Goal: Task Accomplishment & Management: Complete application form

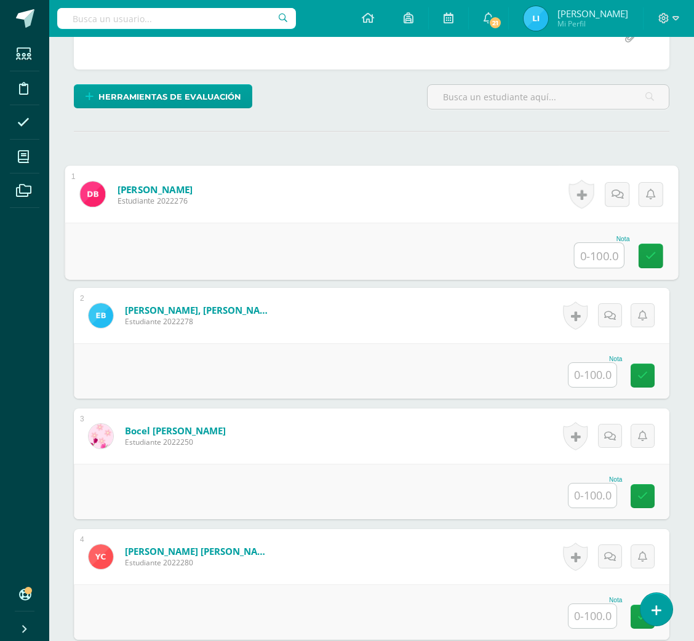
click at [589, 249] on input "text" at bounding box center [599, 255] width 49 height 25
click at [593, 245] on input "text" at bounding box center [599, 255] width 49 height 25
type input "89.2"
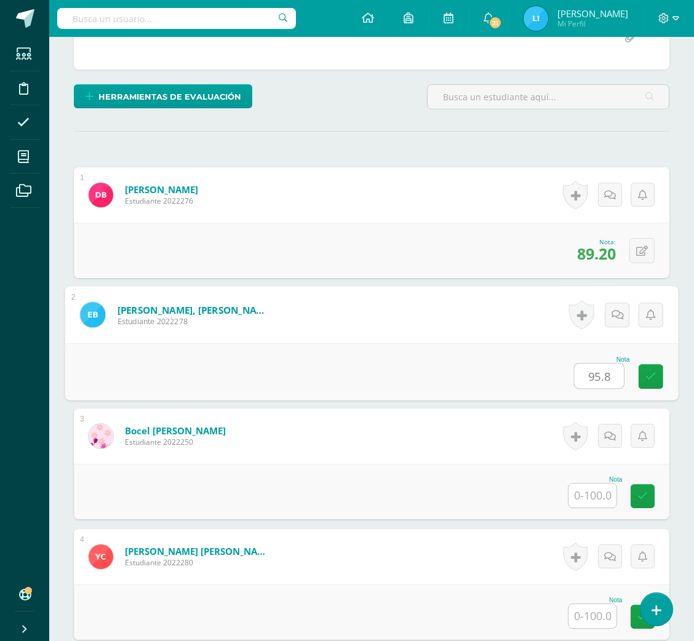
type input "95.8"
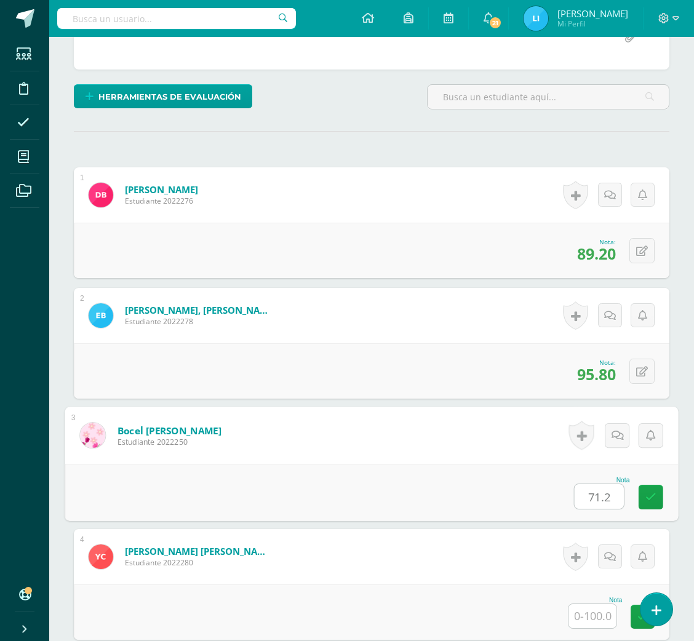
type input "71.2"
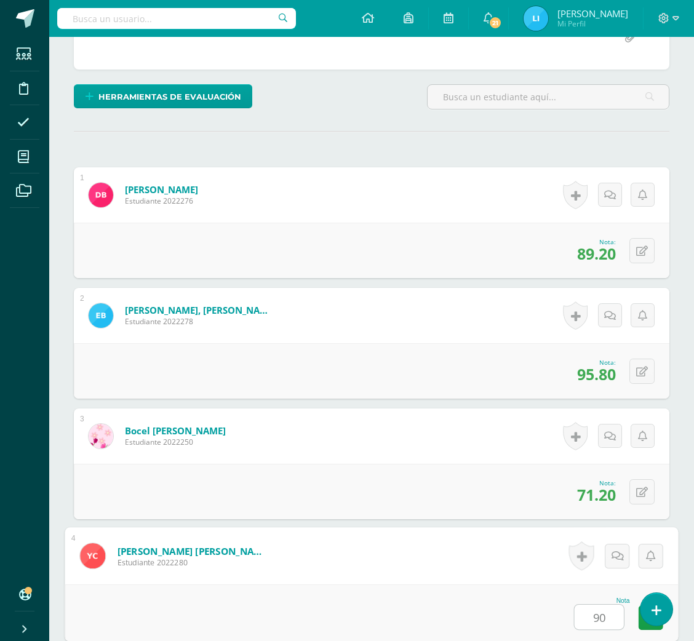
type input "90"
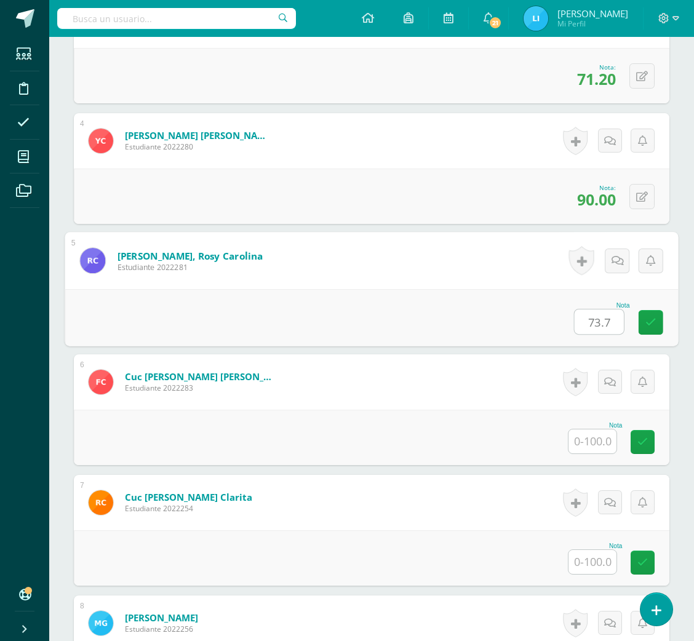
type input "73.7"
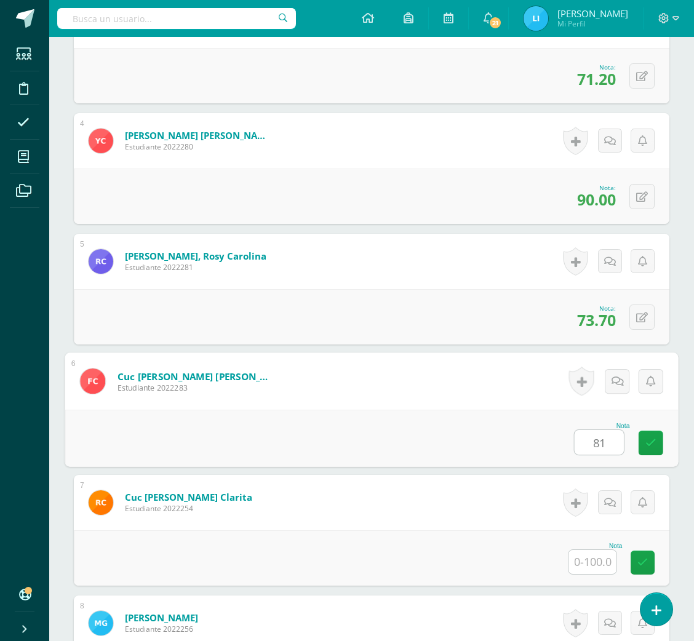
type input "81"
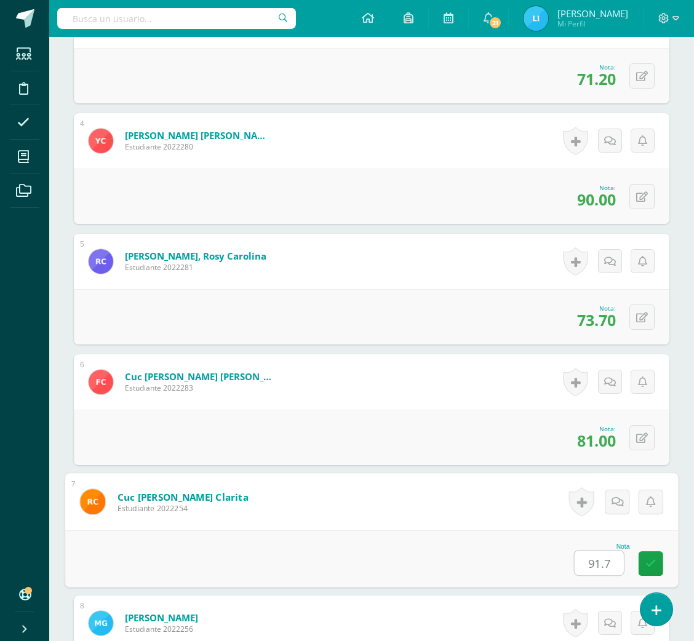
type input "91.7"
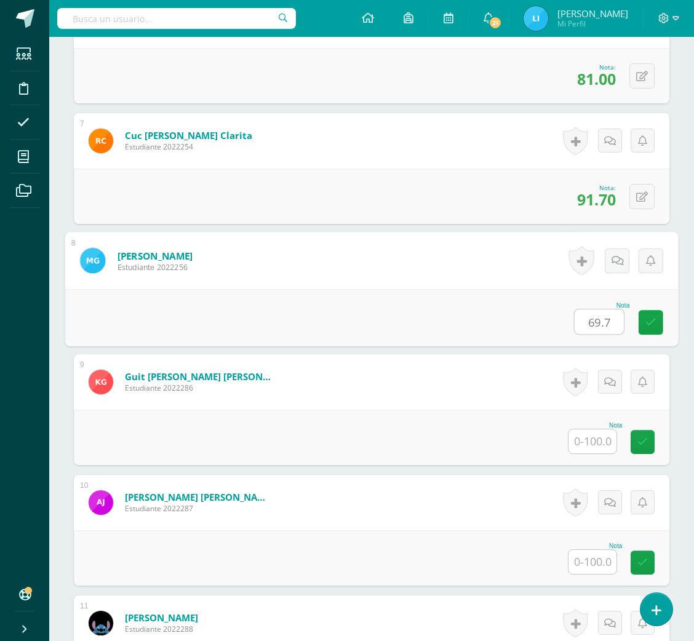
type input "69.7"
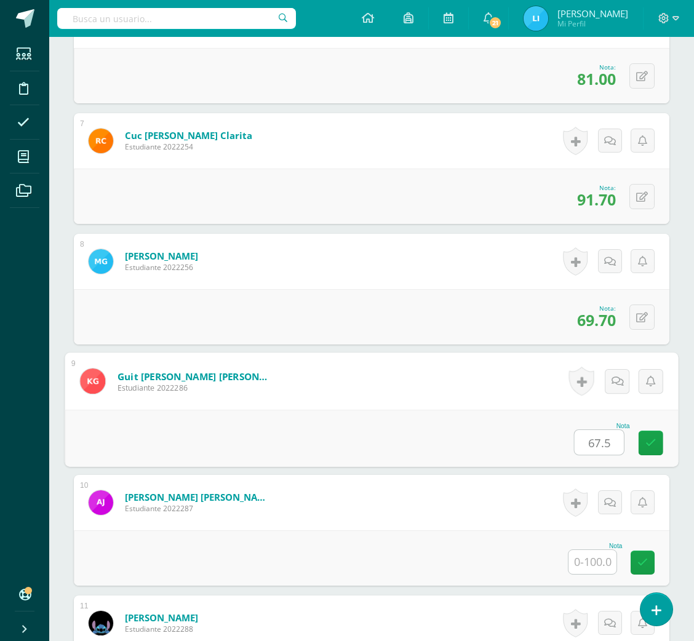
type input "67.5"
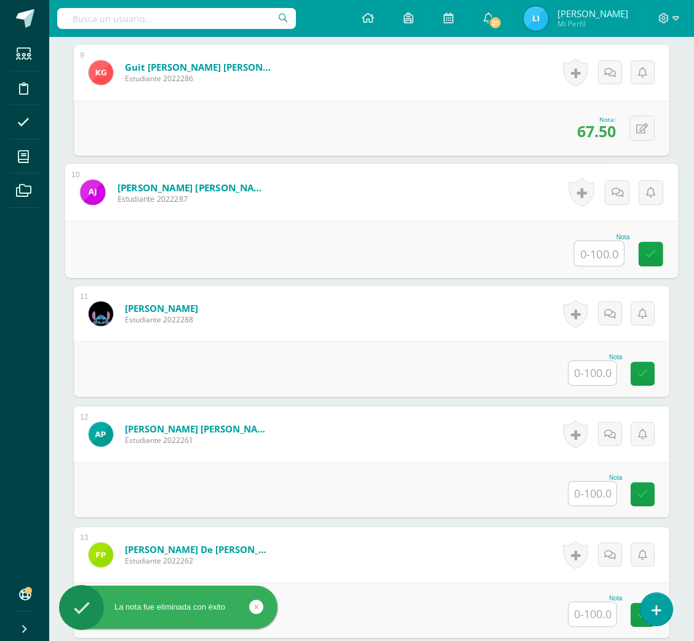
scroll to position [1355, 0]
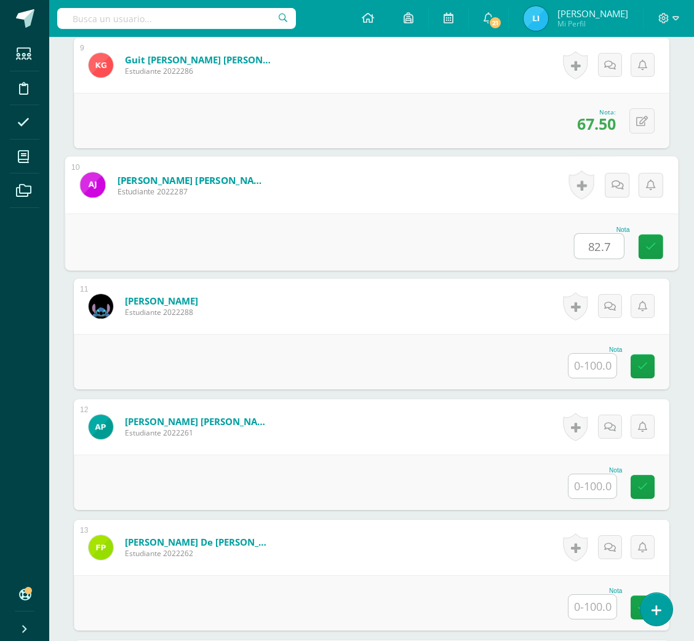
type input "82.7"
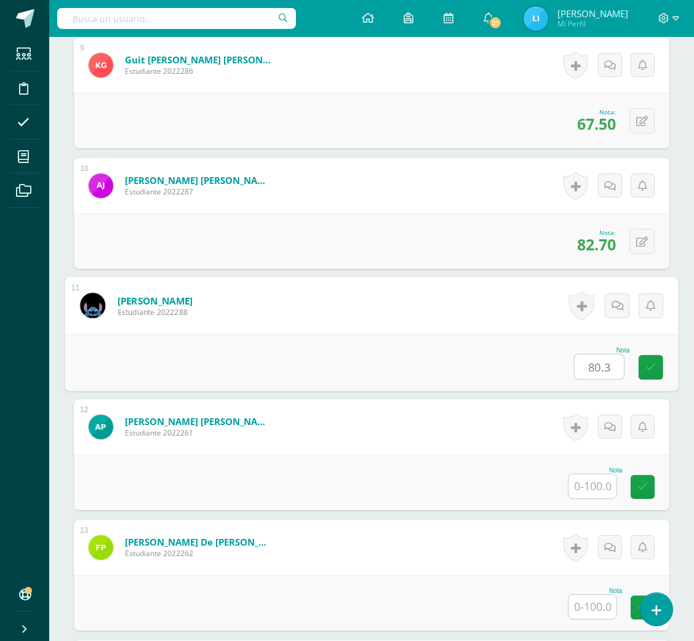
type input "80.3"
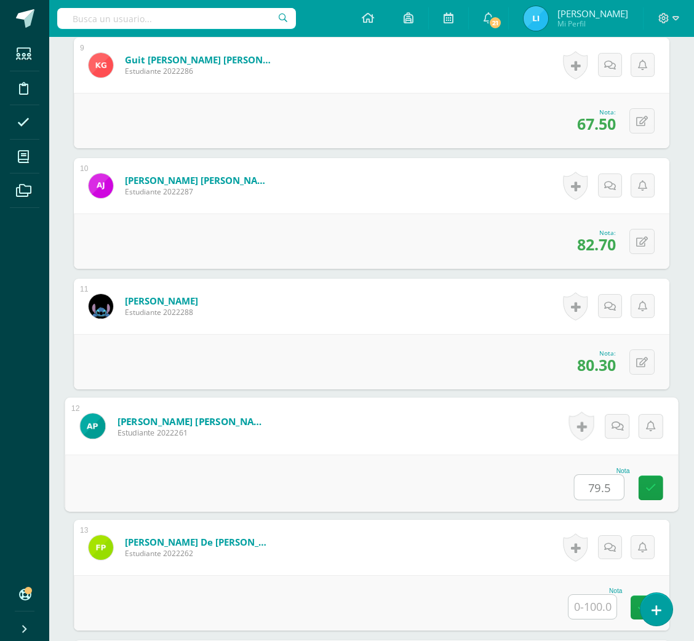
type input "79.5"
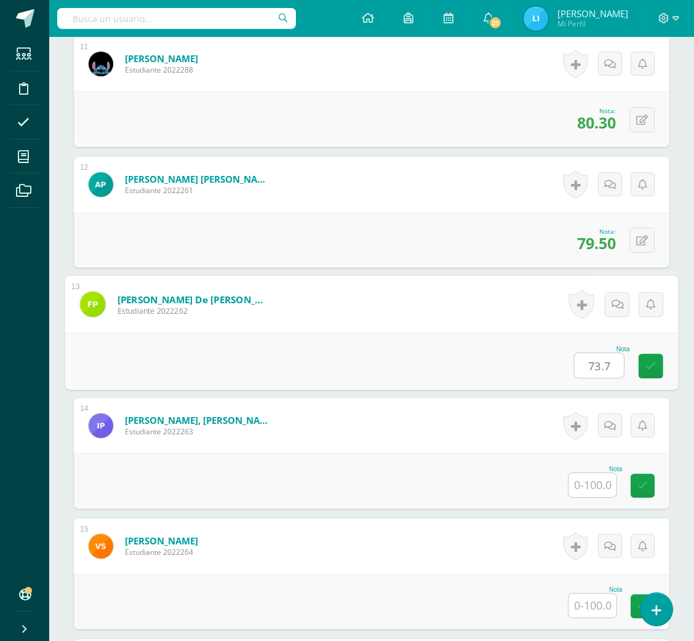
scroll to position [1613, 0]
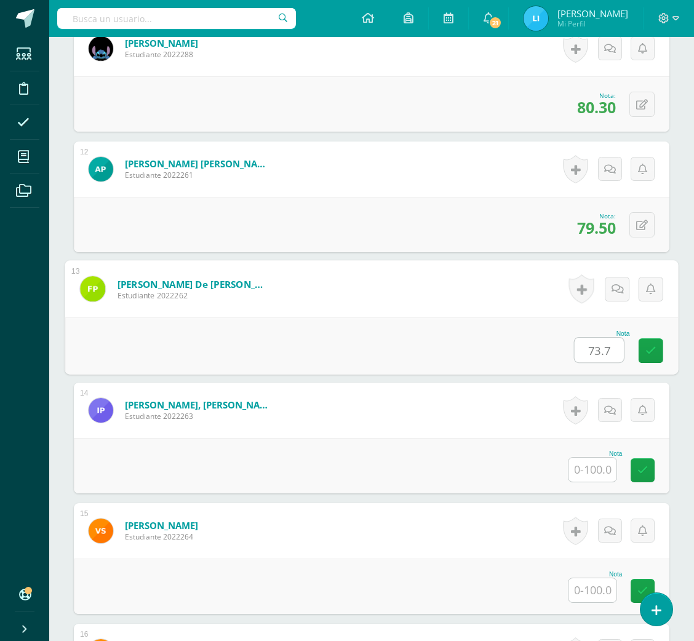
type input "73.7"
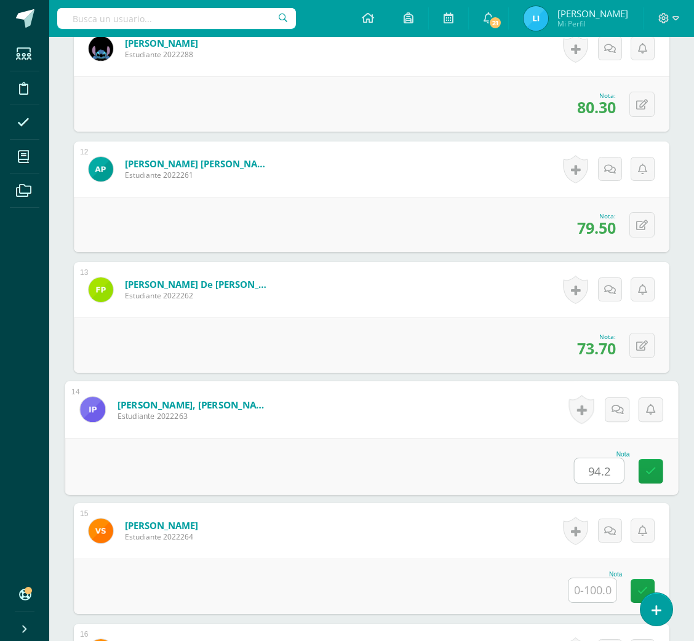
type input "94.2"
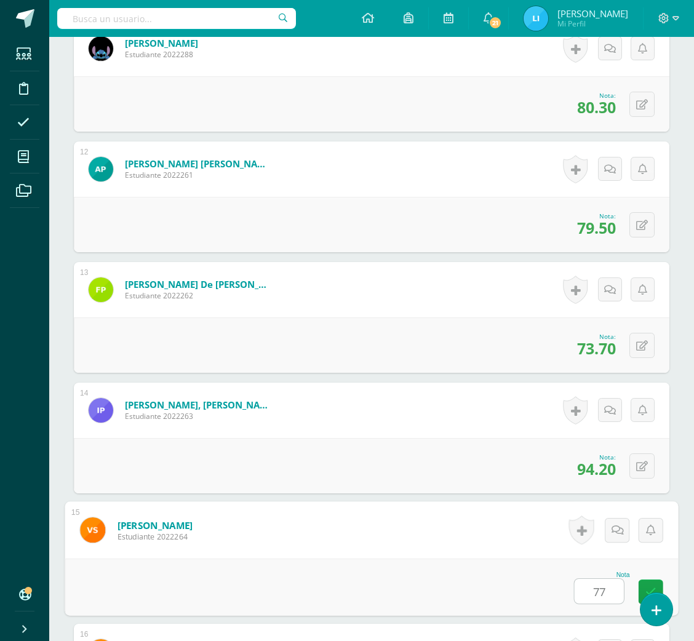
type input "77"
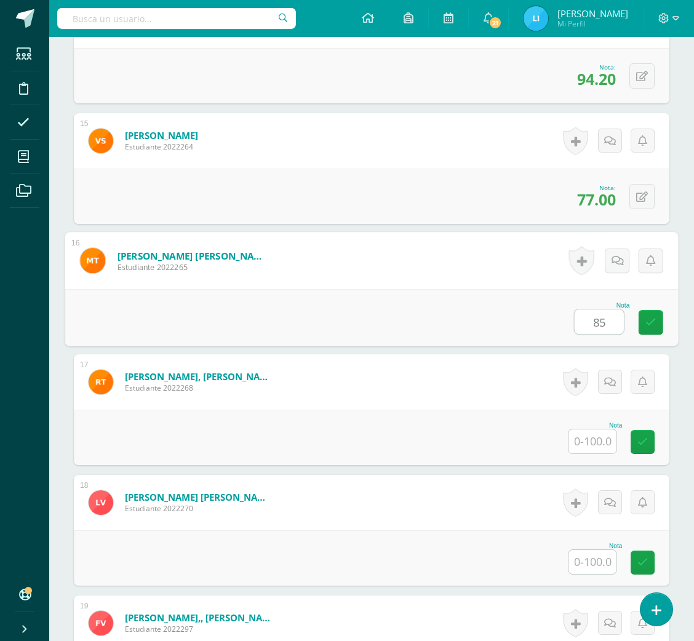
type input "85"
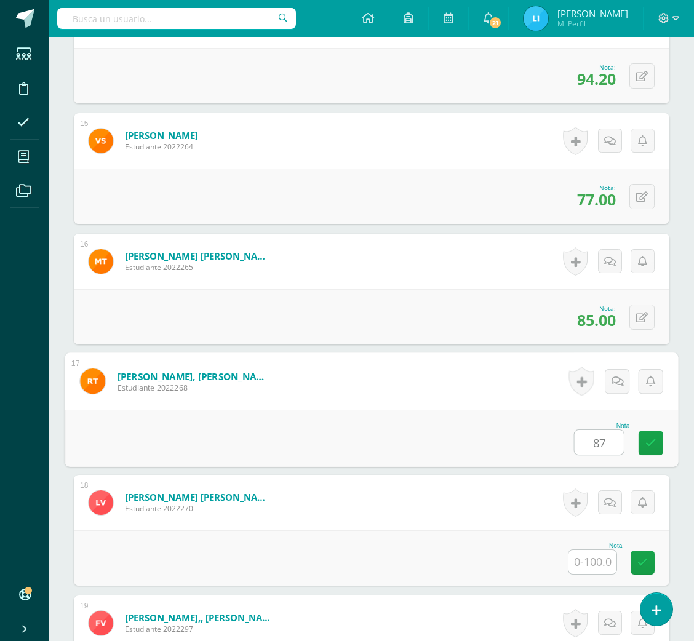
type input "87"
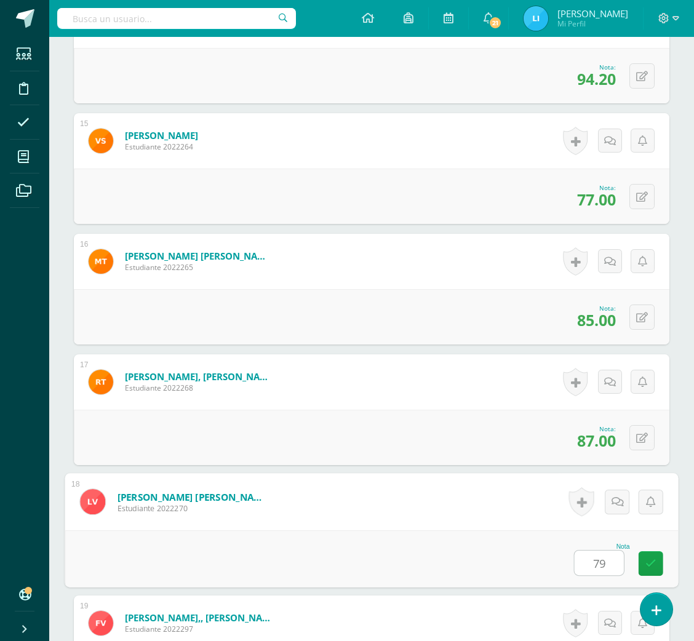
type input "79"
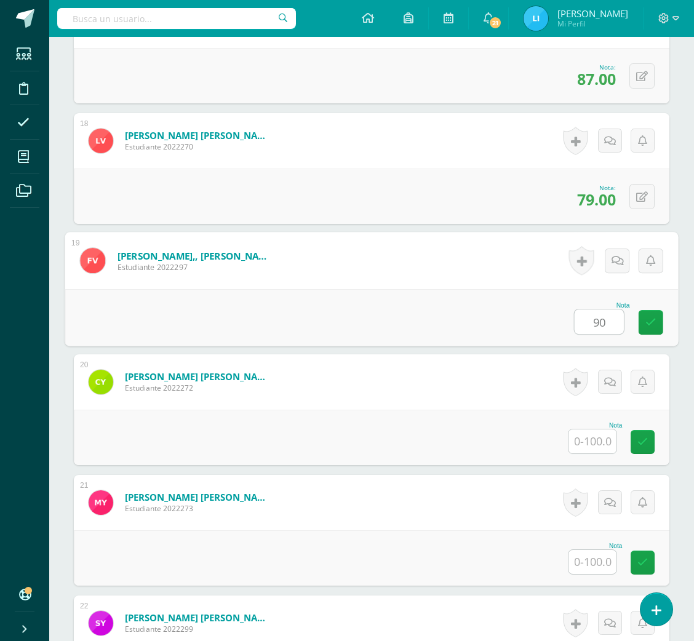
type input "90"
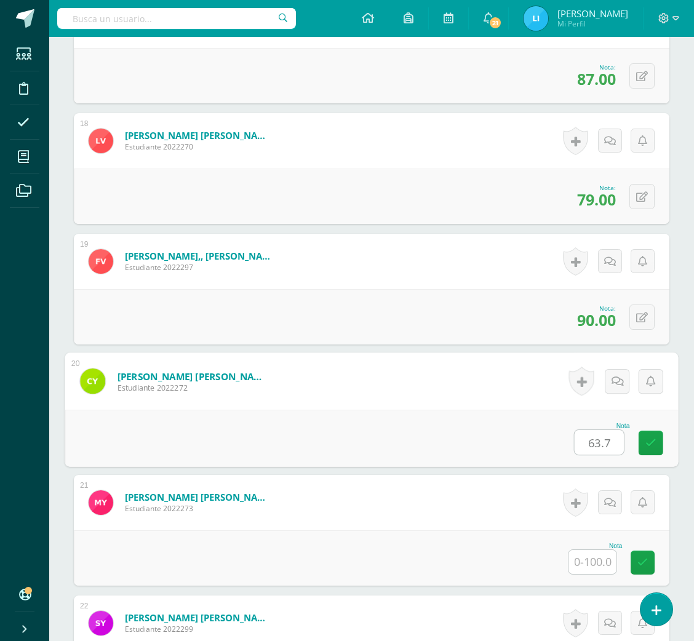
type input "63.7"
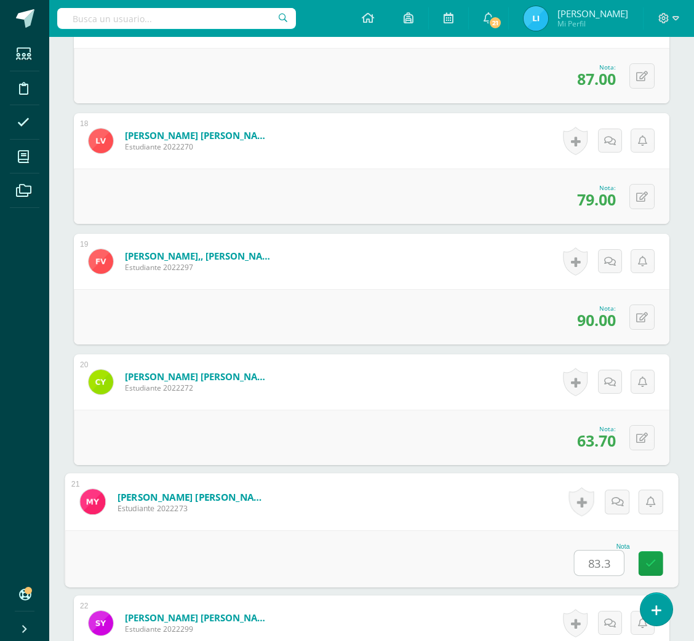
type input "83.3"
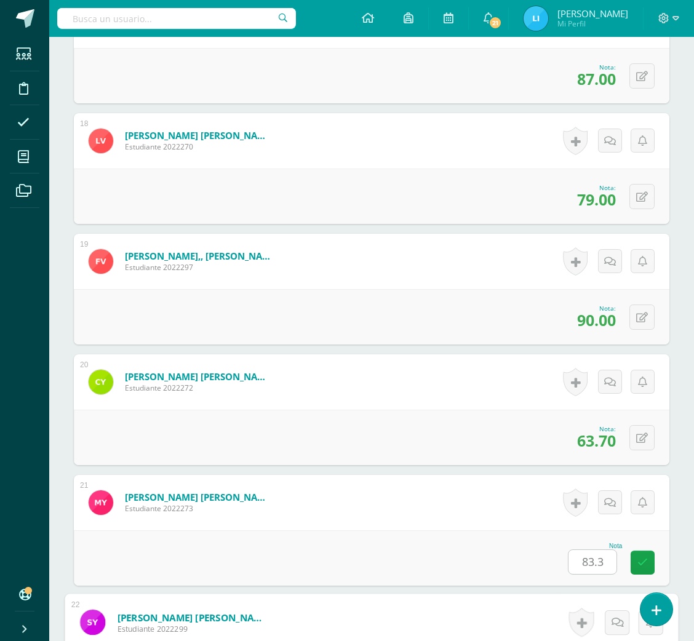
scroll to position [2568, 0]
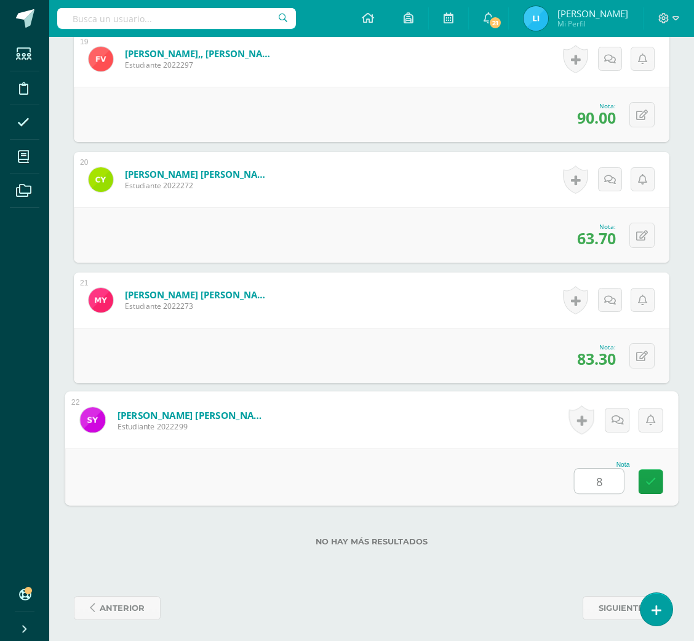
type input "82"
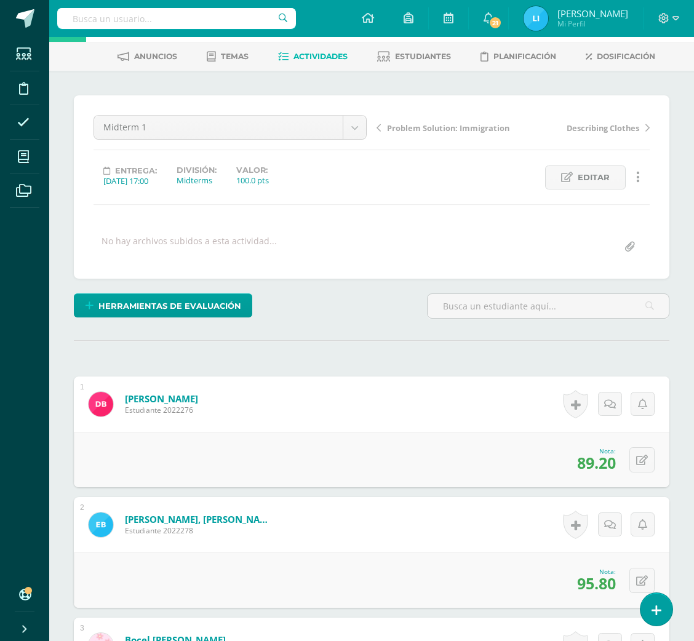
scroll to position [0, 0]
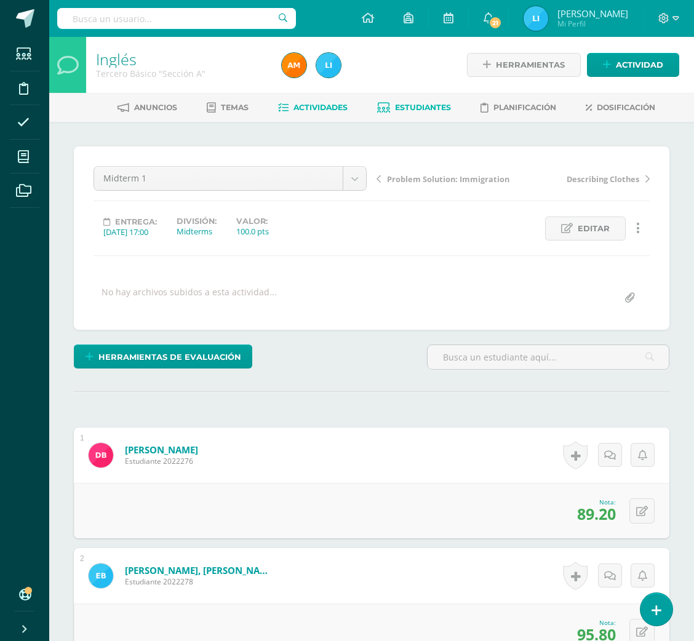
click at [400, 112] on span "Estudiantes" at bounding box center [423, 107] width 56 height 9
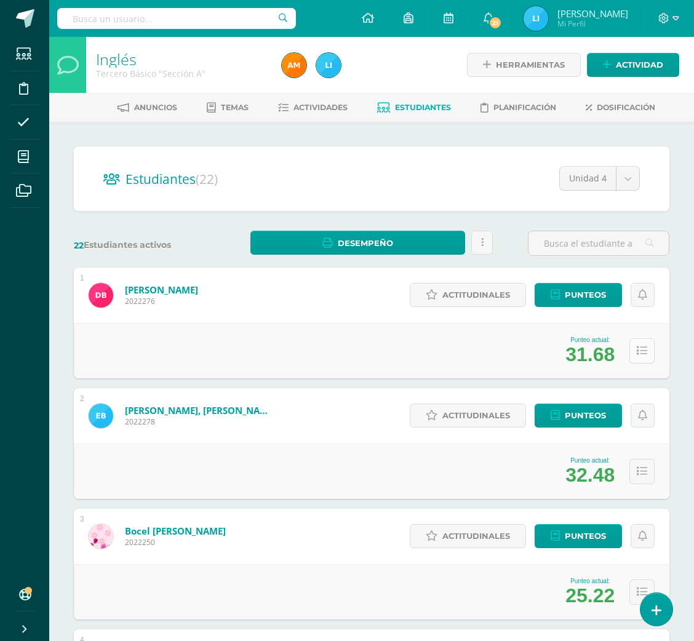
click at [640, 343] on button at bounding box center [642, 351] width 25 height 25
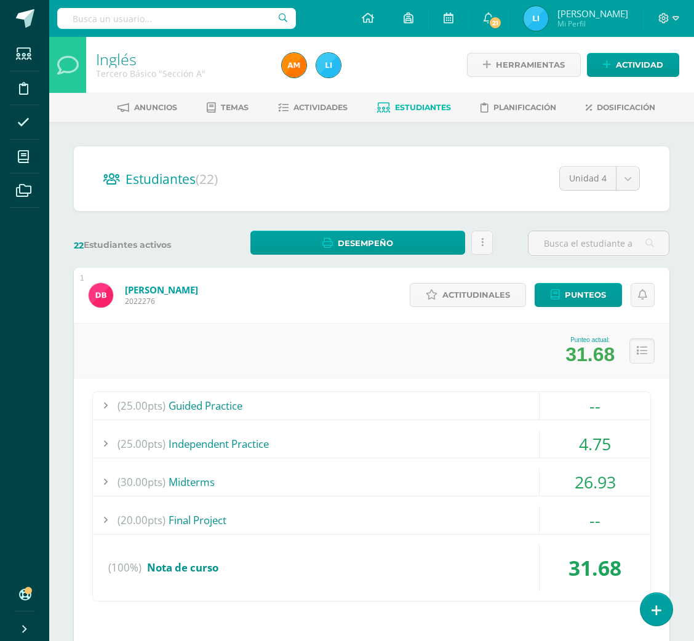
click at [419, 409] on div "(25.00pts) Guided Practice" at bounding box center [372, 406] width 558 height 28
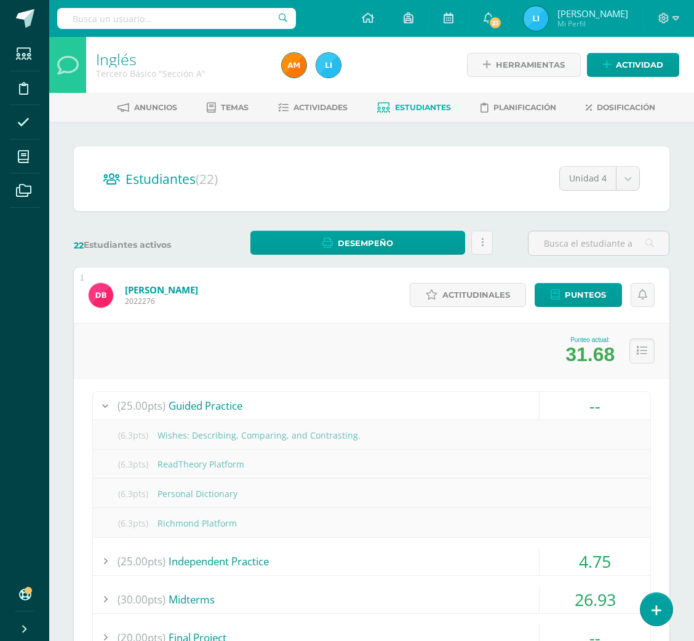
click at [419, 409] on div "(25.00pts) Guided Practice" at bounding box center [372, 406] width 558 height 28
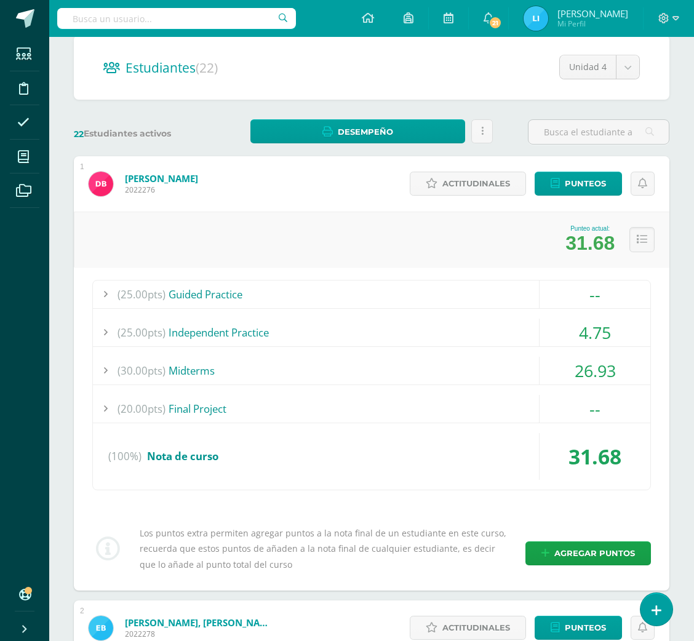
scroll to position [147, 0]
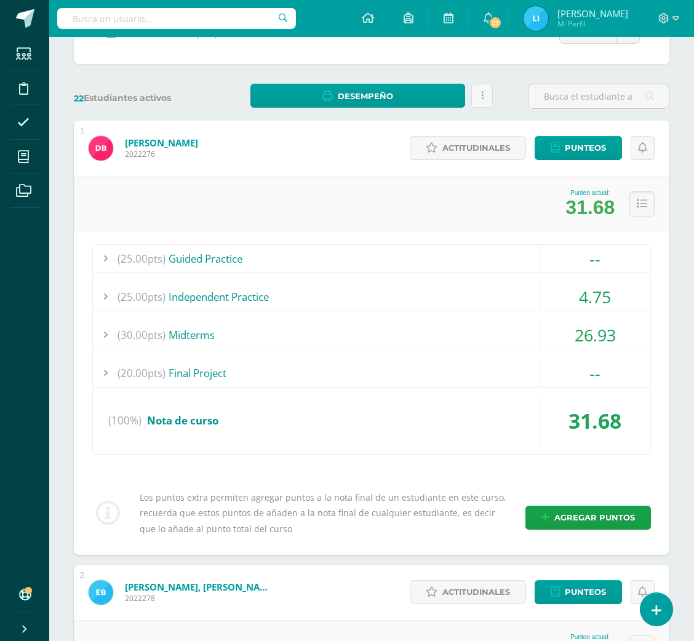
click at [323, 286] on div "(25.00pts) Independent Practice" at bounding box center [372, 297] width 558 height 28
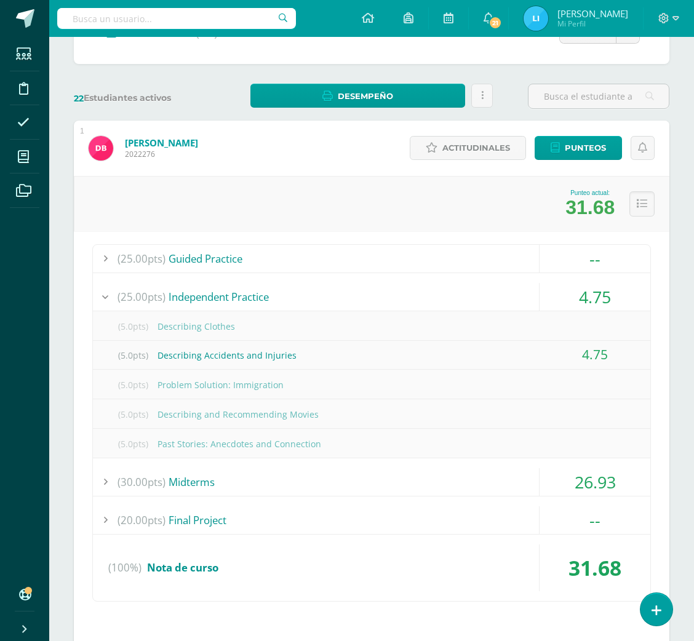
click at [323, 286] on div "(25.00pts) Independent Practice" at bounding box center [372, 297] width 558 height 28
click at [319, 295] on div "(25.00pts) Independent Practice" at bounding box center [372, 297] width 558 height 28
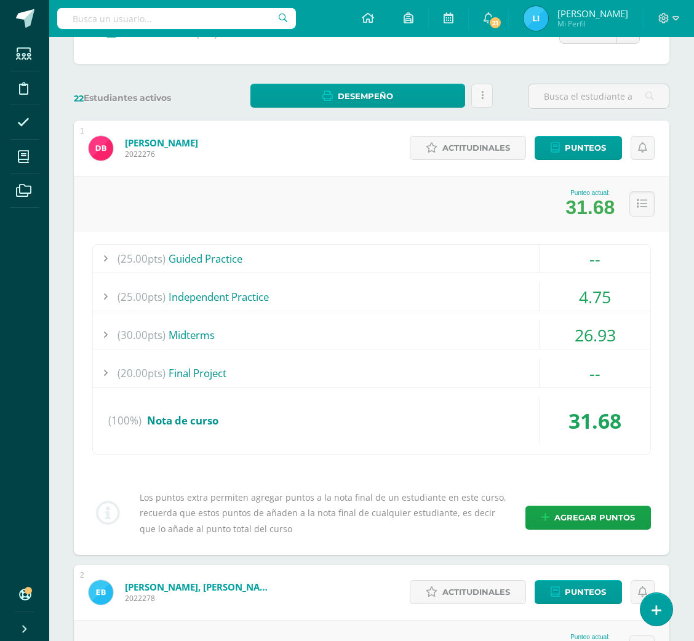
click at [173, 345] on div "(30.00pts) Midterms" at bounding box center [372, 335] width 558 height 28
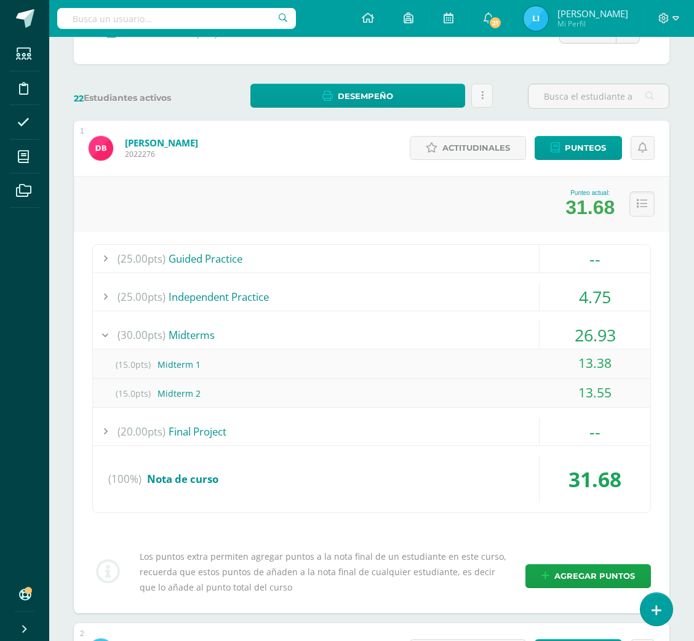
click at [173, 345] on div "(30.00pts) Midterms" at bounding box center [372, 335] width 558 height 28
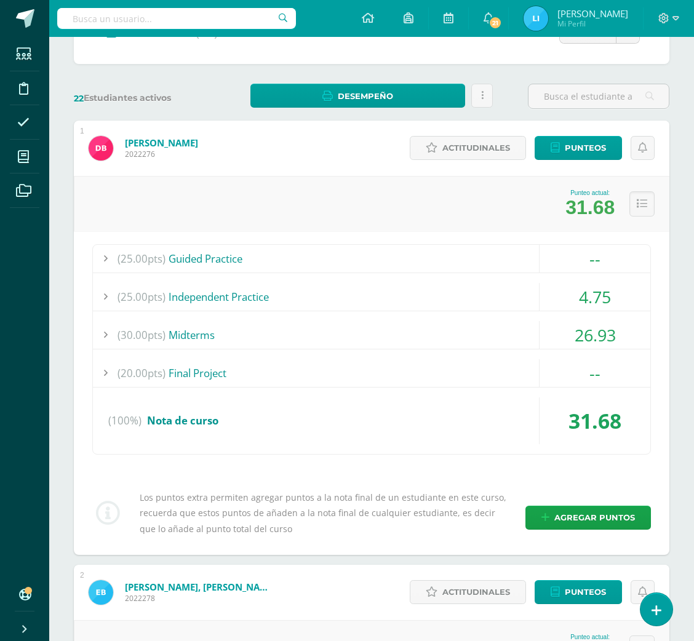
click at [163, 378] on span "(20.00pts)" at bounding box center [142, 373] width 48 height 28
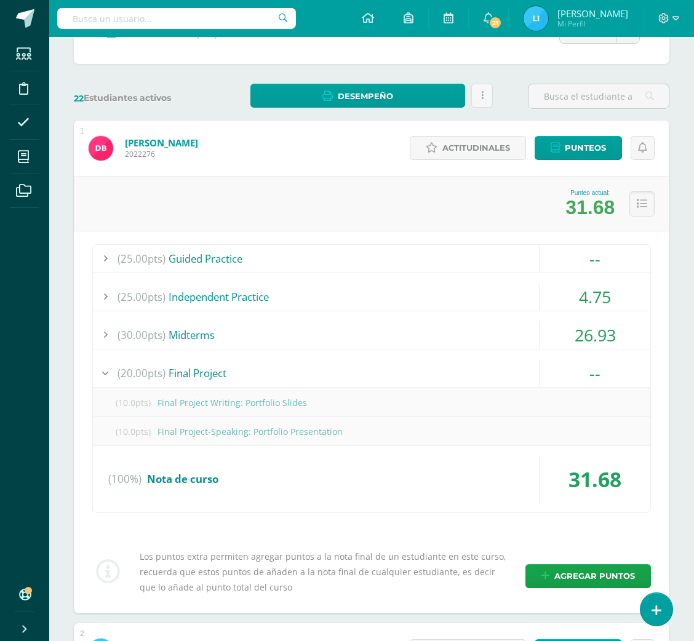
click at [163, 378] on span "(20.00pts)" at bounding box center [142, 373] width 48 height 28
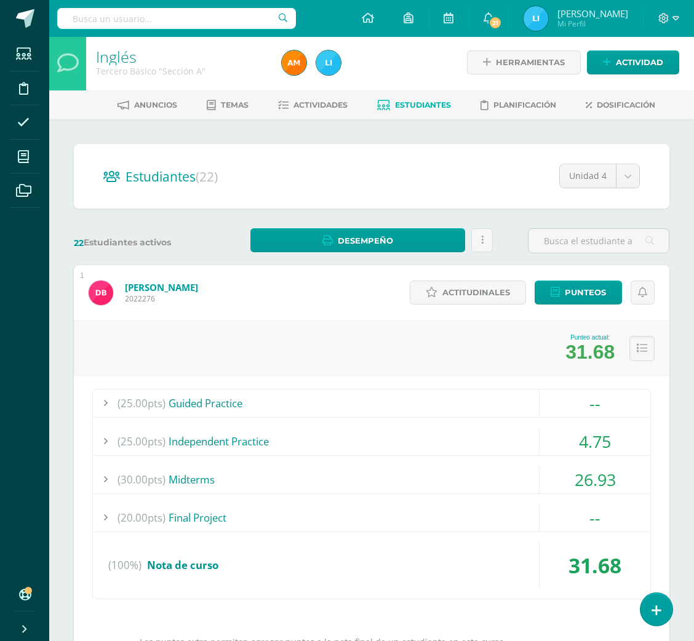
scroll to position [0, 0]
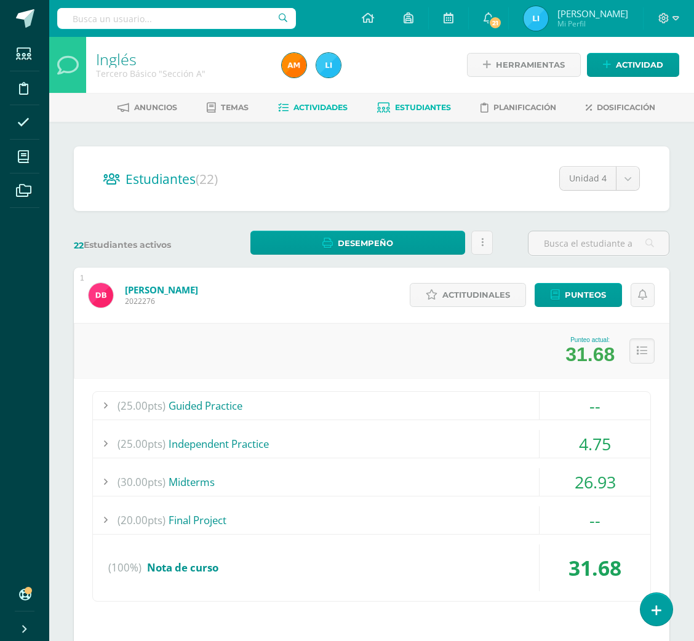
click at [294, 105] on span "Actividades" at bounding box center [321, 107] width 54 height 9
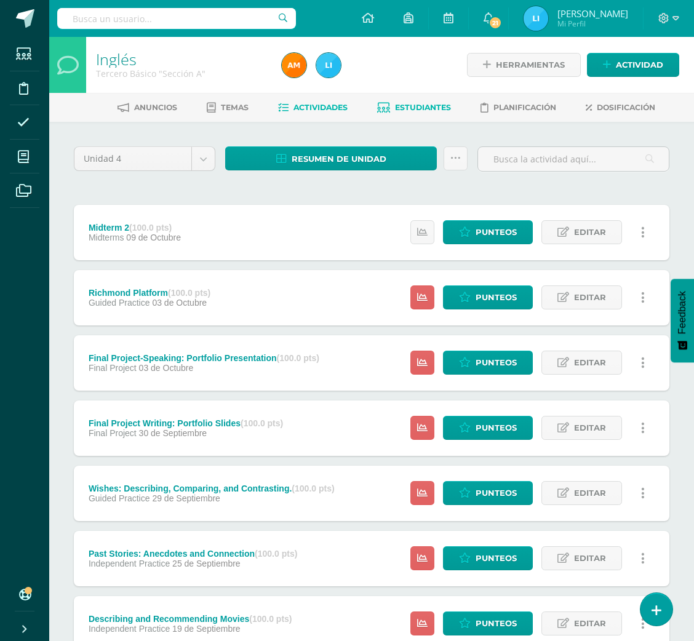
click at [430, 106] on span "Estudiantes" at bounding box center [423, 107] width 56 height 9
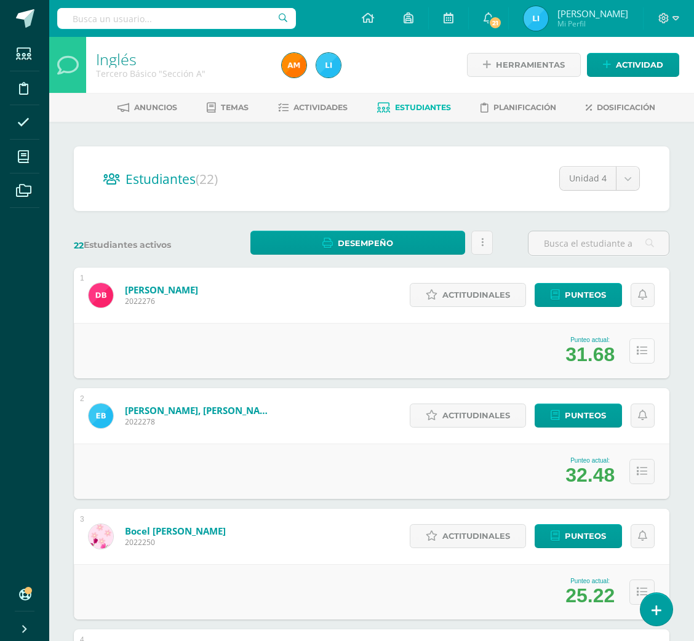
click at [646, 350] on icon at bounding box center [642, 351] width 10 height 10
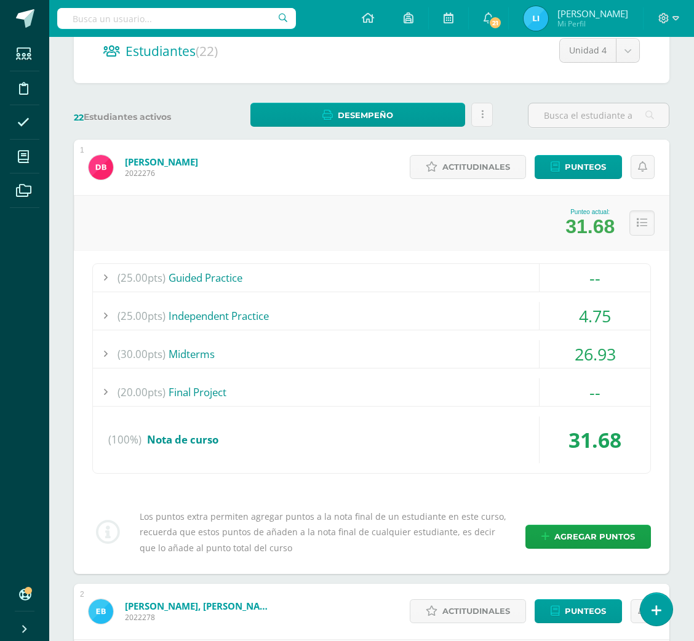
scroll to position [139, 0]
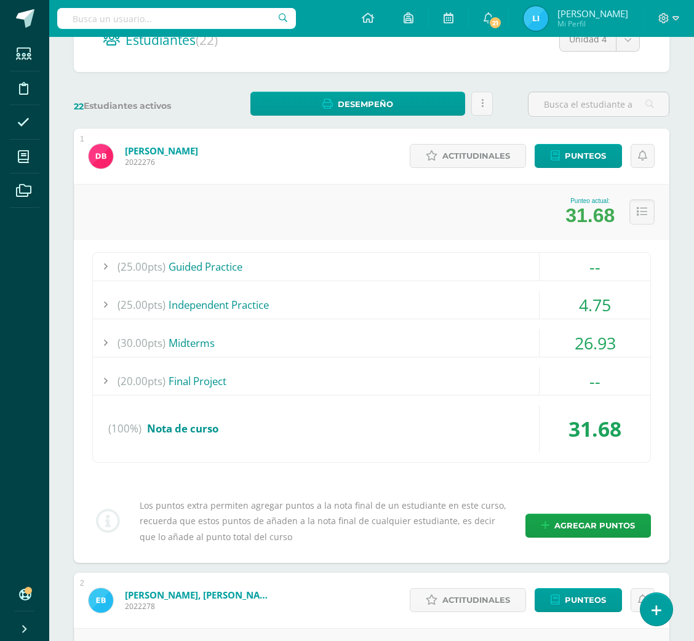
click at [366, 262] on div "(25.00pts) Guided Practice" at bounding box center [372, 267] width 558 height 28
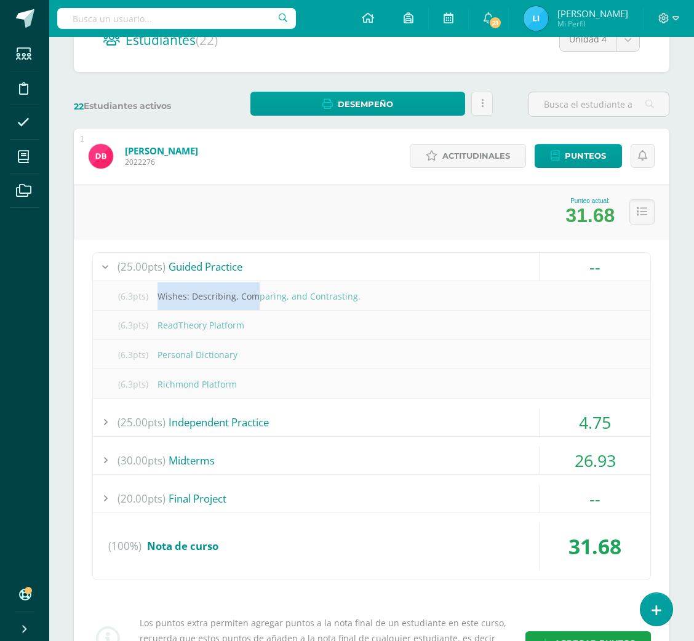
drag, startPoint x: 159, startPoint y: 295, endPoint x: 252, endPoint y: 294, distance: 93.0
click at [252, 294] on div "(6.3pts) Wishes: Describing, Comparing, and Contrasting." at bounding box center [372, 297] width 558 height 28
click at [267, 331] on div "(6.3pts) ReadTheory Platform" at bounding box center [372, 325] width 558 height 28
click at [235, 417] on div "(25.00pts) Independent Practice" at bounding box center [372, 423] width 558 height 28
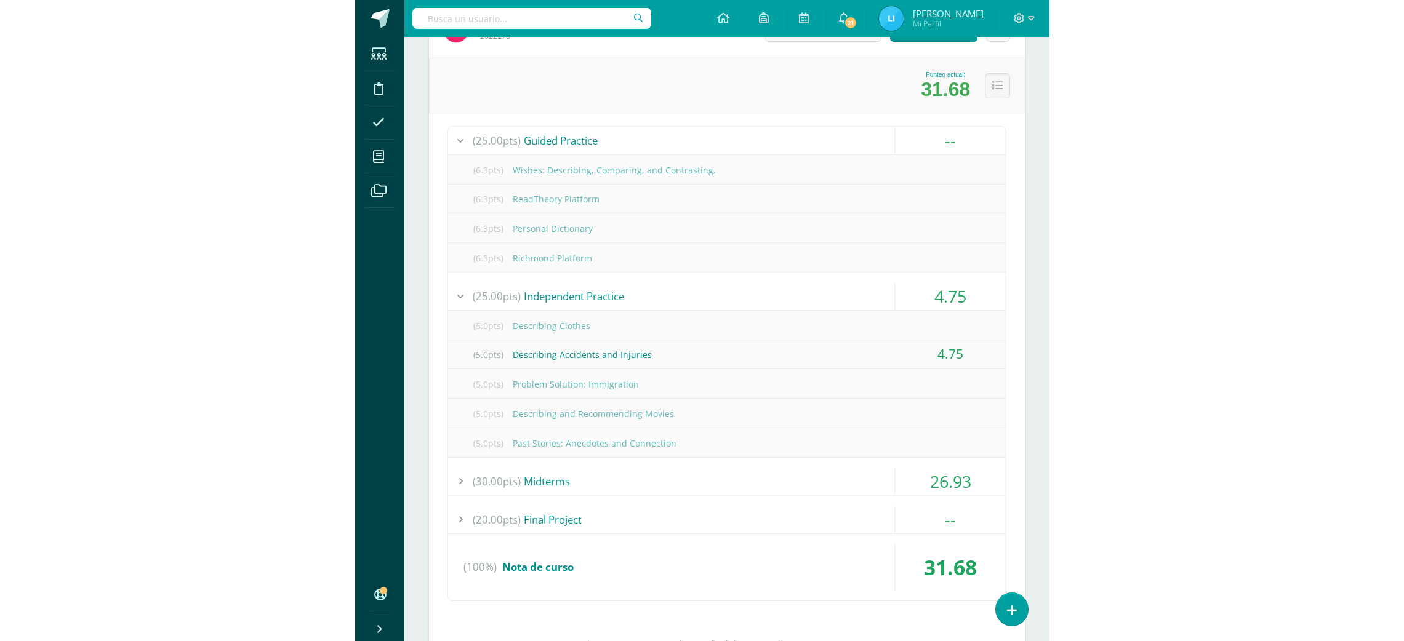
scroll to position [274, 0]
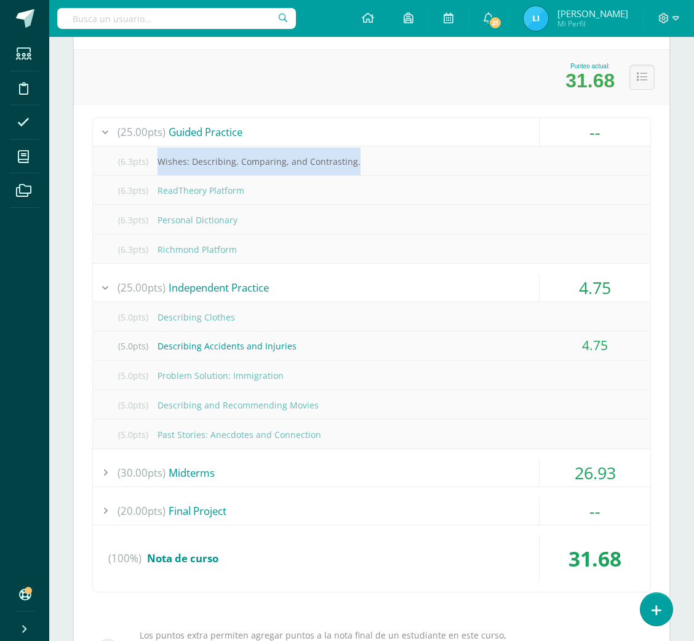
drag, startPoint x: 160, startPoint y: 161, endPoint x: 367, endPoint y: 155, distance: 206.9
click at [367, 155] on div "(6.3pts) Wishes: Describing, Comparing, and Contrasting." at bounding box center [372, 162] width 558 height 28
copy div "Wishes: Describing, Comparing, and Contrasting."
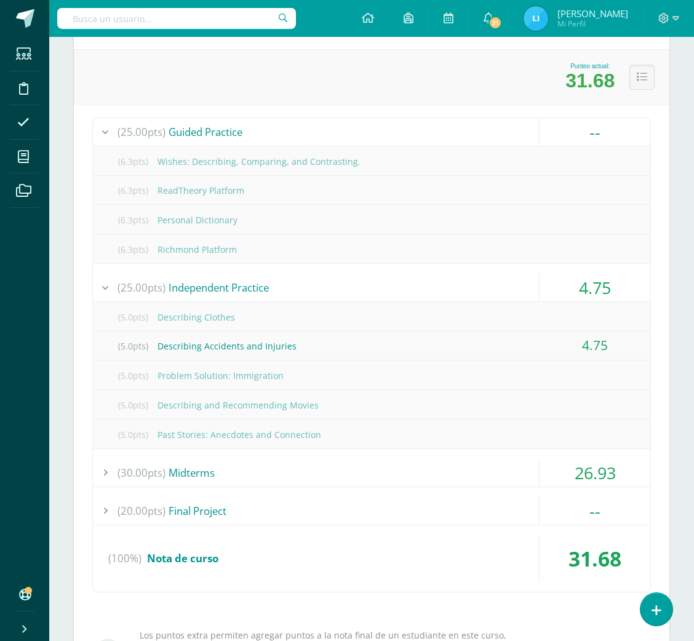
drag, startPoint x: 157, startPoint y: 197, endPoint x: 157, endPoint y: 190, distance: 7.4
click at [157, 190] on div "(6.3pts) ReadTheory Platform" at bounding box center [372, 191] width 558 height 28
drag, startPoint x: 157, startPoint y: 190, endPoint x: 248, endPoint y: 198, distance: 91.5
click at [248, 198] on div "(6.3pts) ReadTheory Platform" at bounding box center [372, 191] width 558 height 28
click at [190, 242] on div "(6.3pts) Richmond Platform" at bounding box center [372, 250] width 558 height 28
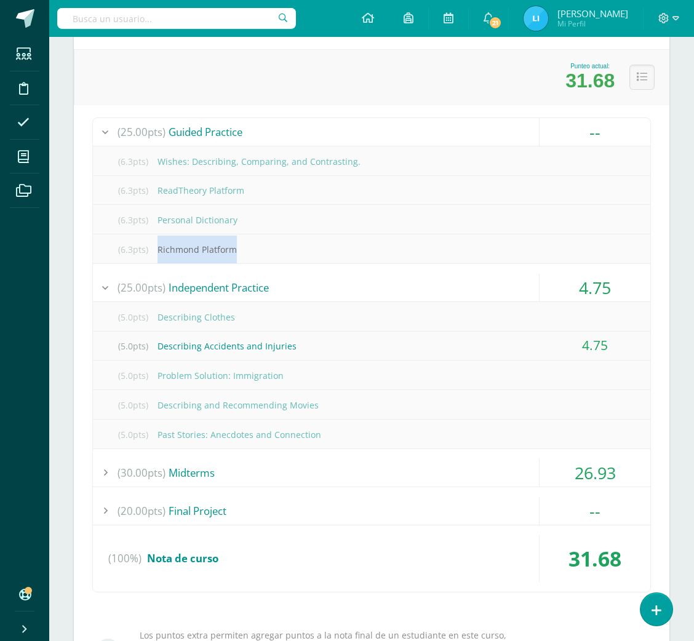
drag, startPoint x: 160, startPoint y: 246, endPoint x: 273, endPoint y: 262, distance: 113.7
click at [273, 262] on div "(6.3pts) Richmond Platform" at bounding box center [372, 250] width 558 height 28
copy div "Richmond Platform"
click at [273, 262] on div "(6.3pts) Richmond Platform" at bounding box center [372, 250] width 558 height 28
drag, startPoint x: 158, startPoint y: 316, endPoint x: 222, endPoint y: 313, distance: 64.1
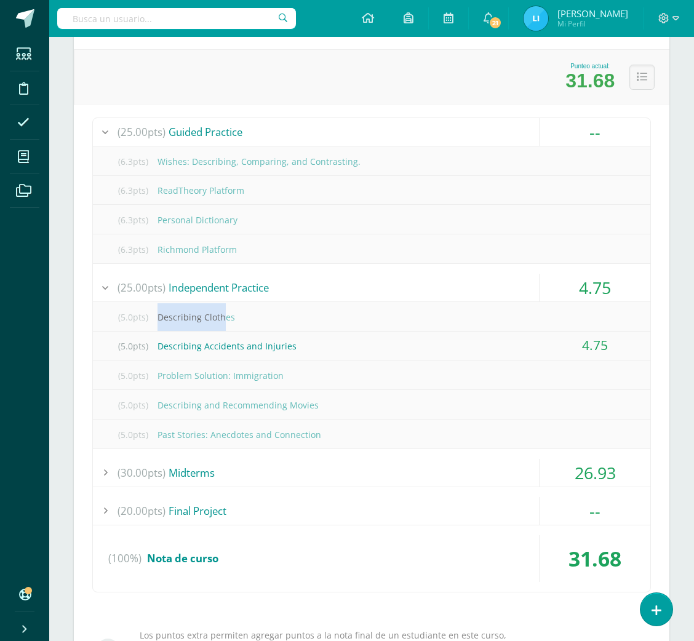
click at [222, 313] on div "(5.0pts) Describing Clothes" at bounding box center [372, 317] width 558 height 28
click at [203, 343] on div "(5.0pts) Describing Accidents and Injuries" at bounding box center [372, 346] width 558 height 28
drag, startPoint x: 162, startPoint y: 372, endPoint x: 316, endPoint y: 382, distance: 154.2
click at [316, 382] on div "(5.0pts) Problem Solution: Immigration" at bounding box center [372, 376] width 558 height 28
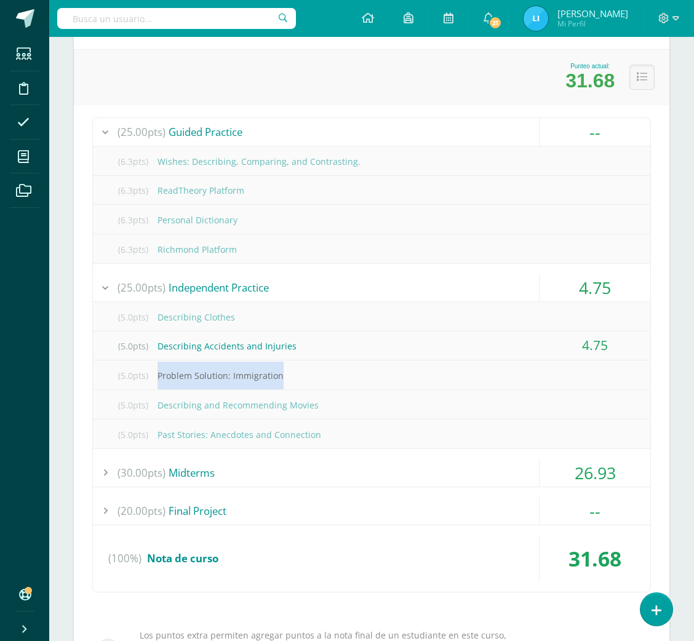
drag, startPoint x: 316, startPoint y: 382, endPoint x: 155, endPoint y: 368, distance: 161.9
click at [155, 368] on div "(5.0pts) Problem Solution: Immigration" at bounding box center [372, 376] width 558 height 28
copy div "Problem Solution: Immigration"
click at [206, 391] on div "(5.0pts) Describing and Recommending Movies" at bounding box center [372, 405] width 558 height 28
click at [161, 371] on div "(5.0pts) Problem Solution: Immigration" at bounding box center [372, 376] width 558 height 28
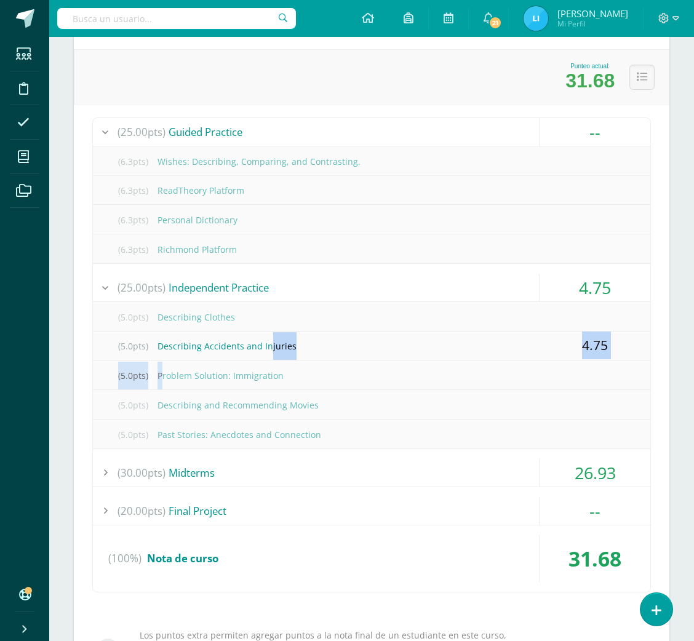
drag, startPoint x: 161, startPoint y: 371, endPoint x: 268, endPoint y: 342, distance: 110.4
click at [268, 342] on div "(5.0pts) Describing Clothes (5.0pts) Describing Accidents and Injuries 4.75 (5.…" at bounding box center [372, 375] width 558 height 147
click at [161, 316] on div "(5.0pts) Describing Clothes" at bounding box center [372, 317] width 558 height 28
drag, startPoint x: 161, startPoint y: 316, endPoint x: 264, endPoint y: 312, distance: 103.5
click at [264, 312] on div "(5.0pts) Describing Clothes" at bounding box center [372, 317] width 558 height 28
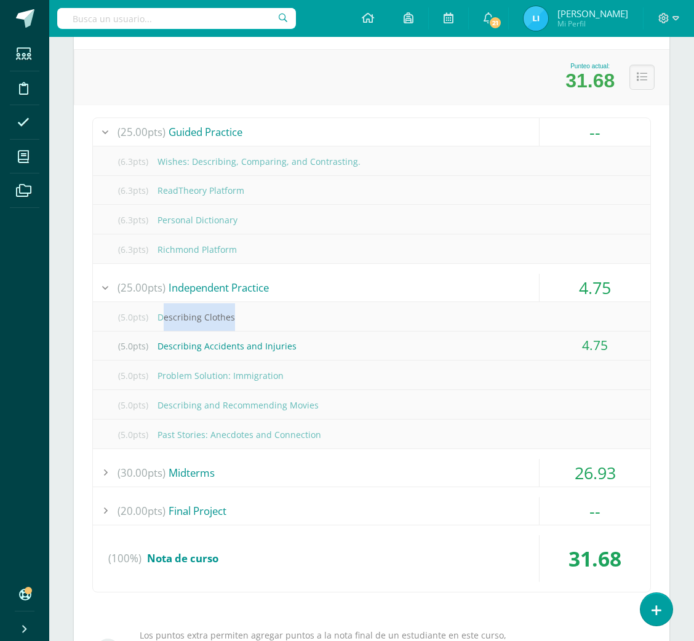
click at [264, 312] on div "(5.0pts) Describing Clothes" at bounding box center [372, 317] width 558 height 28
drag, startPoint x: 264, startPoint y: 312, endPoint x: 169, endPoint y: 313, distance: 95.4
click at [169, 313] on div "(5.0pts) Describing Clothes" at bounding box center [372, 317] width 558 height 28
copy div "Describing Clothes"
drag, startPoint x: 155, startPoint y: 372, endPoint x: 319, endPoint y: 367, distance: 164.4
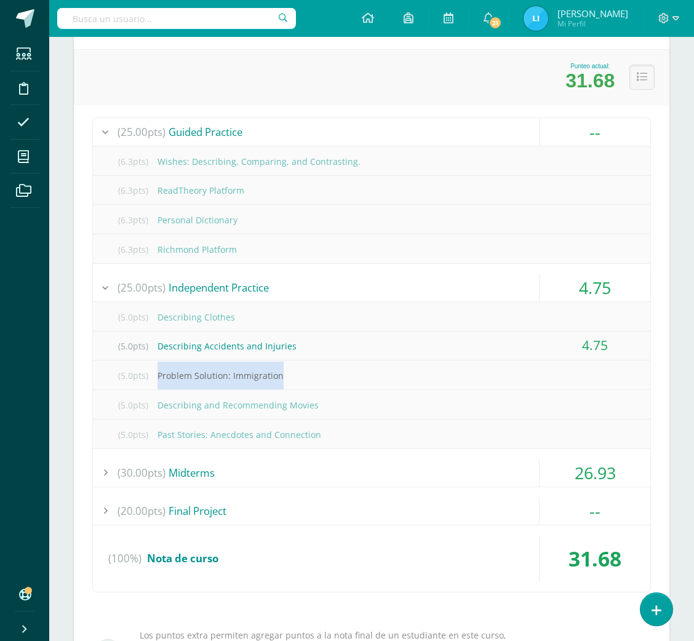
click at [319, 367] on div "(5.0pts) Problem Solution: Immigration" at bounding box center [372, 376] width 558 height 28
copy div "Problem Solution: Immigration"
click at [319, 367] on div "(5.0pts) Problem Solution: Immigration" at bounding box center [372, 376] width 558 height 28
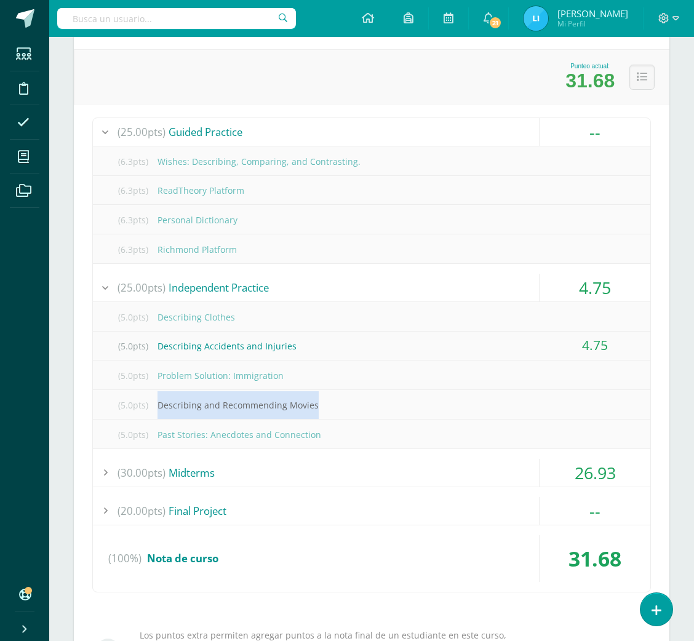
drag, startPoint x: 159, startPoint y: 405, endPoint x: 331, endPoint y: 404, distance: 171.1
click at [331, 404] on div "(5.0pts) Describing and Recommending Movies" at bounding box center [372, 405] width 558 height 28
copy div "Describing and Recommending Movies"
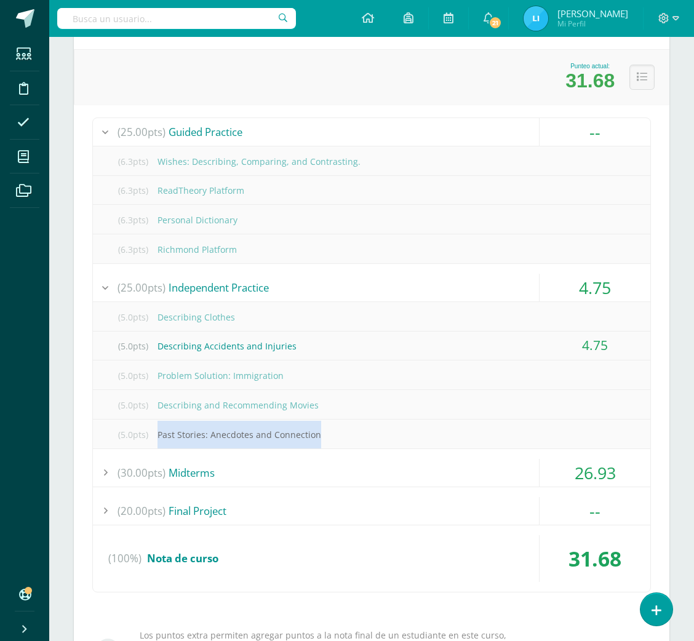
drag, startPoint x: 158, startPoint y: 434, endPoint x: 342, endPoint y: 438, distance: 184.1
click at [342, 438] on div "(5.0pts) Past Stories: Anecdotes and Connection" at bounding box center [372, 435] width 558 height 28
copy div "Past Stories: Anecdotes and Connection"
drag, startPoint x: 376, startPoint y: 133, endPoint x: 238, endPoint y: 118, distance: 138.7
click at [376, 133] on div "(25.00pts) Guided Practice" at bounding box center [372, 132] width 558 height 28
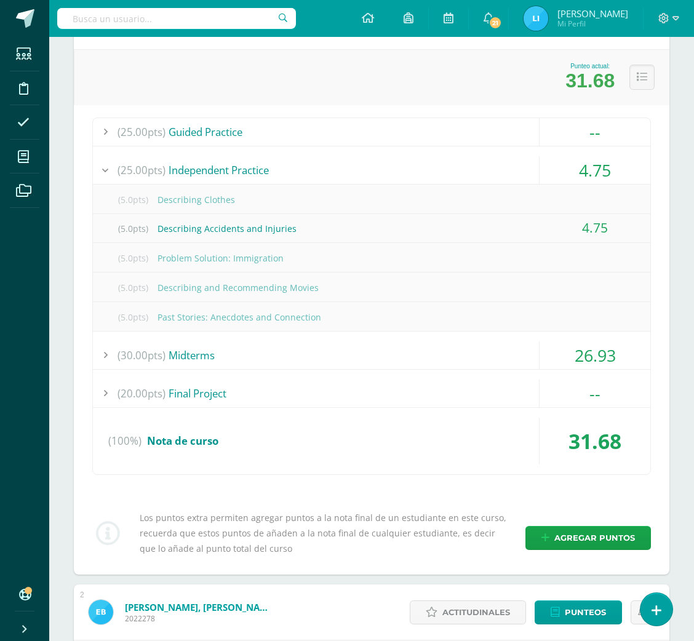
click at [310, 140] on div "(25.00pts) Guided Practice" at bounding box center [372, 132] width 558 height 28
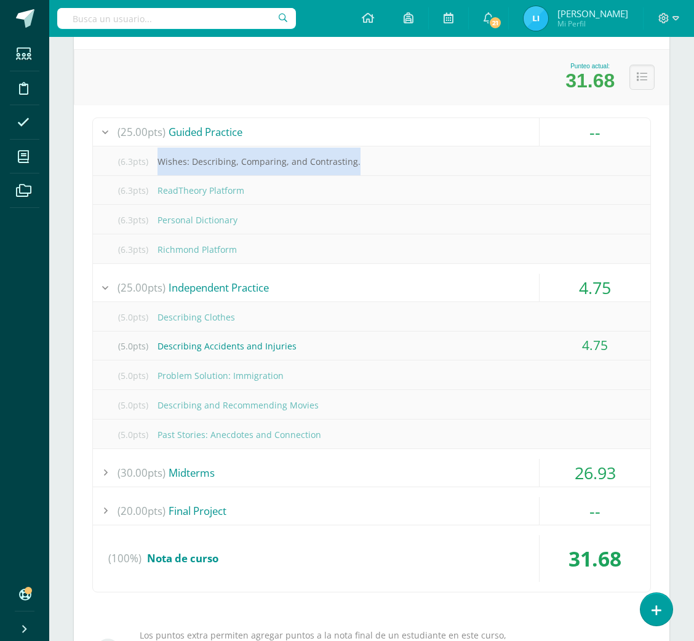
drag, startPoint x: 158, startPoint y: 161, endPoint x: 371, endPoint y: 158, distance: 213.0
click at [371, 158] on div "(6.3pts) Wishes: Describing, Comparing, and Contrasting." at bounding box center [372, 162] width 558 height 28
copy div "Wishes: Describing, Comparing, and Contrasting."
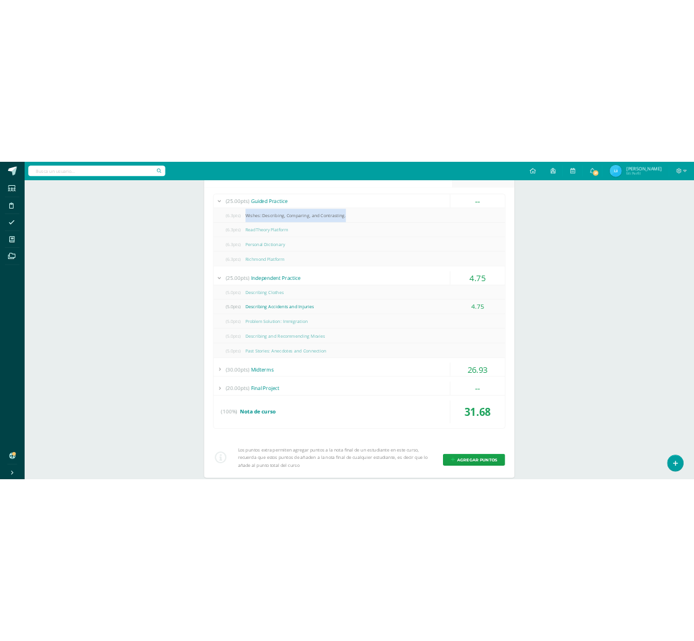
scroll to position [0, 0]
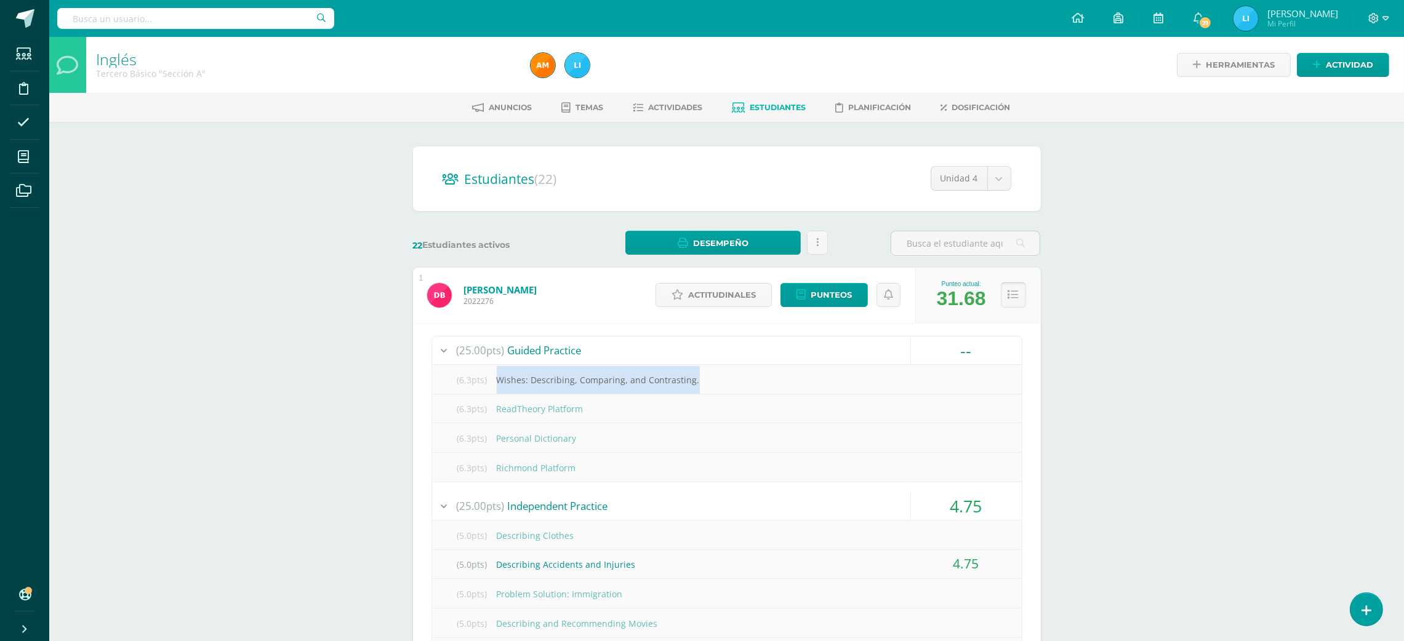
click at [707, 304] on button at bounding box center [1013, 295] width 25 height 25
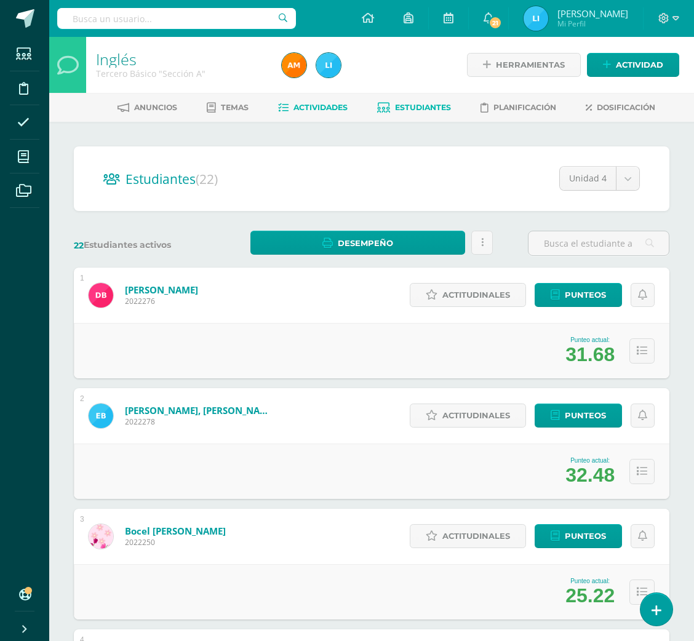
click at [343, 105] on span "Actividades" at bounding box center [321, 107] width 54 height 9
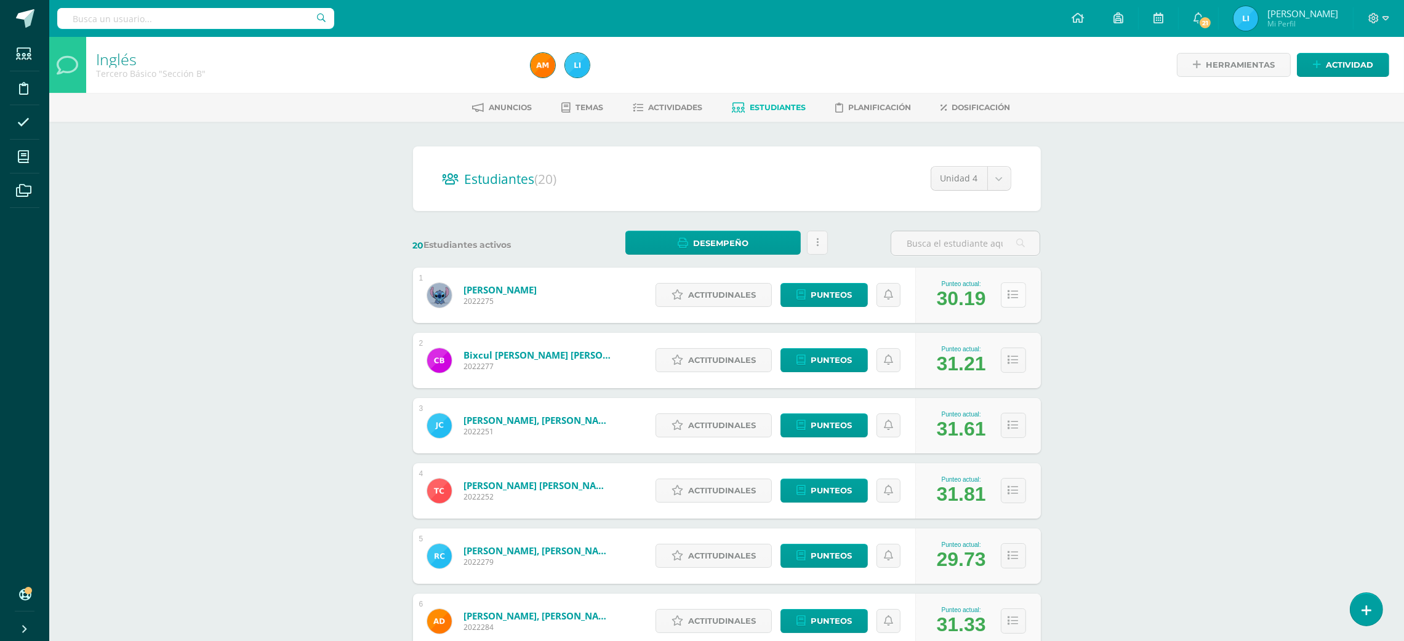
click at [1017, 297] on icon at bounding box center [1013, 295] width 10 height 10
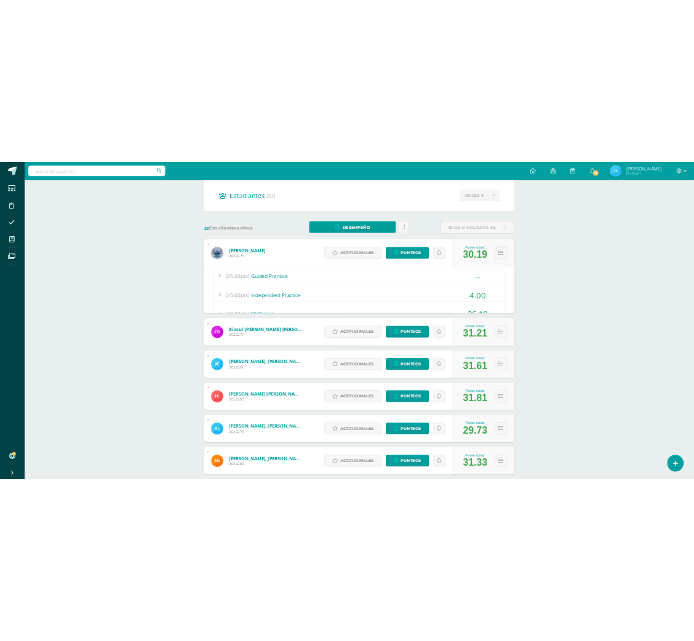
scroll to position [124, 0]
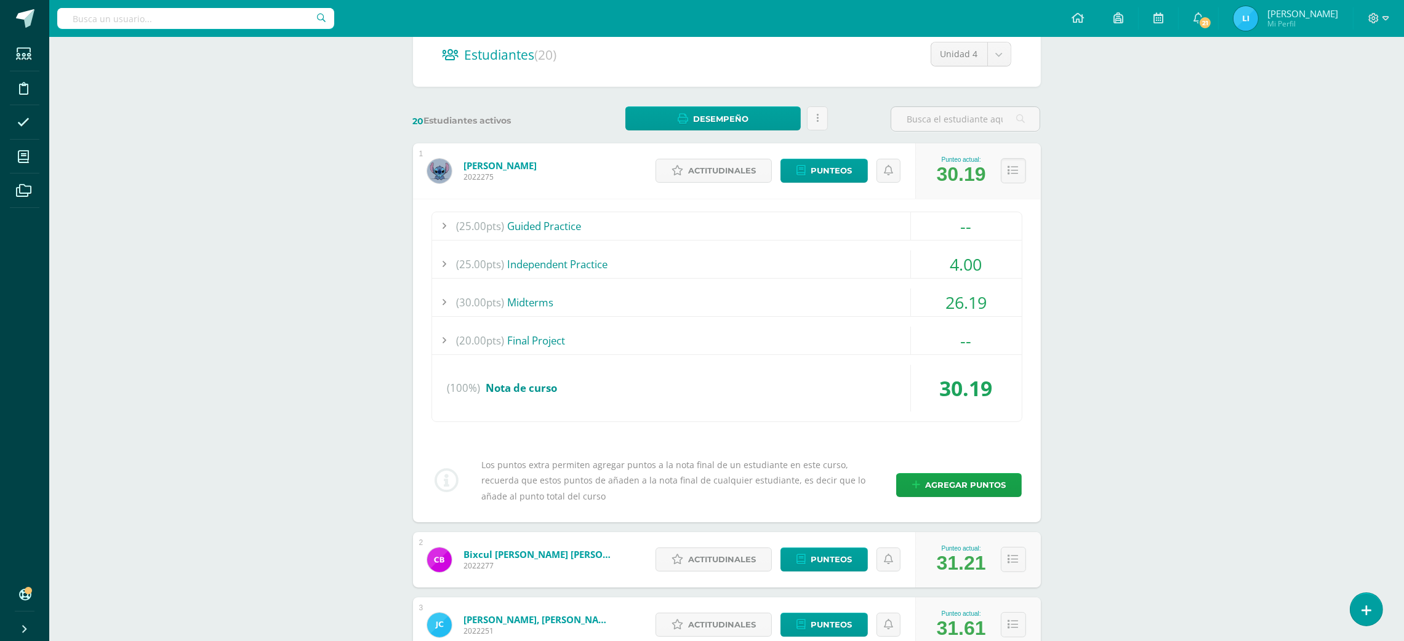
click at [673, 238] on div "(25.00pts) Guided Practice" at bounding box center [727, 226] width 590 height 28
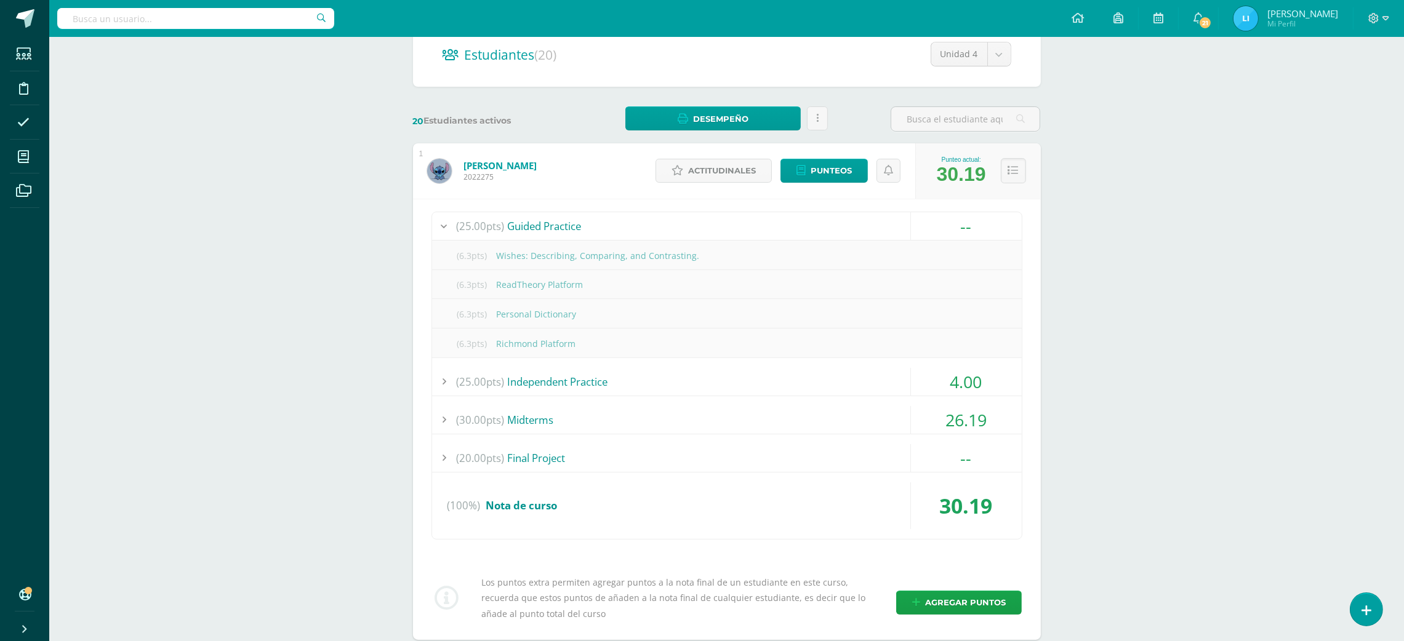
click at [673, 238] on div "(25.00pts) Guided Practice" at bounding box center [727, 226] width 590 height 28
click at [688, 236] on div "(25.00pts) Guided Practice" at bounding box center [727, 226] width 590 height 28
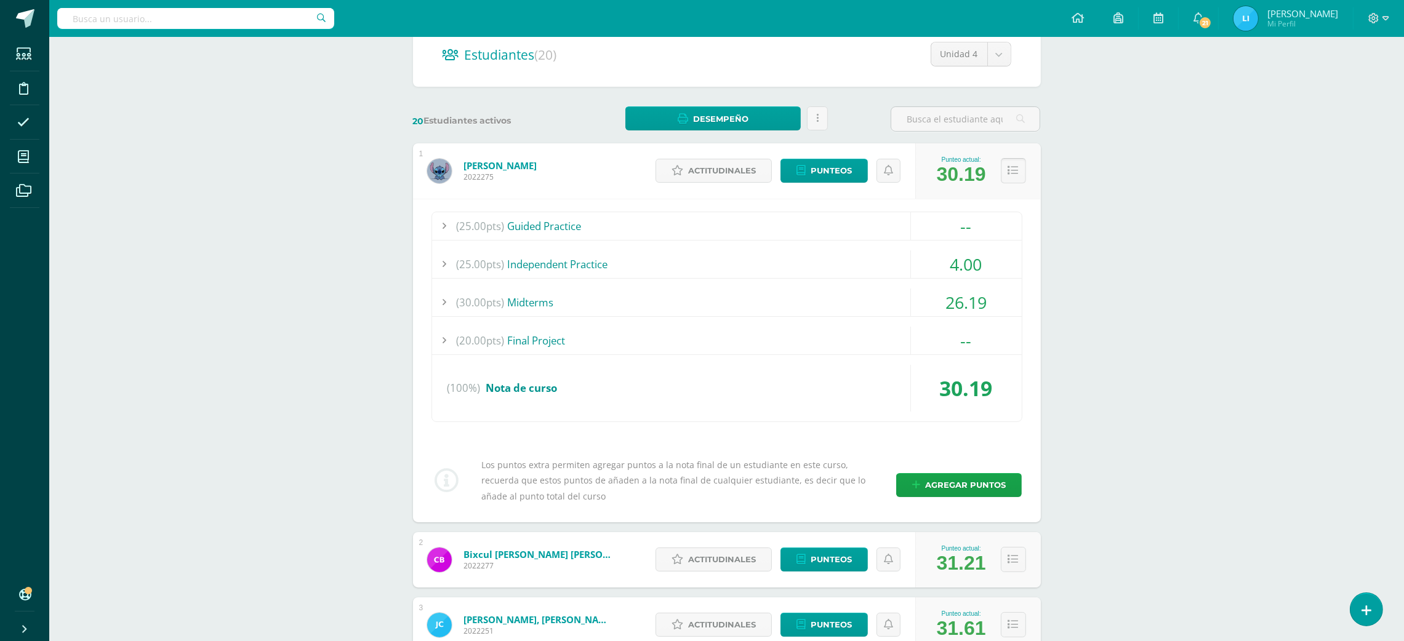
click at [1008, 175] on icon at bounding box center [1013, 171] width 10 height 10
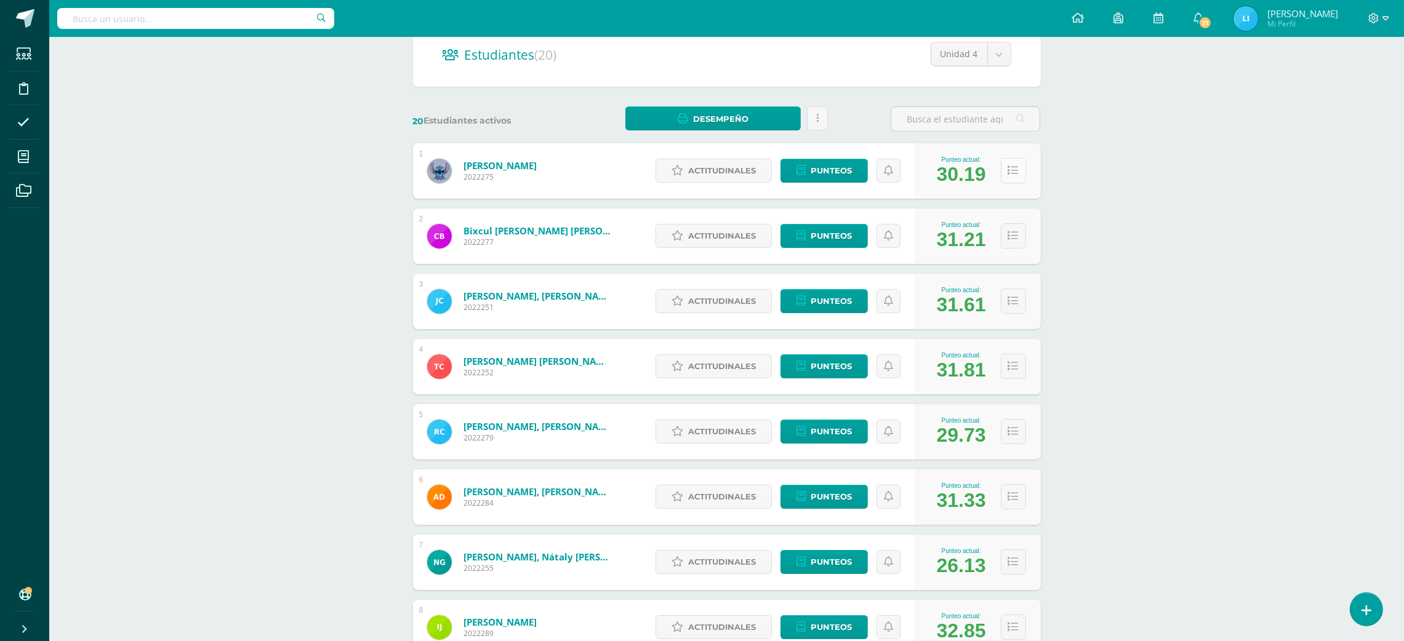
click at [1003, 175] on button at bounding box center [1013, 170] width 25 height 25
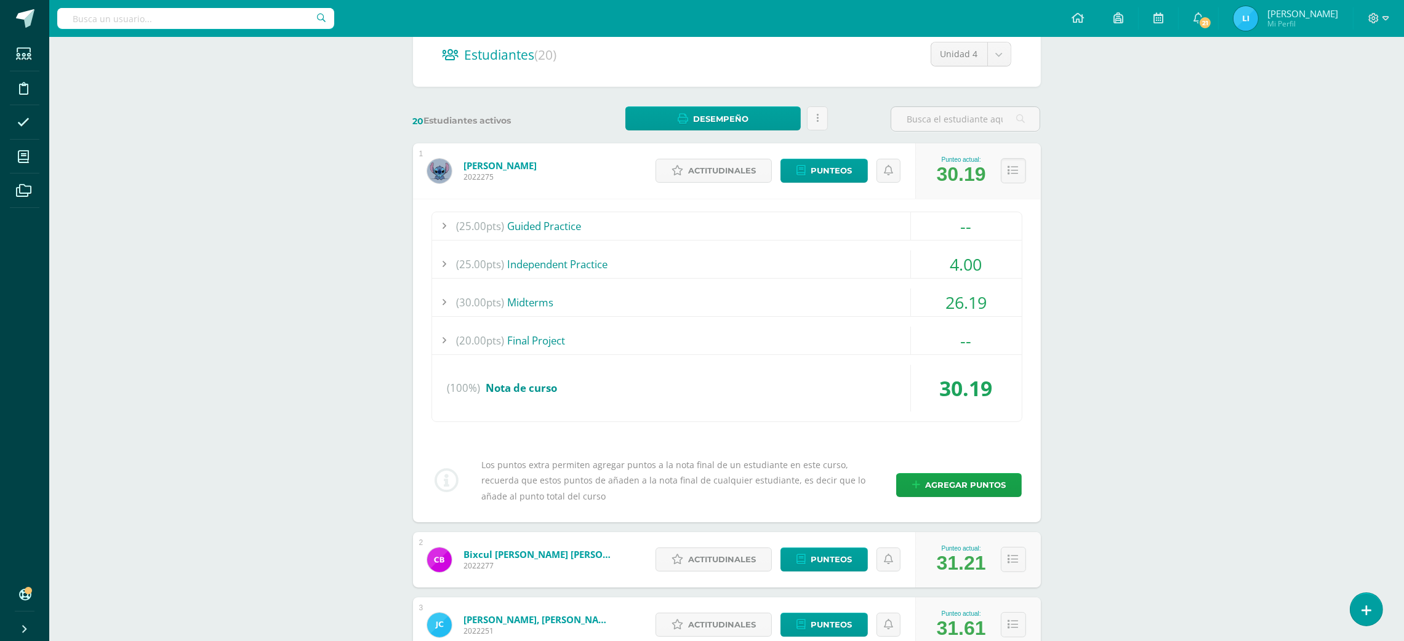
click at [633, 350] on div "(20.00pts) Final Project" at bounding box center [727, 341] width 590 height 28
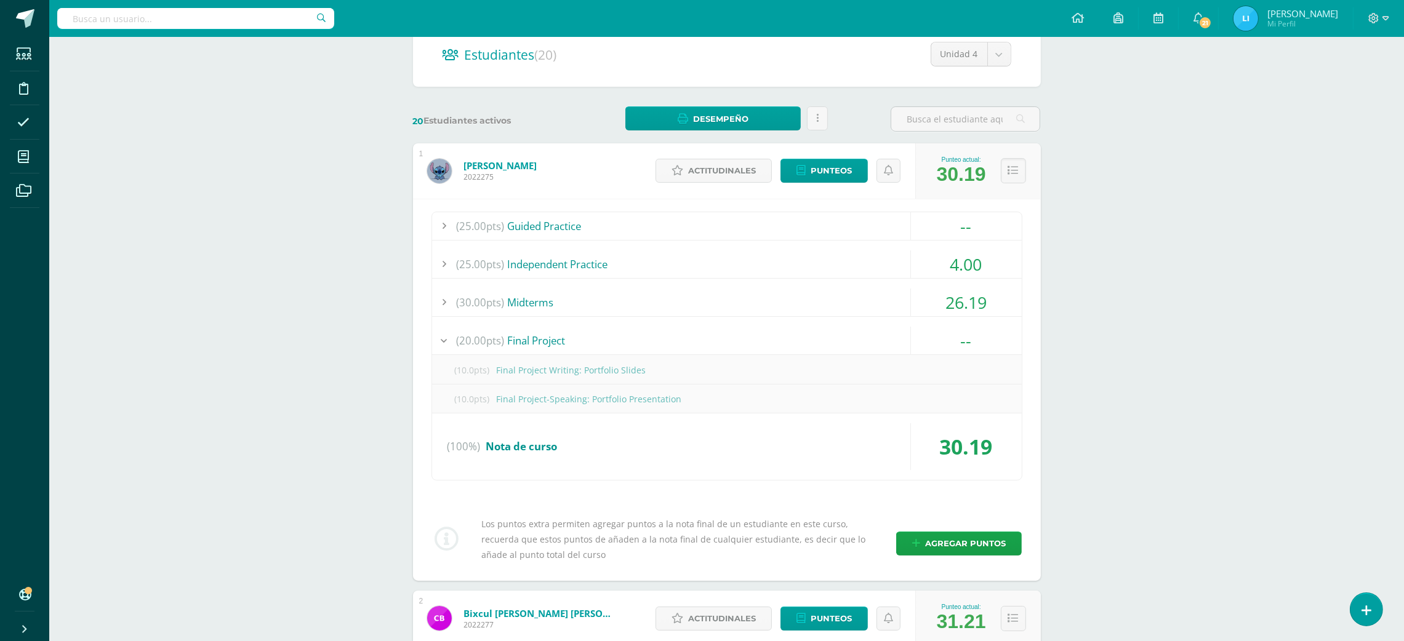
click at [633, 350] on div "(20.00pts) Final Project" at bounding box center [727, 341] width 590 height 28
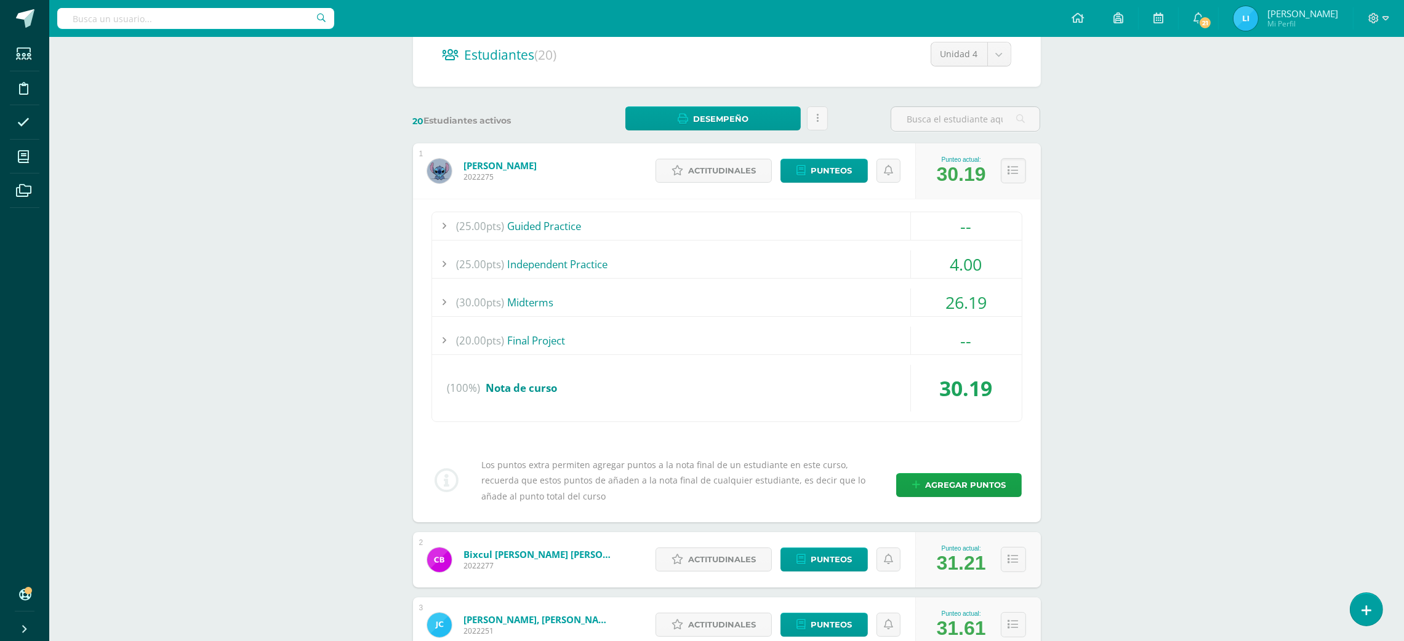
drag, startPoint x: 656, startPoint y: 281, endPoint x: 662, endPoint y: 275, distance: 8.7
click at [662, 275] on div "(25.00pts) Guided Practice -- (6.3pts) Wishes: Describing, Comparing, and Contr…" at bounding box center [727, 317] width 591 height 211
click at [662, 275] on div "(25.00pts) Independent Practice" at bounding box center [727, 265] width 590 height 28
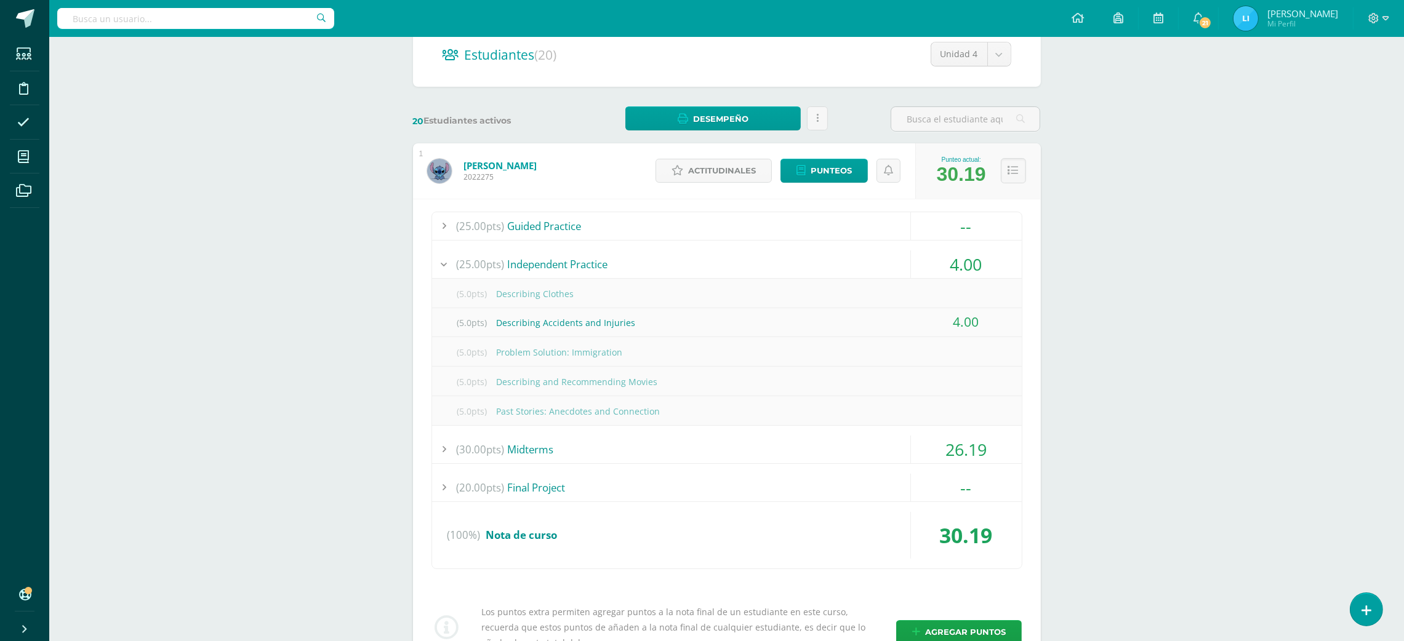
click at [662, 275] on div "(25.00pts) Independent Practice" at bounding box center [727, 265] width 590 height 28
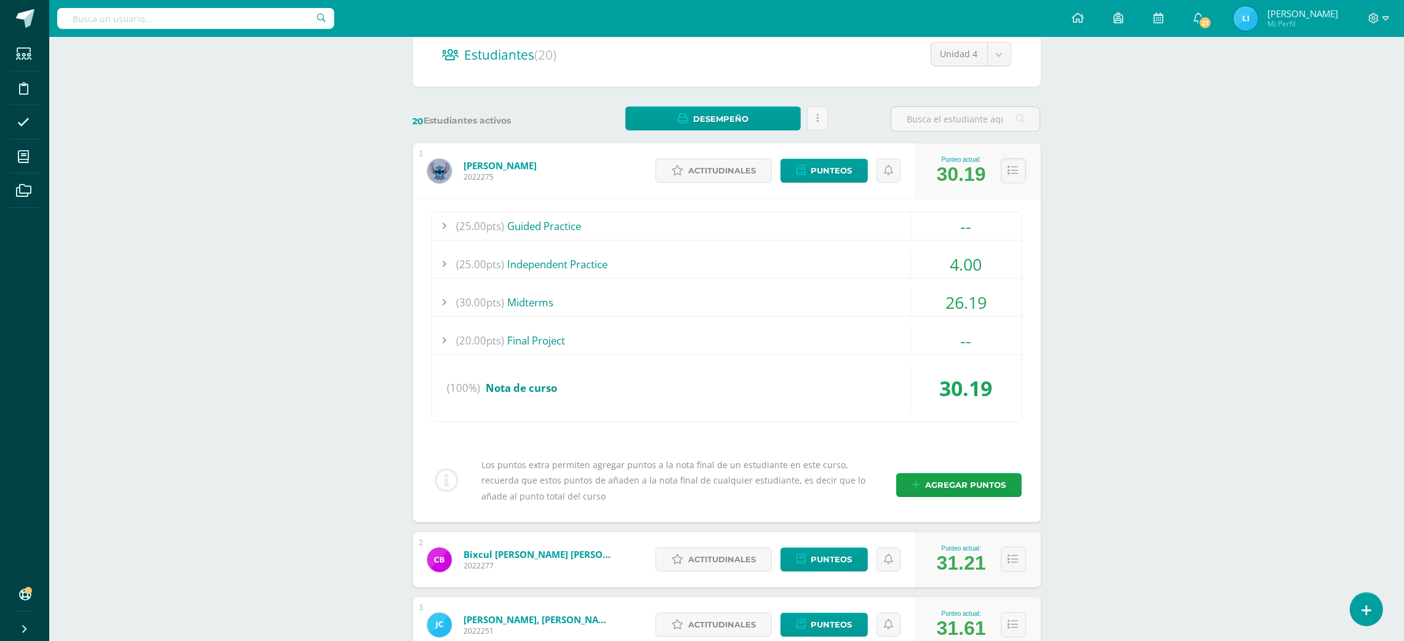
click at [696, 225] on div "(25.00pts) Guided Practice" at bounding box center [727, 226] width 590 height 28
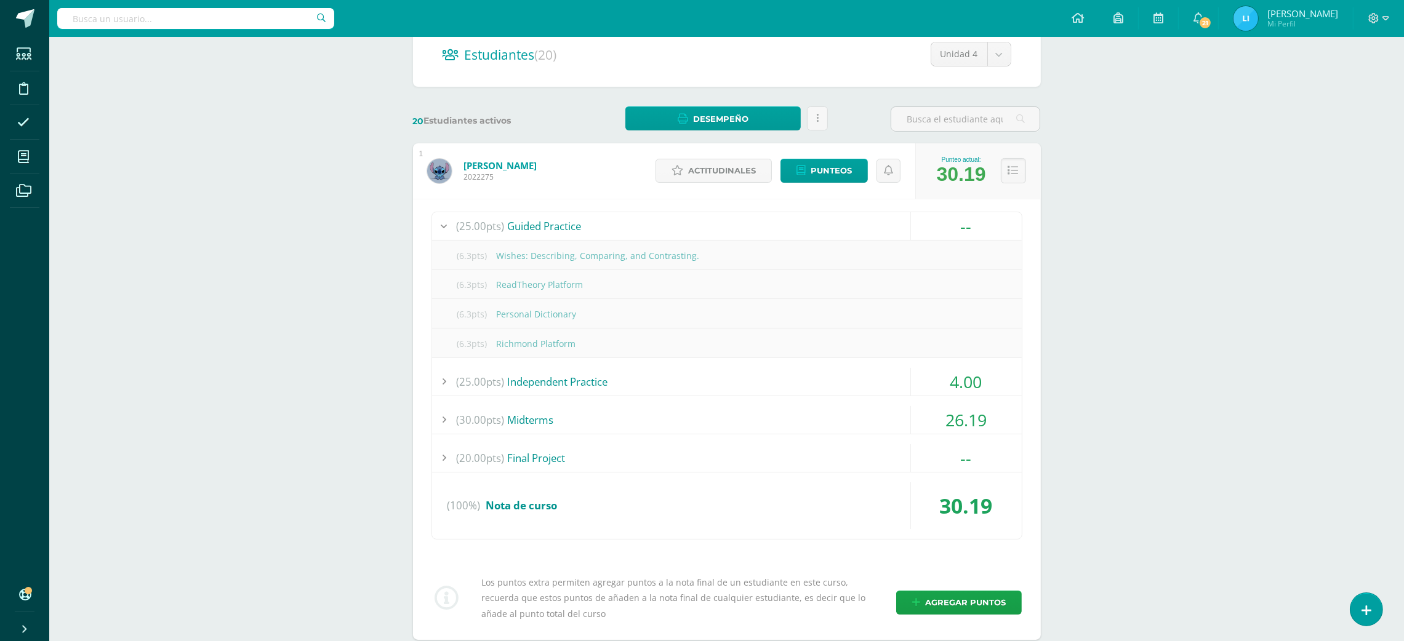
click at [696, 225] on div "(25.00pts) Guided Practice" at bounding box center [727, 226] width 590 height 28
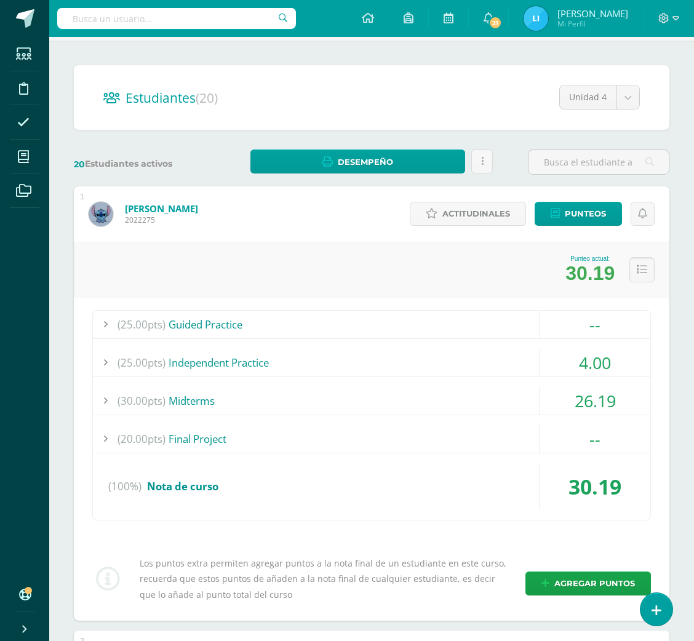
scroll to position [0, 0]
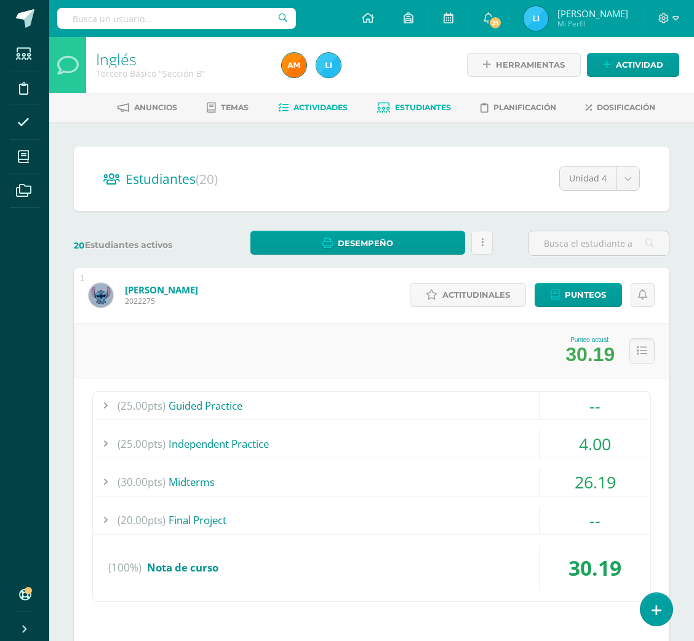
click at [335, 114] on link "Actividades" at bounding box center [313, 108] width 70 height 20
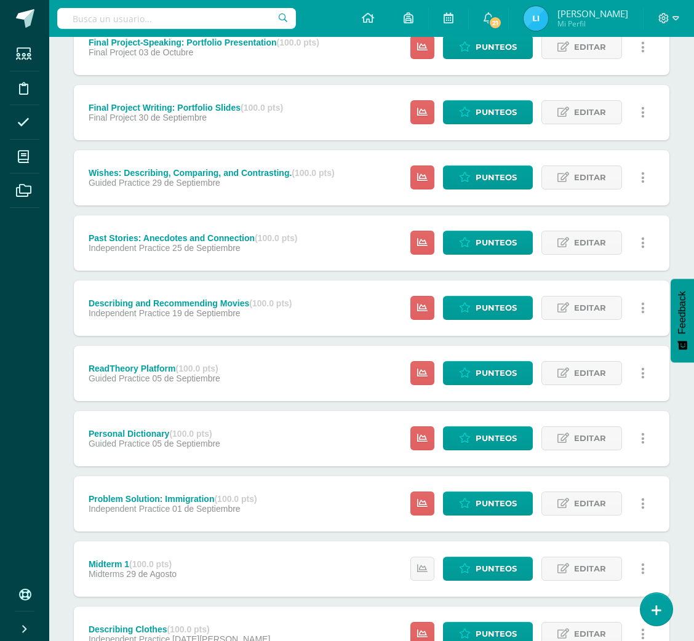
scroll to position [327, 0]
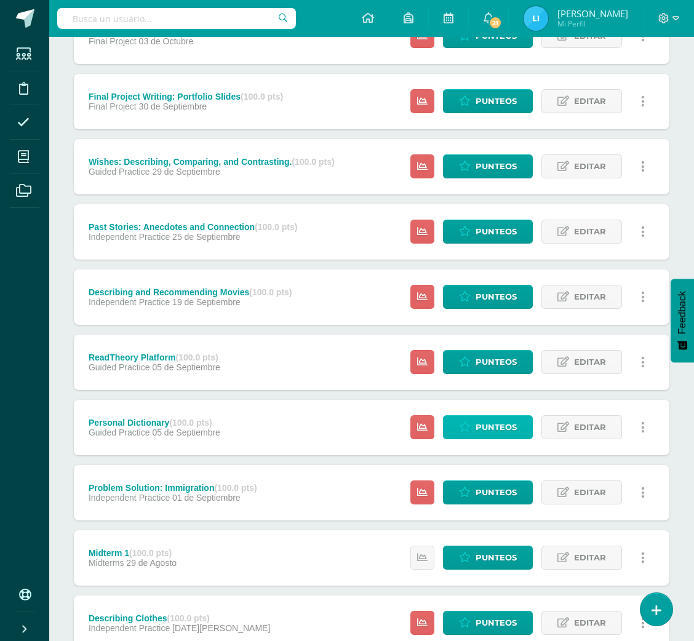
click at [472, 421] on link "Punteos" at bounding box center [488, 427] width 90 height 24
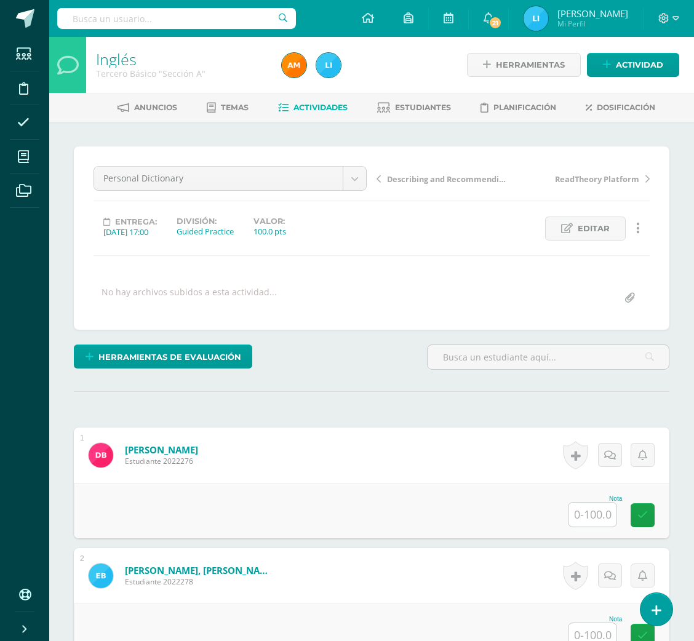
scroll to position [1, 0]
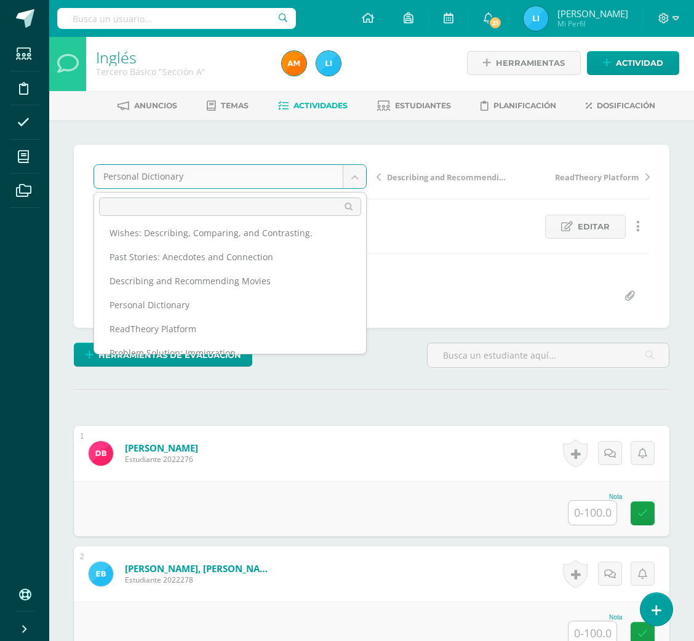
scroll to position [112, 0]
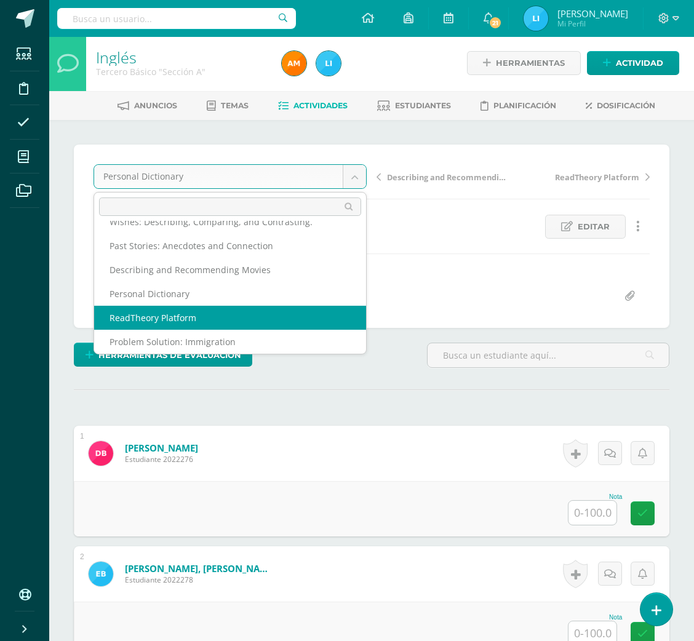
select select "/dashboard/teacher/grade-activity/36765/"
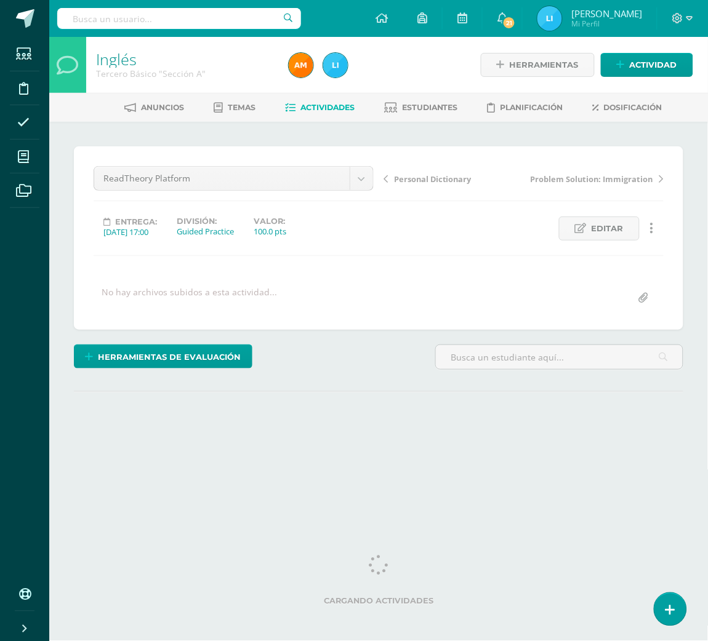
click at [707, 116] on div "Inglés Tercero Básico "Sección A" Herramientas Detalle de asistencias Actividad…" at bounding box center [378, 262] width 659 height 451
click at [617, 382] on div "¿Estás seguro que quieres eliminar esta actividad? Esto borrará la actividad y …" at bounding box center [378, 305] width 619 height 316
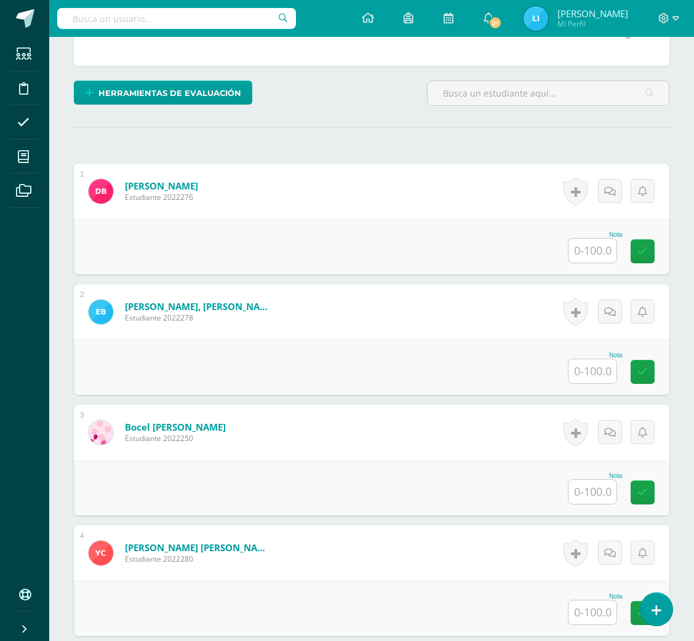
scroll to position [265, 0]
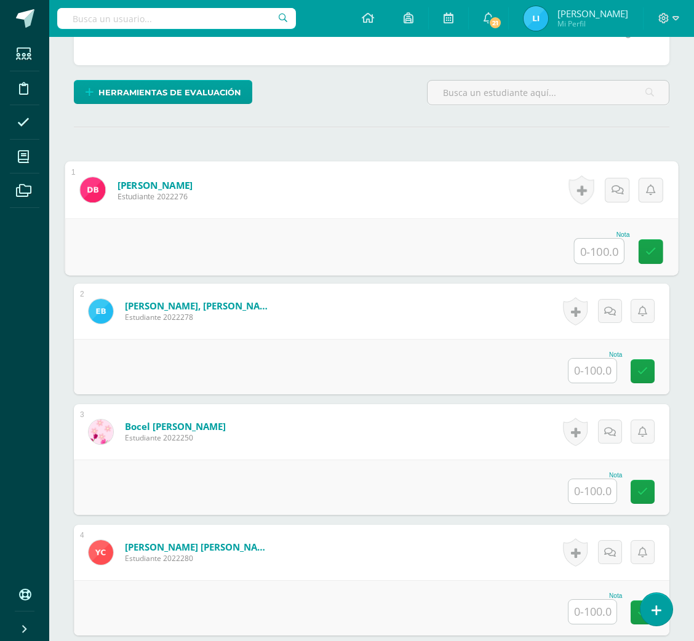
click at [600, 251] on input "text" at bounding box center [599, 251] width 49 height 25
type input "100"
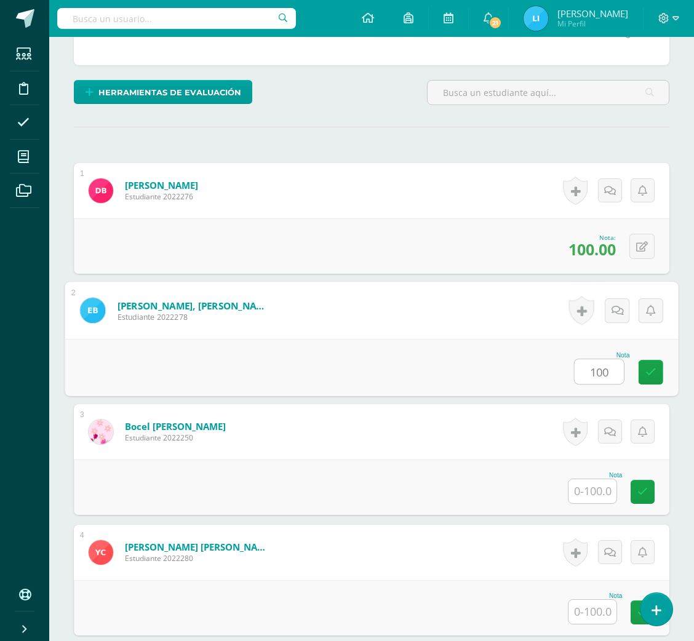
type input "100"
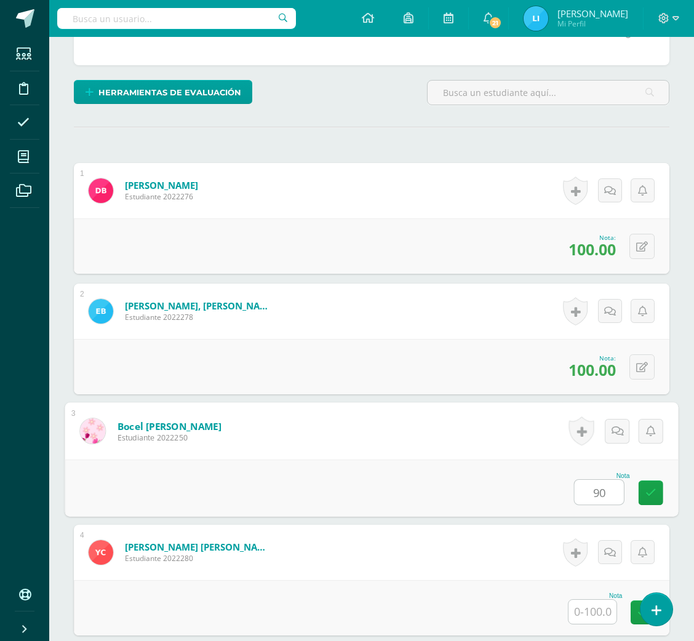
type input "90"
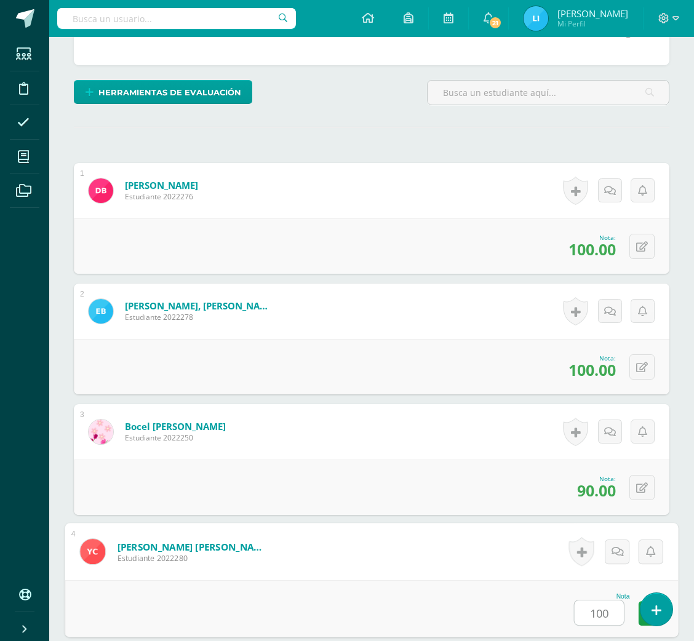
type input "100"
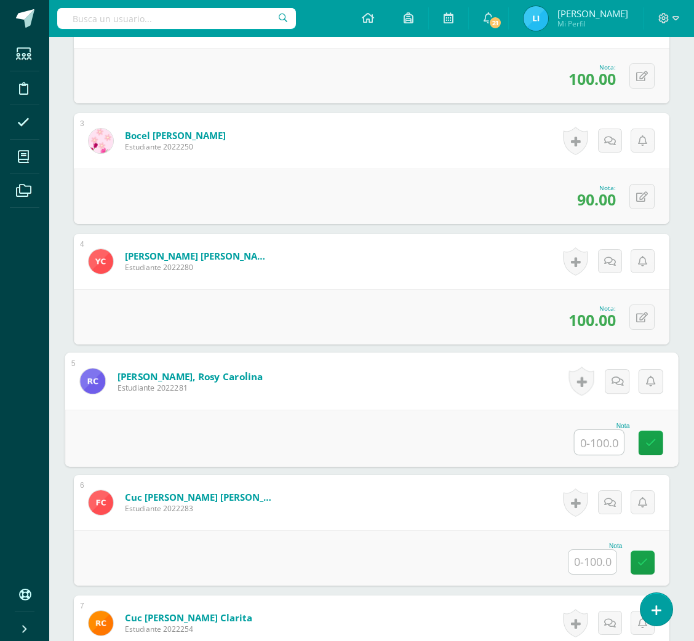
scroll to position [560, 0]
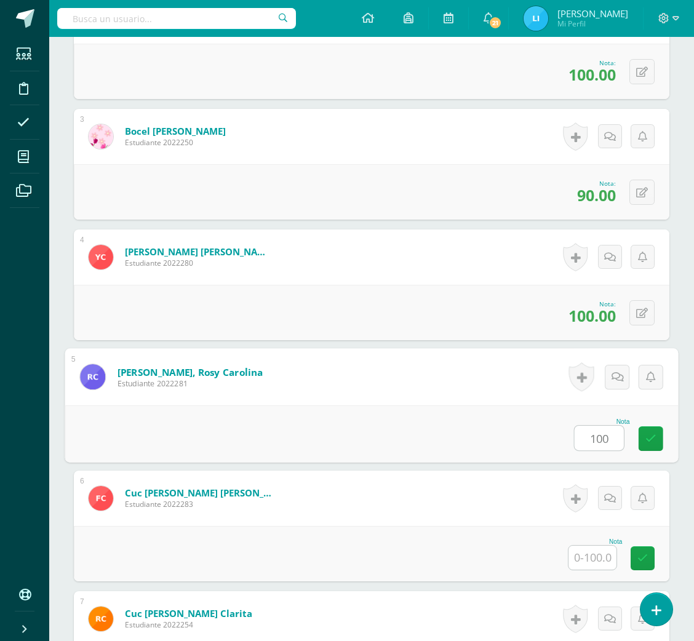
type input "100"
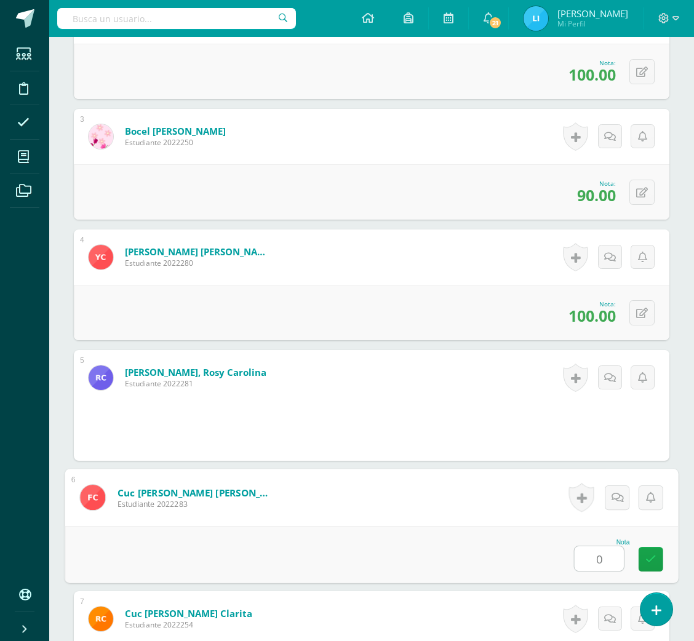
scroll to position [0, 0]
type input "0"
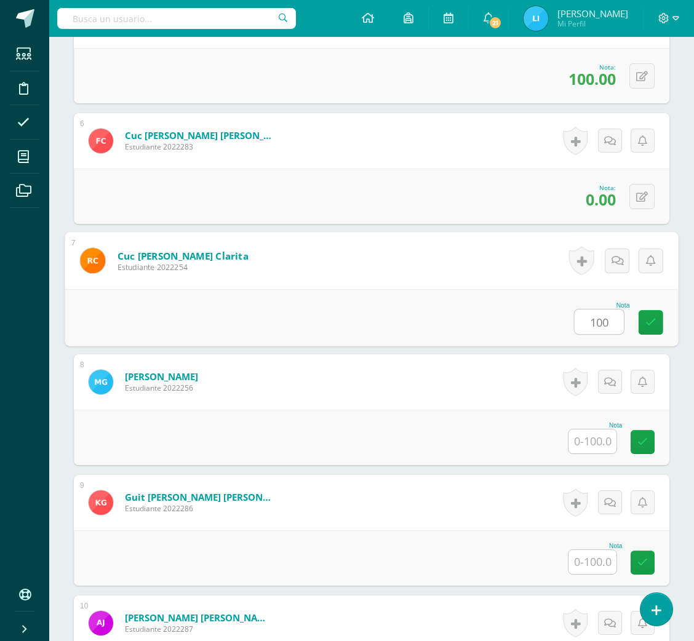
type input "100"
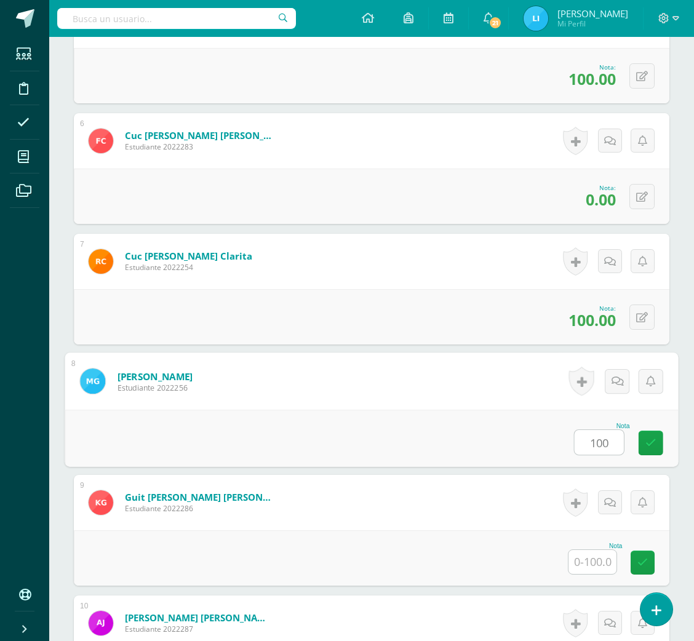
type input "100"
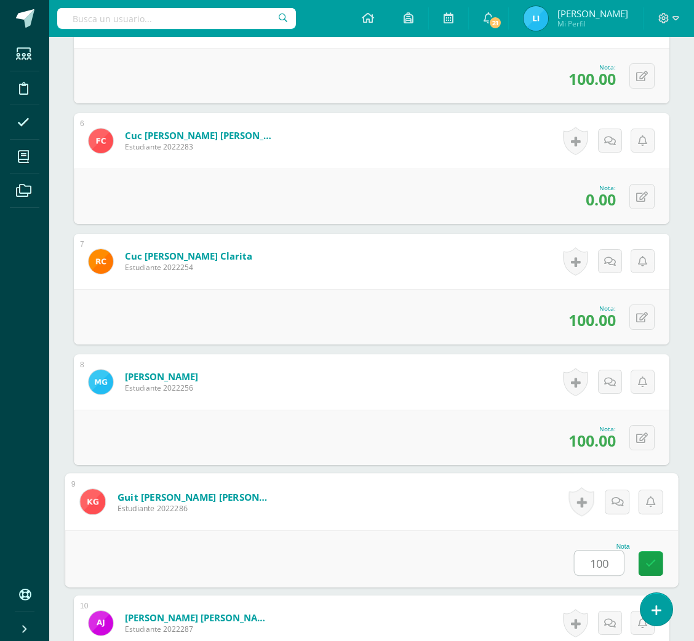
type input "100"
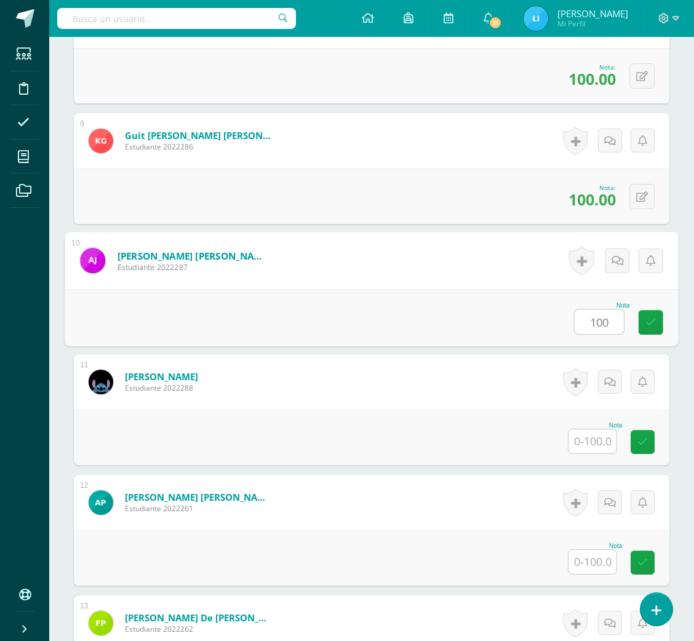
type input "100"
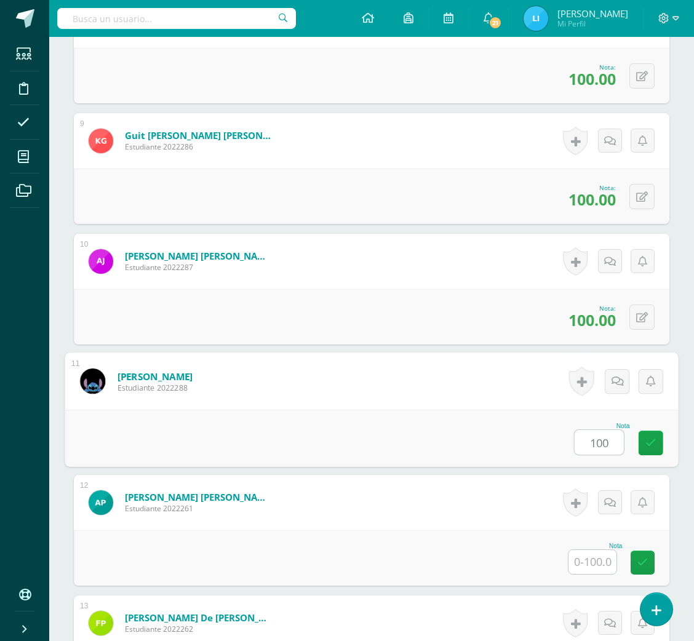
type input "100"
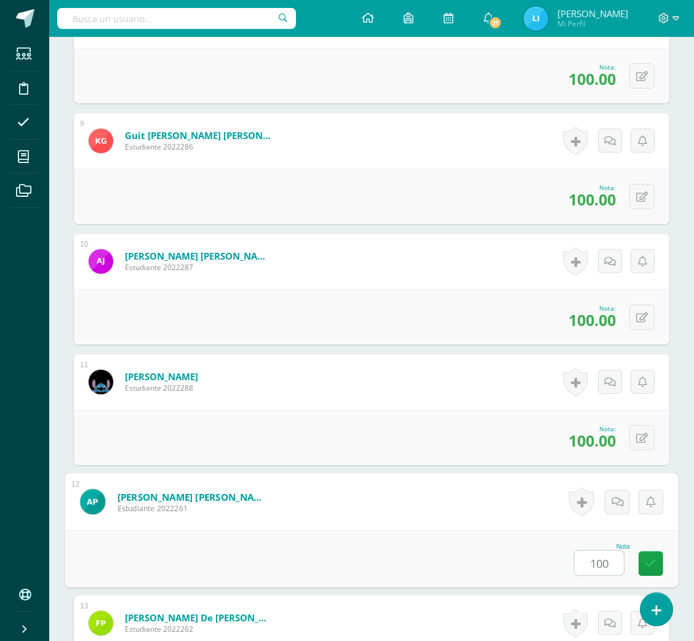
type input "100"
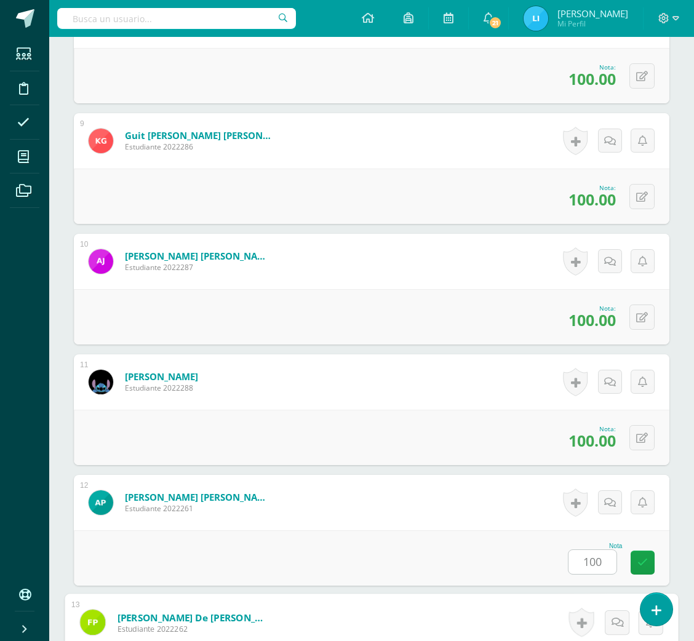
scroll to position [1642, 0]
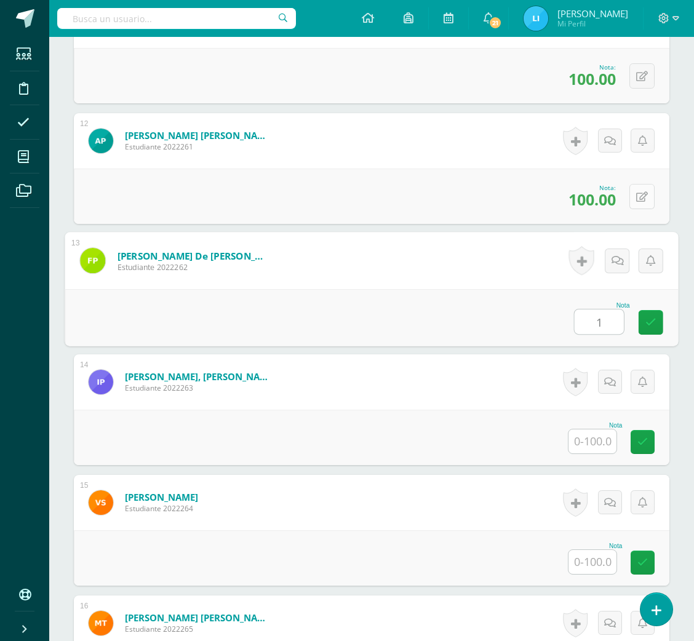
type input "1"
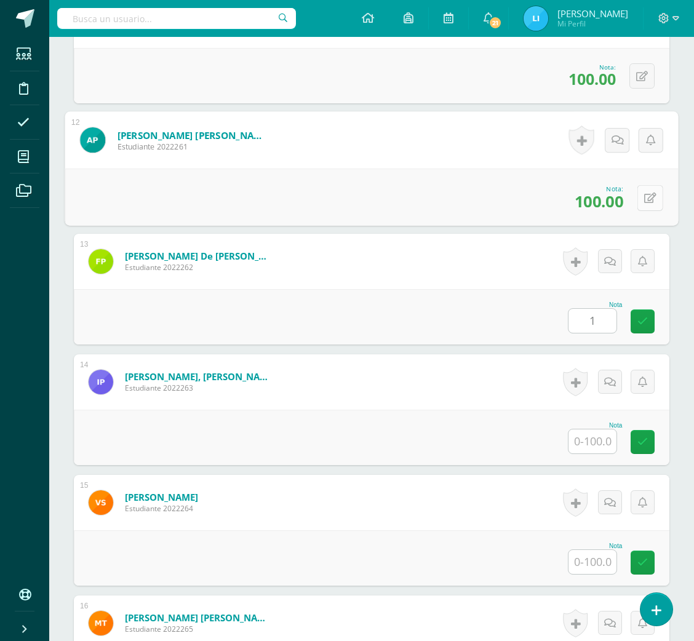
click at [647, 188] on button at bounding box center [651, 198] width 26 height 26
type input "90"
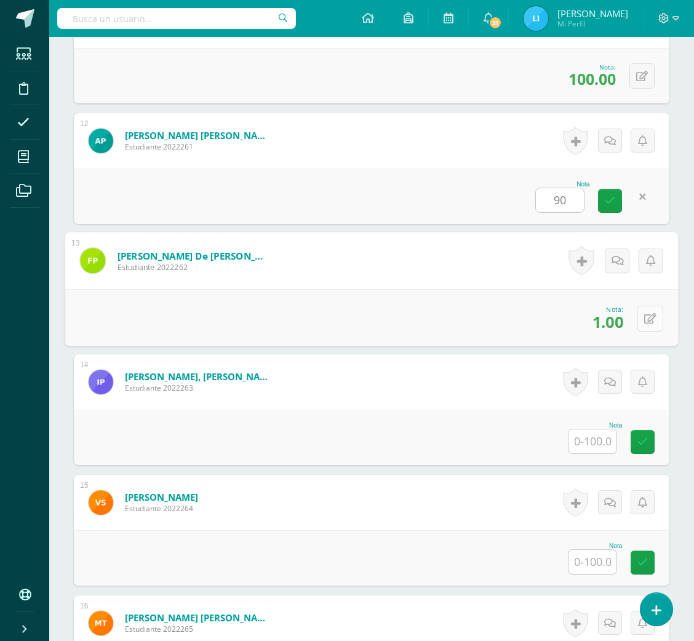
click at [641, 319] on button at bounding box center [651, 318] width 26 height 26
type input "90"
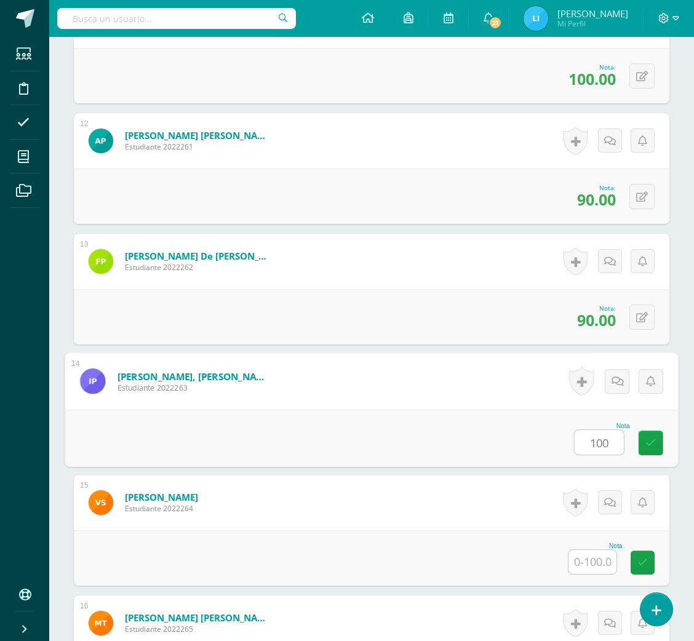
type input "100"
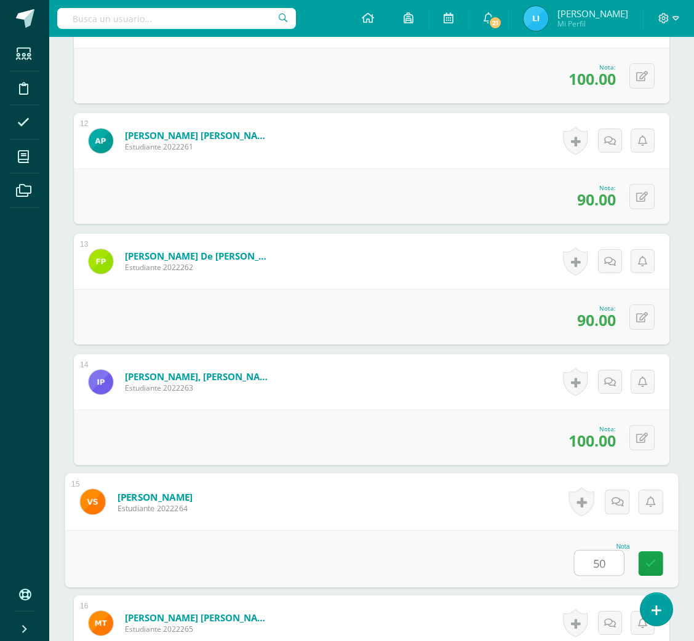
type input "50"
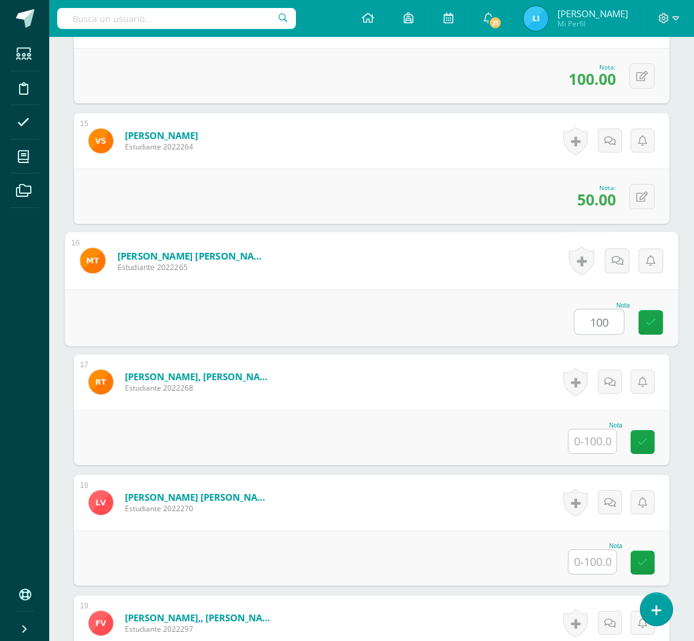
type input "100"
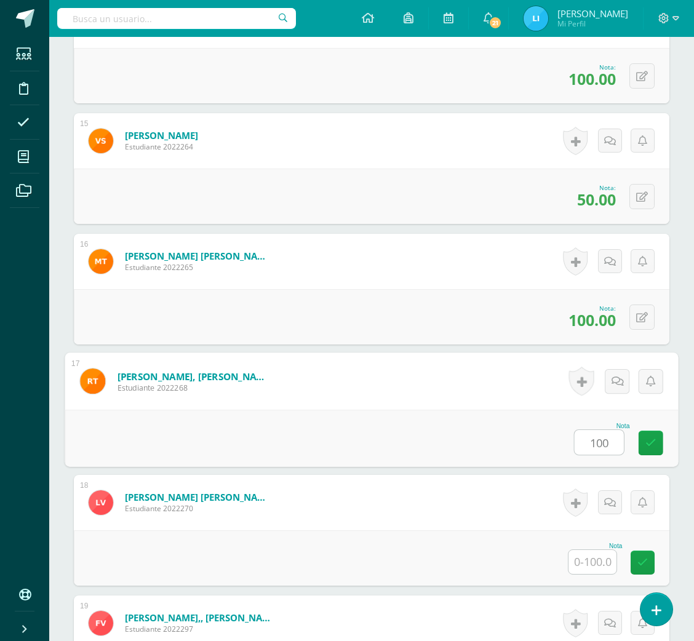
type input "100"
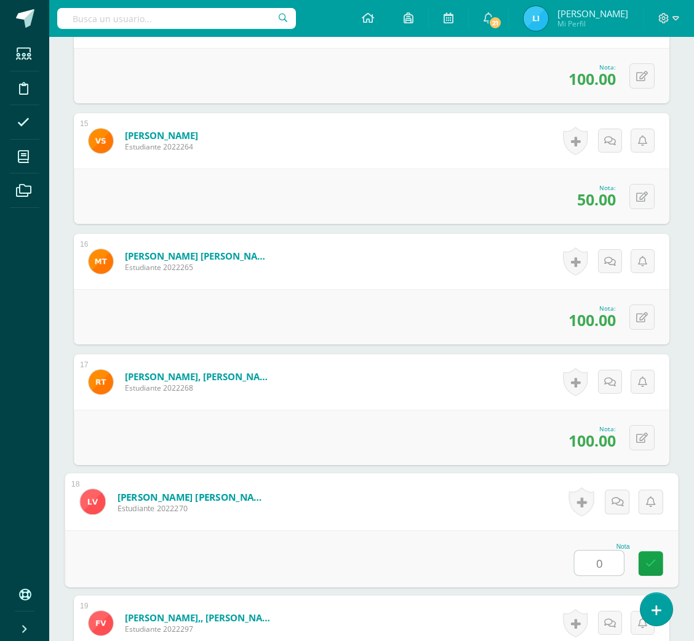
type input "0"
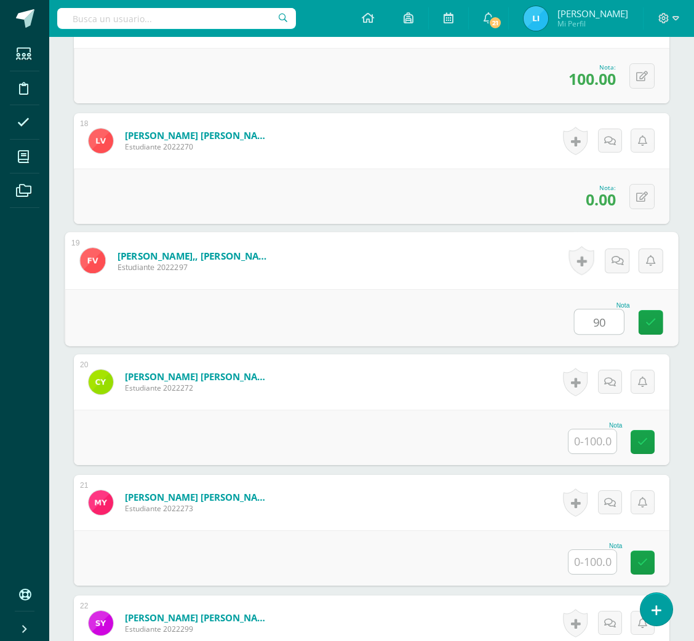
type input "90"
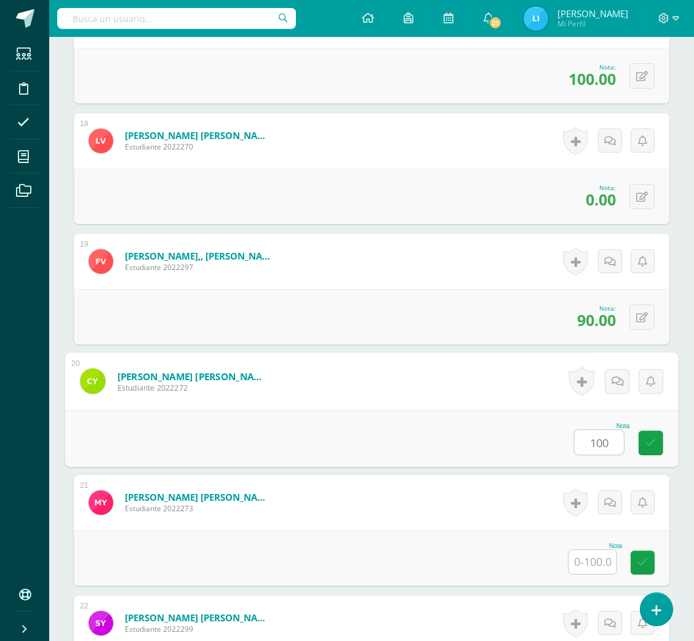
type input "100"
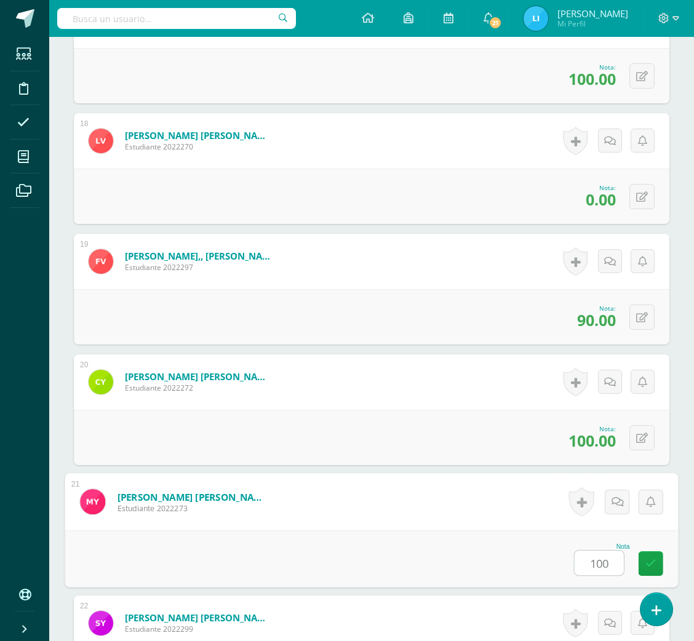
type input "100"
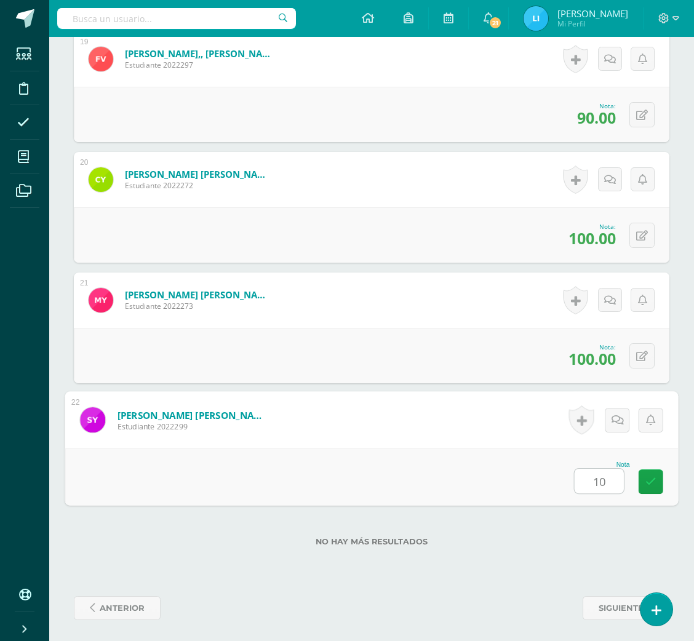
type input "100"
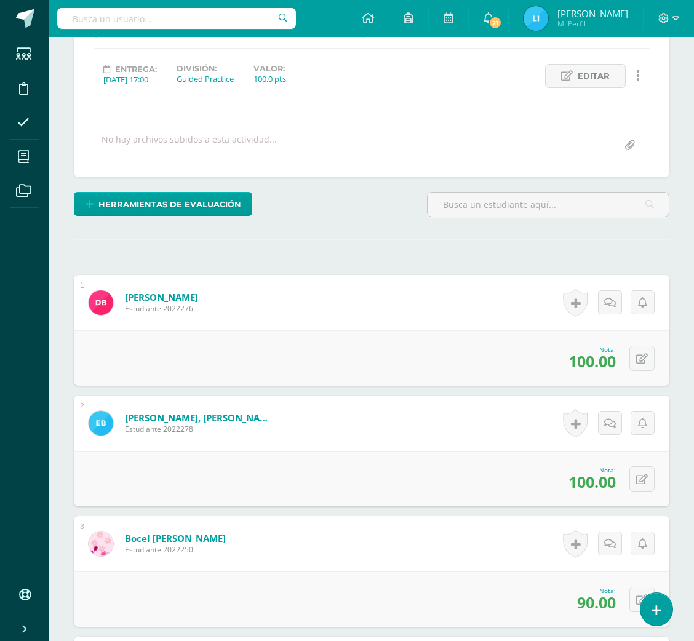
scroll to position [98, 0]
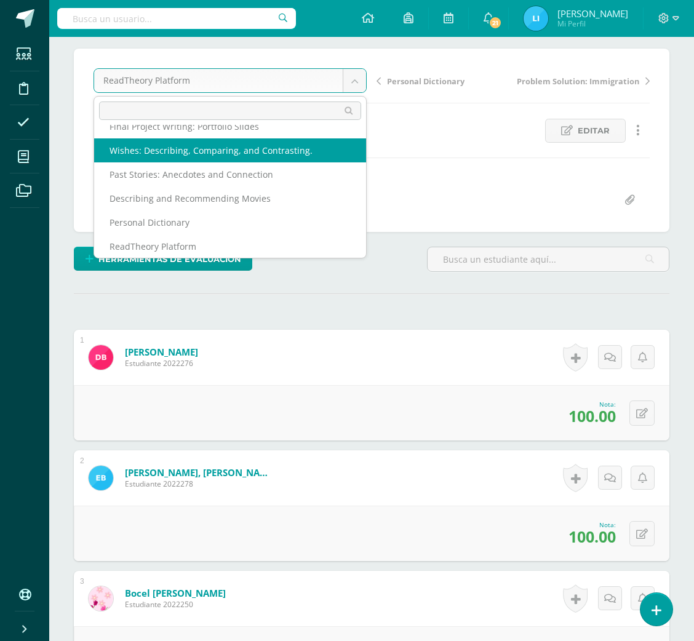
scroll to position [76, 0]
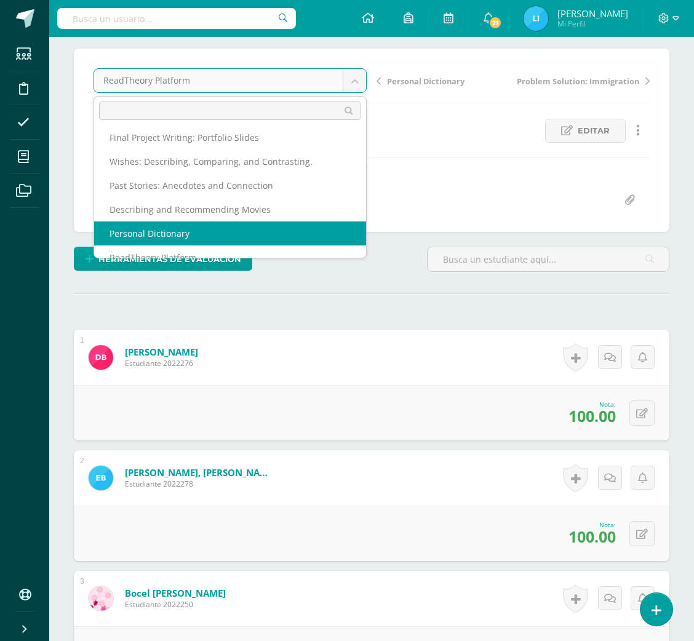
select select "/dashboard/teacher/grade-activity/36767/"
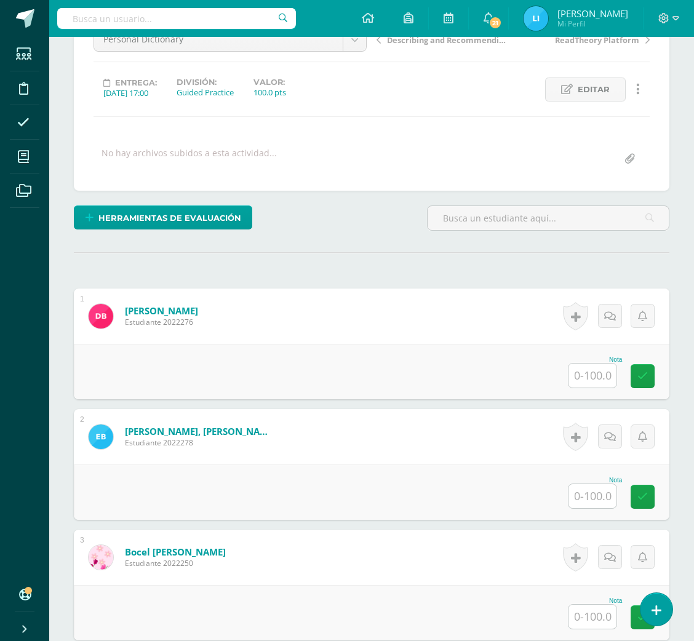
scroll to position [222, 0]
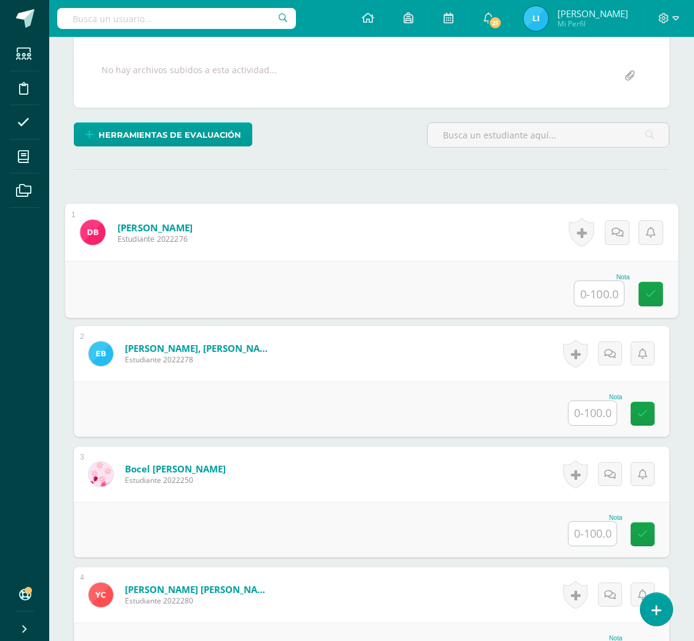
click at [594, 295] on input "text" at bounding box center [599, 293] width 49 height 25
type input "100"
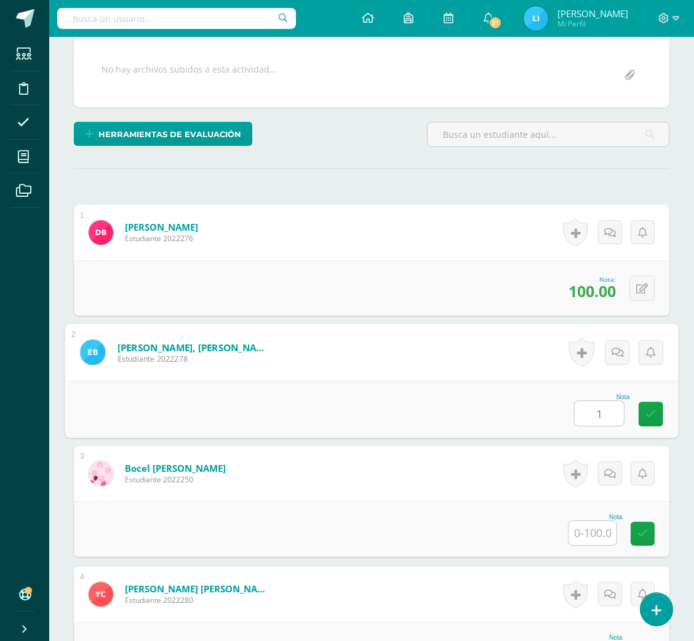
scroll to position [223, 0]
type input "100"
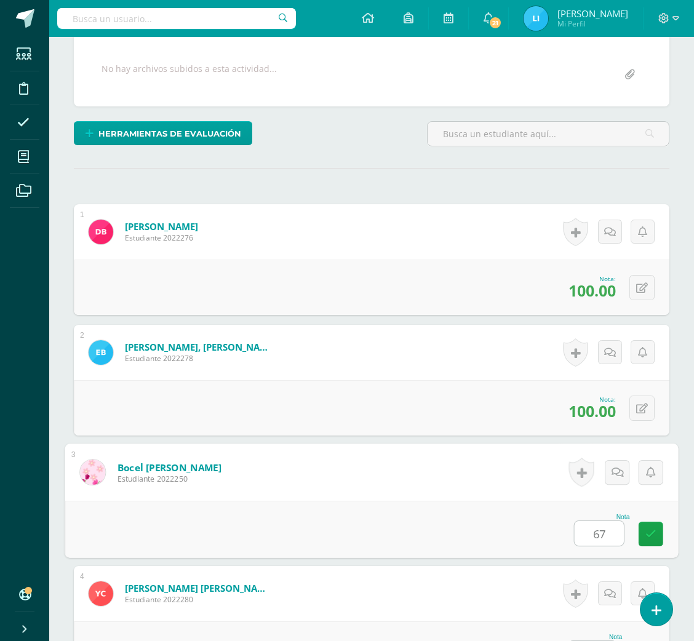
type input "67"
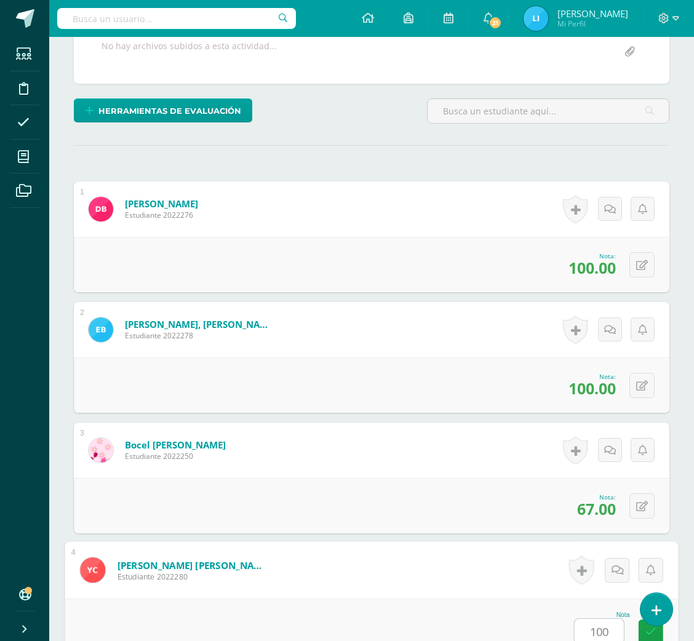
type input "100"
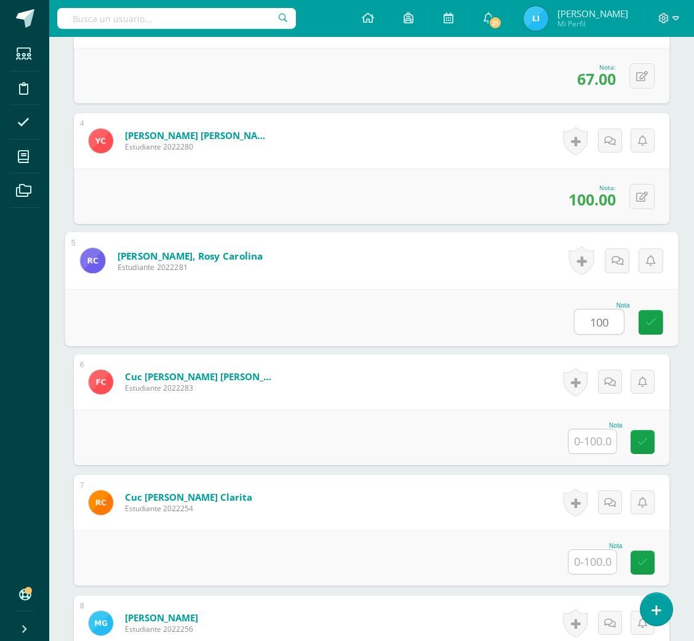
type input "100"
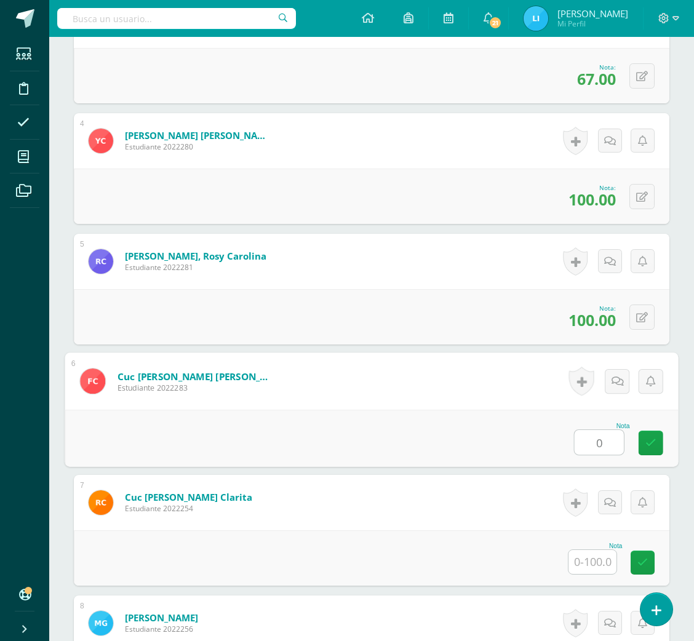
type input "0"
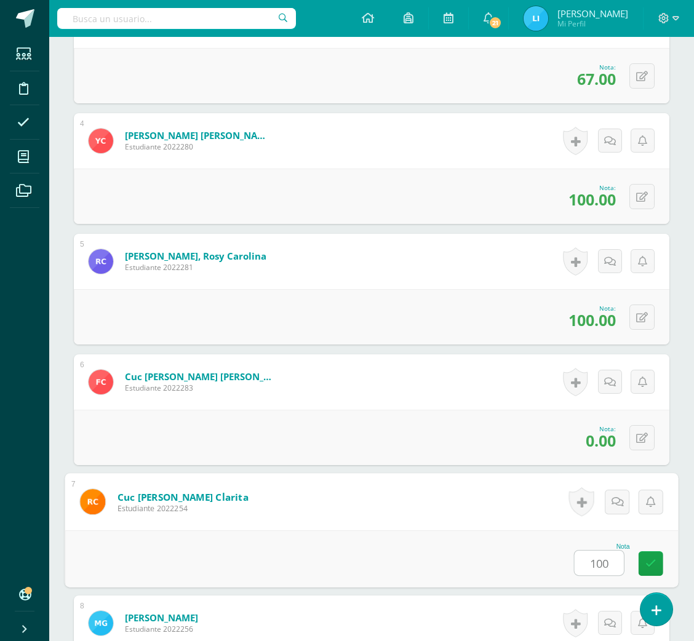
type input "100"
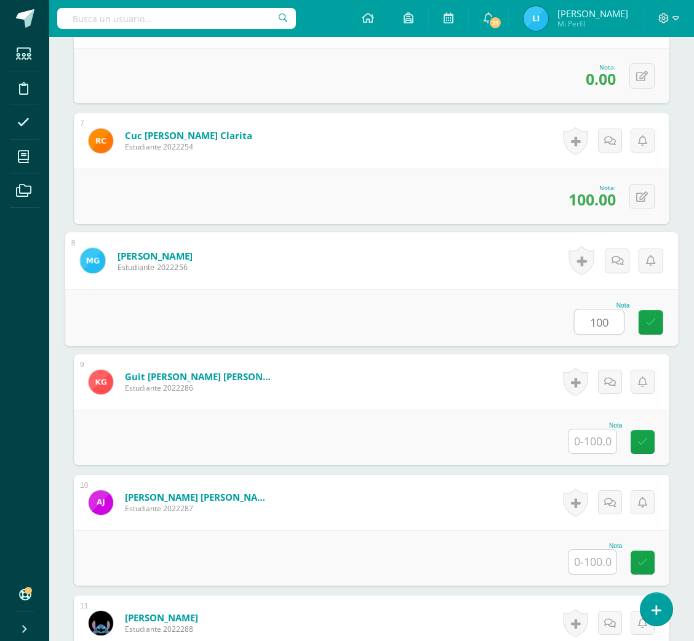
type input "100"
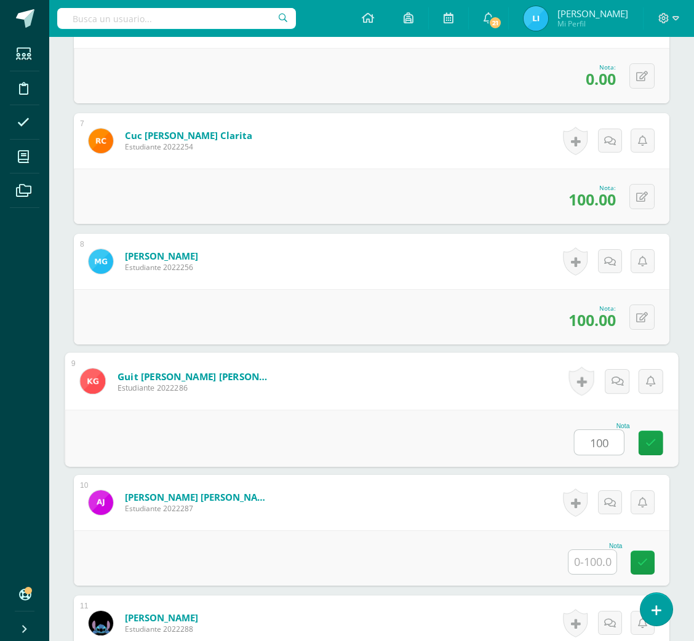
type input "100"
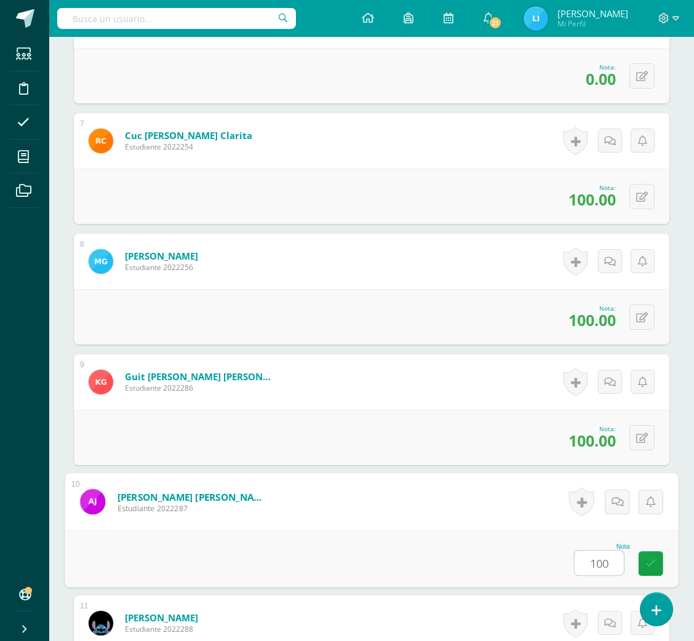
type input "100"
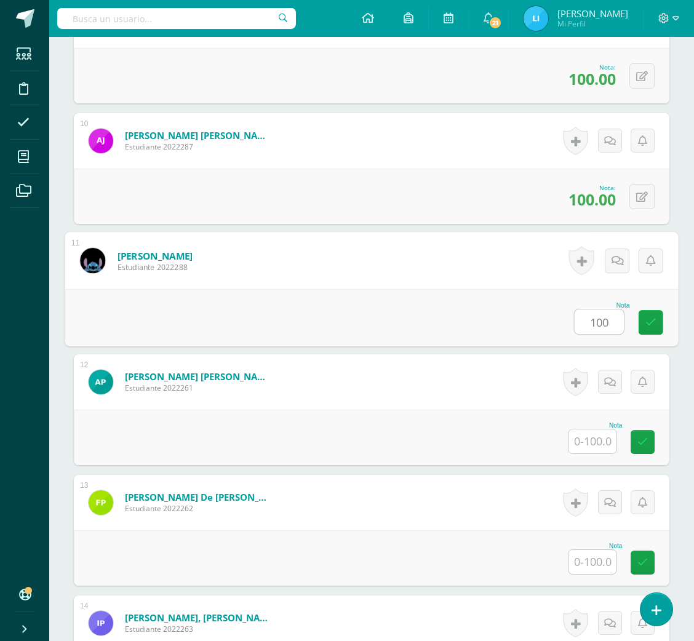
type input "100"
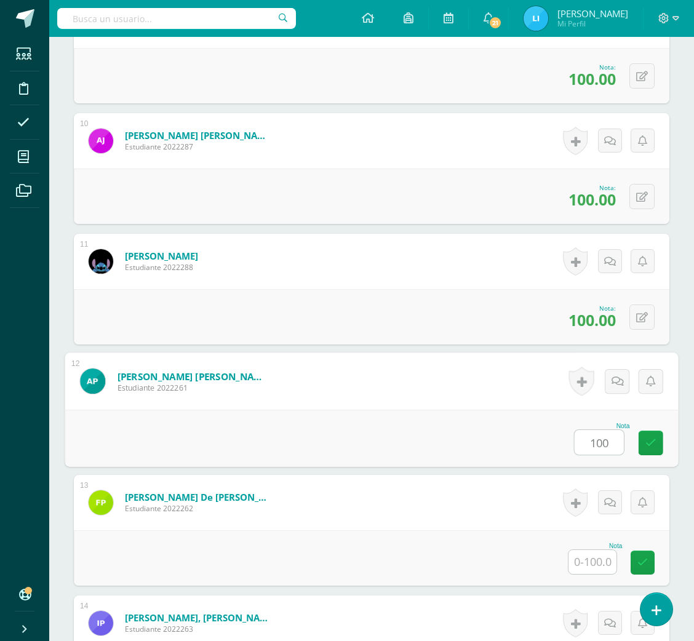
type input "100"
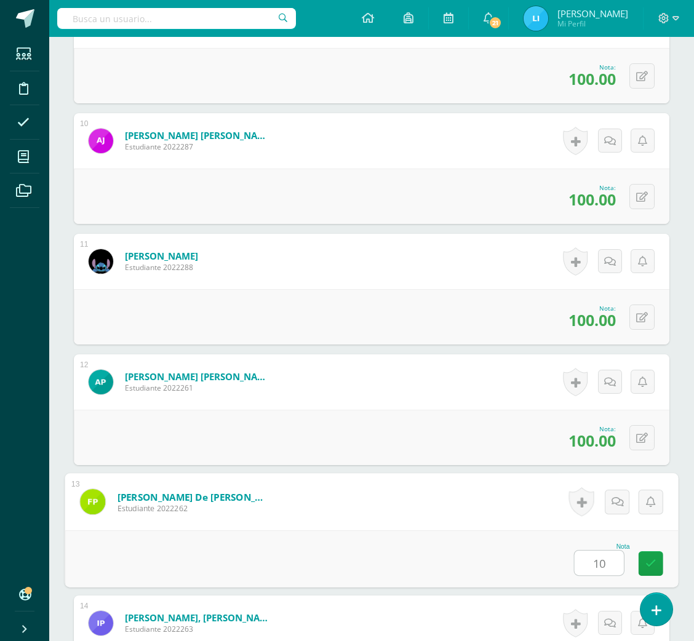
type input "10"
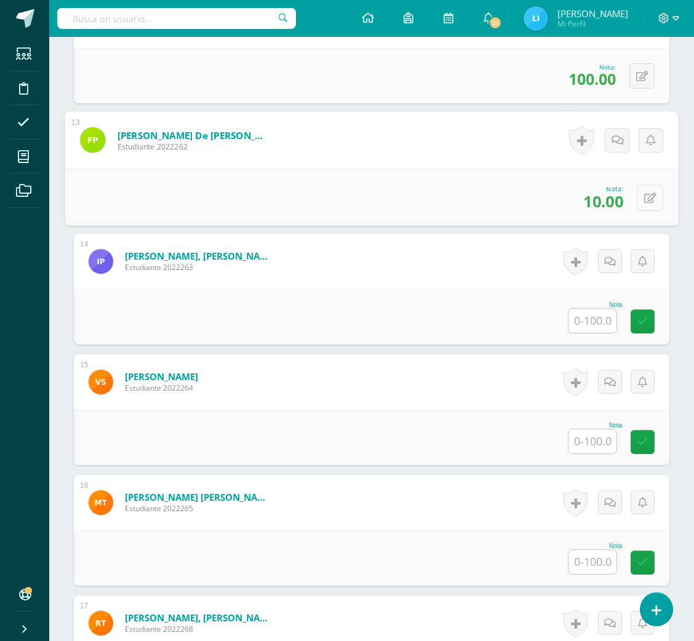
click at [638, 193] on button at bounding box center [651, 198] width 26 height 26
type input "100"
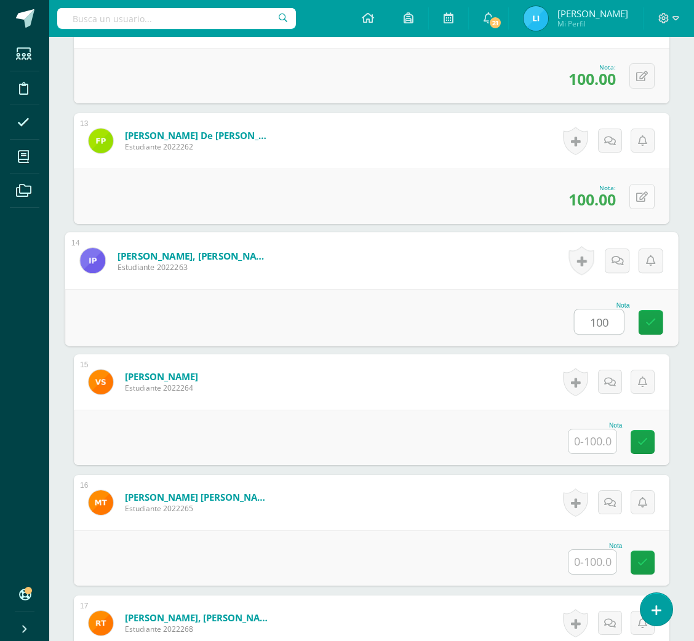
type input "100"
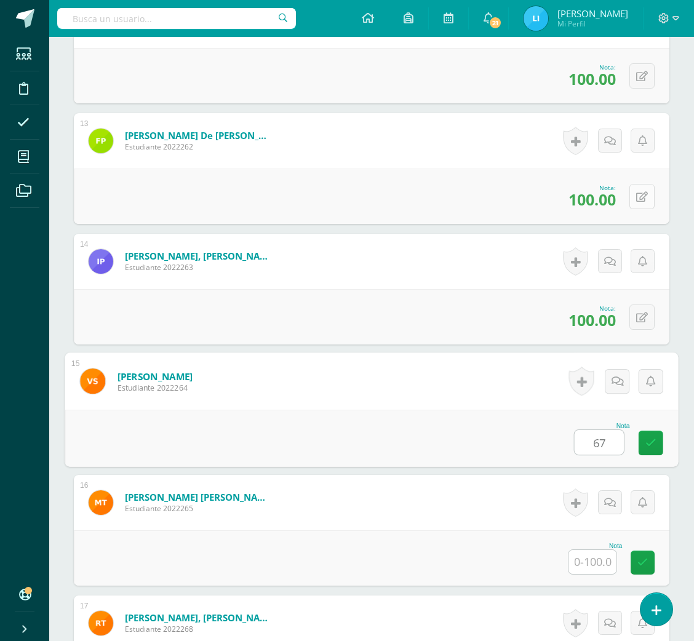
type input "67"
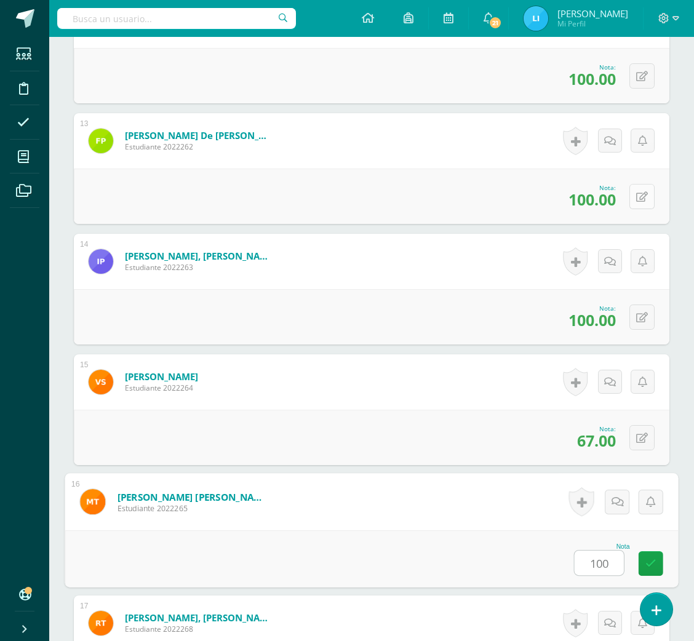
type input "100"
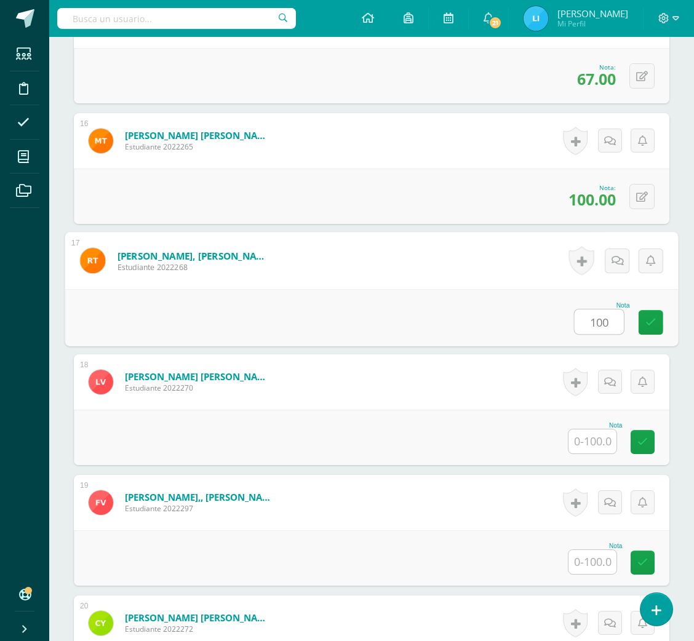
type input "100"
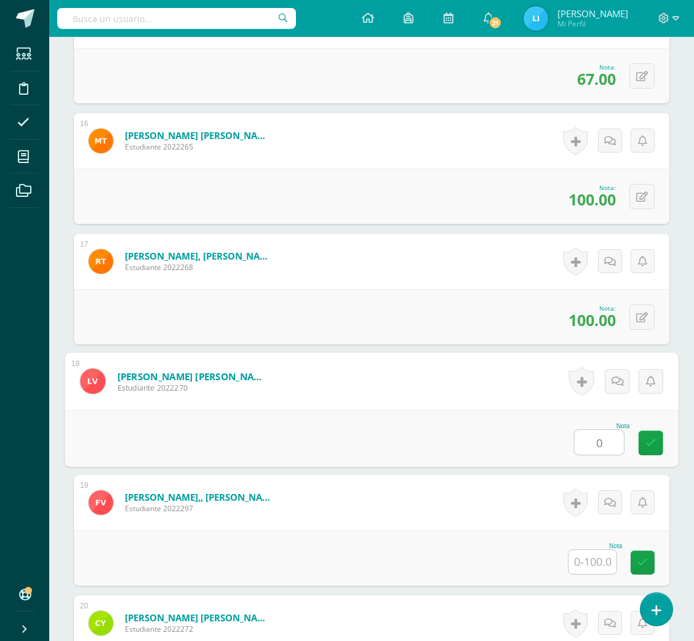
type input "0"
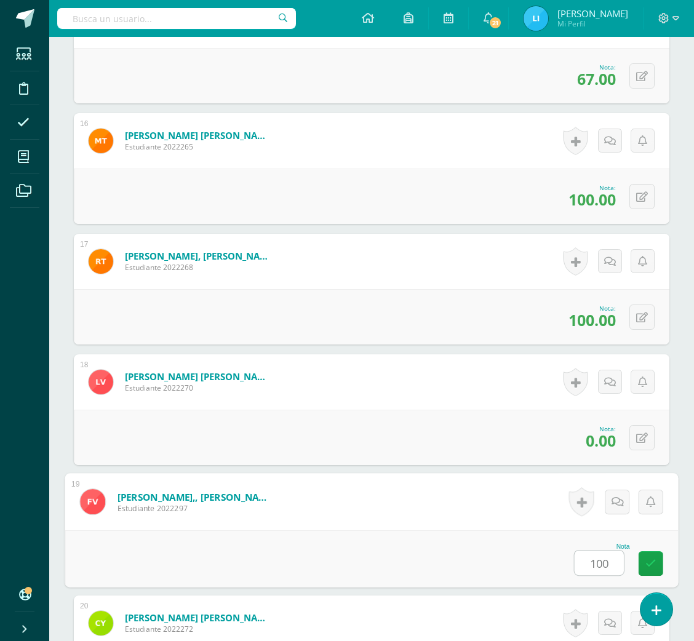
type input "100"
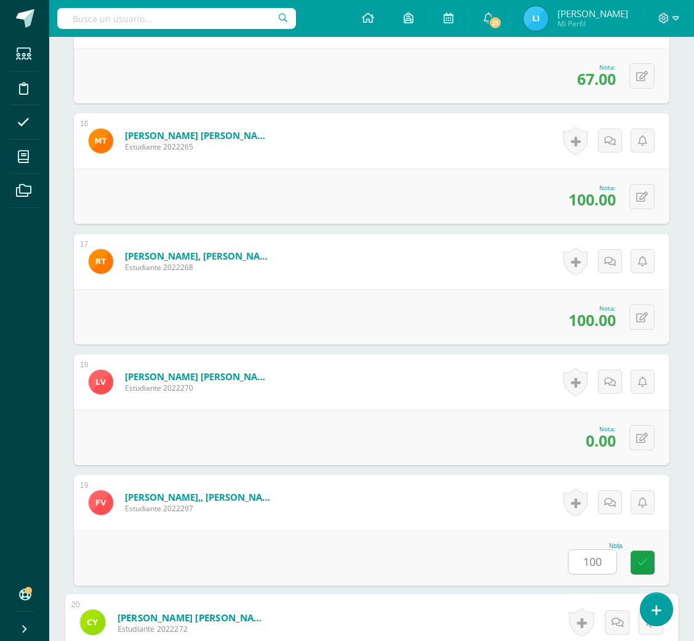
scroll to position [2486, 0]
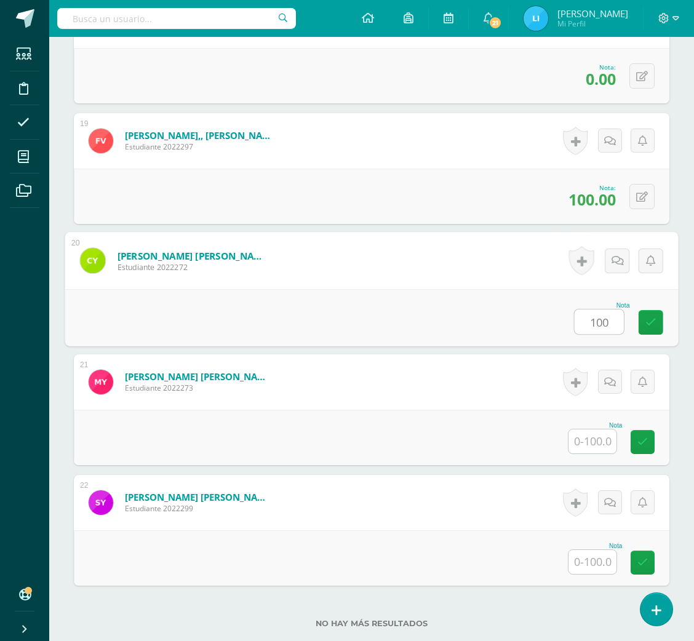
type input "100"
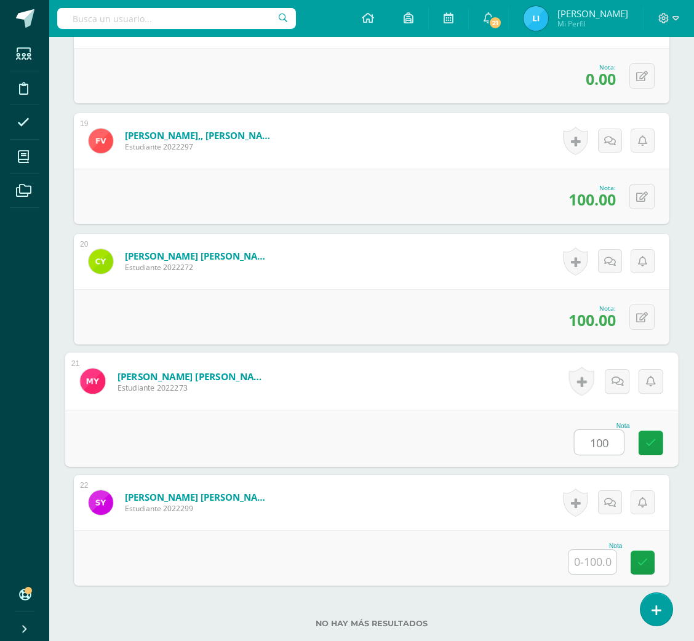
type input "100"
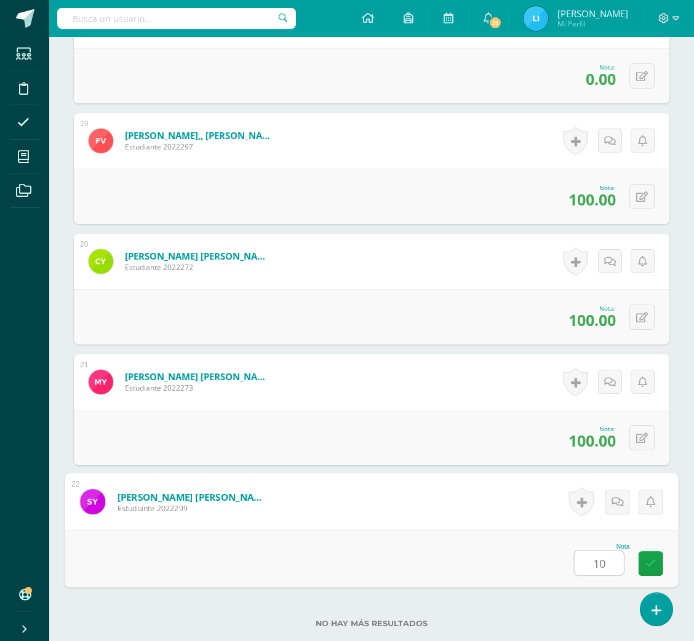
type input "100"
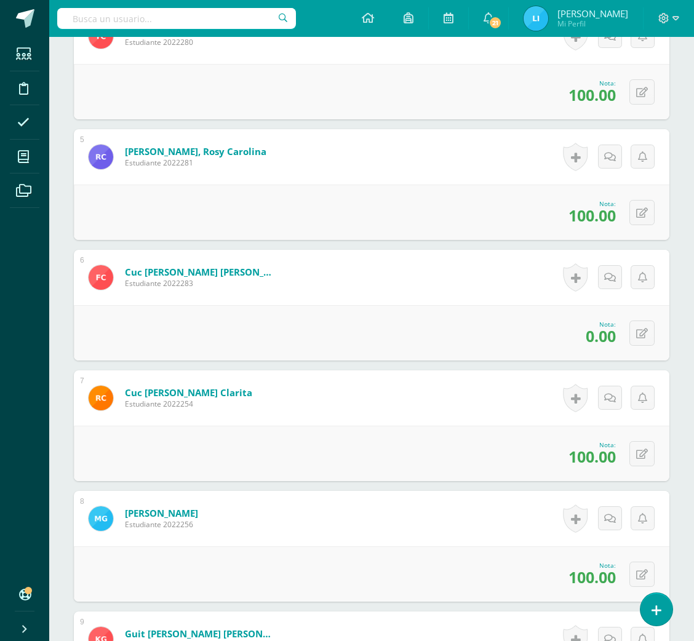
scroll to position [0, 0]
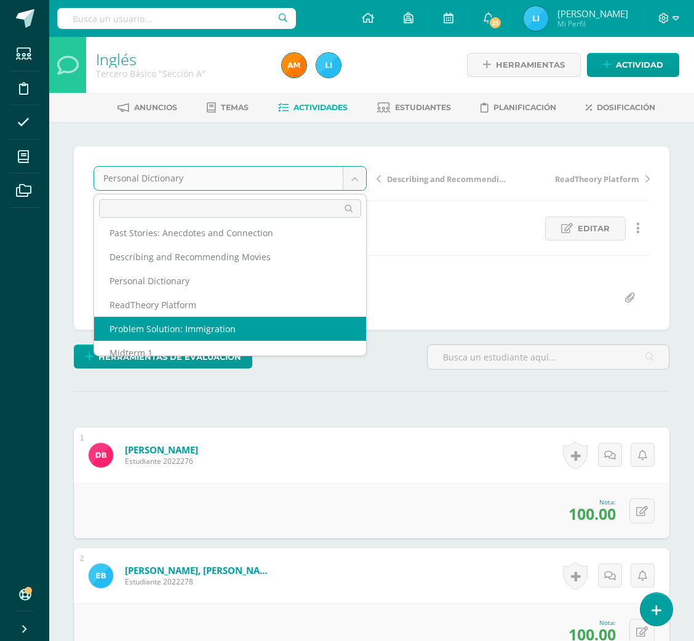
scroll to position [135, 0]
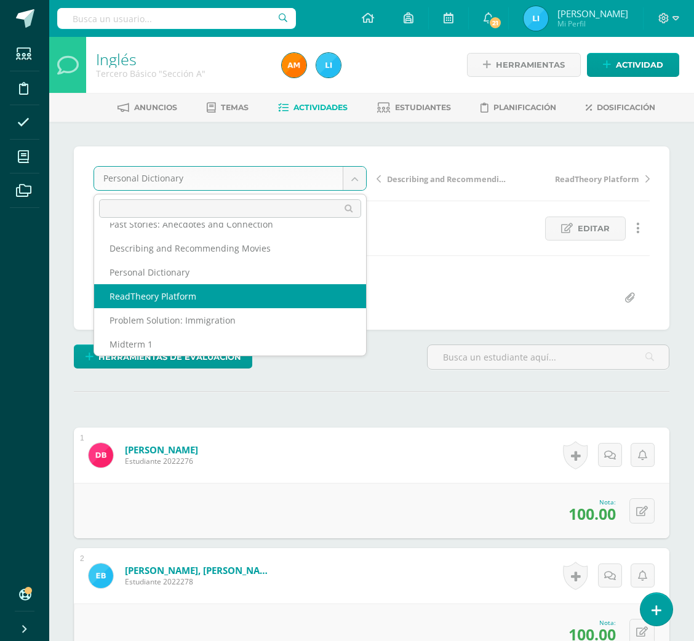
select select "/dashboard/teacher/grade-activity/36765/"
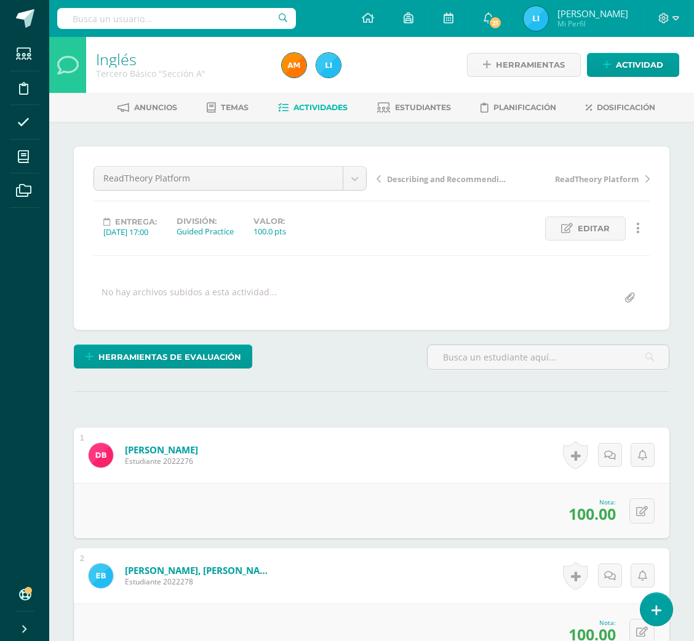
click at [264, 305] on div "No hay archivos subidos a esta actividad..." at bounding box center [189, 298] width 175 height 24
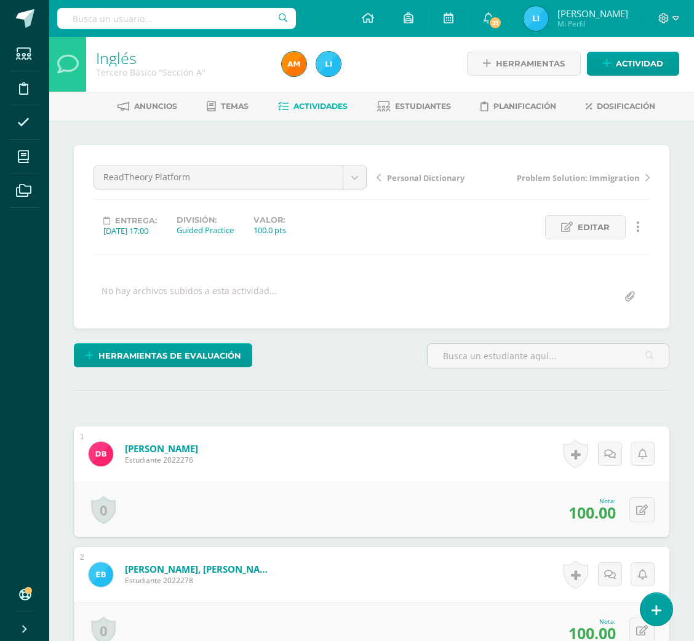
scroll to position [2, 0]
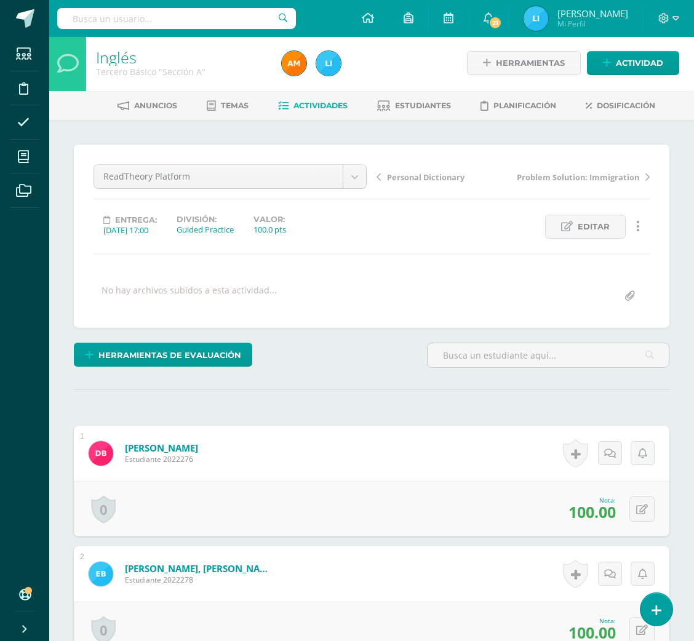
click at [264, 305] on div "No hay archivos subidos a esta actividad..." at bounding box center [189, 296] width 175 height 24
drag, startPoint x: 693, startPoint y: 114, endPoint x: 691, endPoint y: 273, distance: 159.4
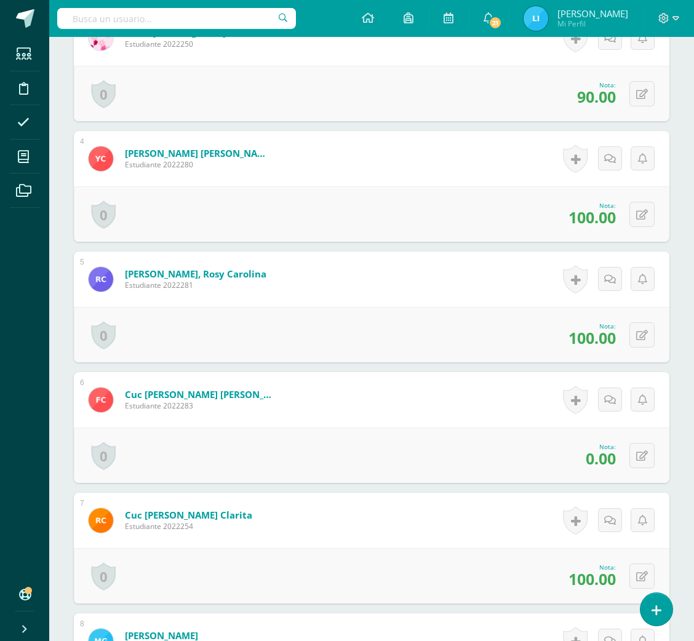
scroll to position [0, 0]
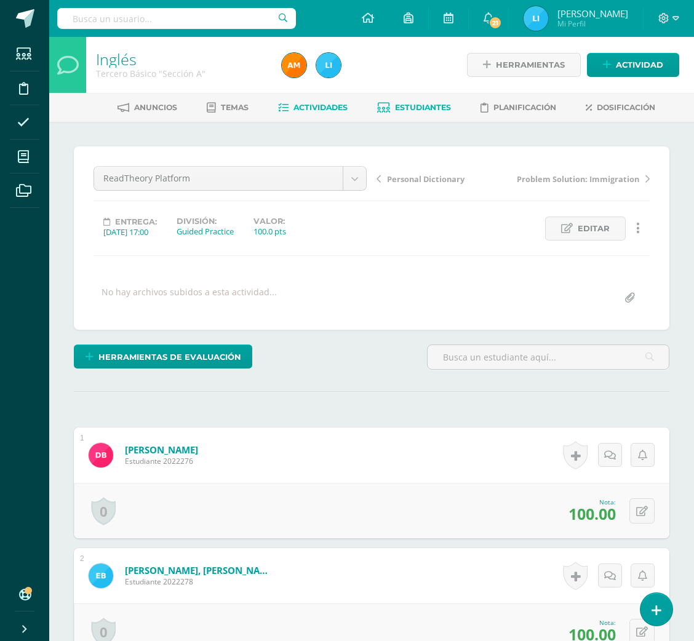
click at [395, 108] on span "Estudiantes" at bounding box center [423, 107] width 56 height 9
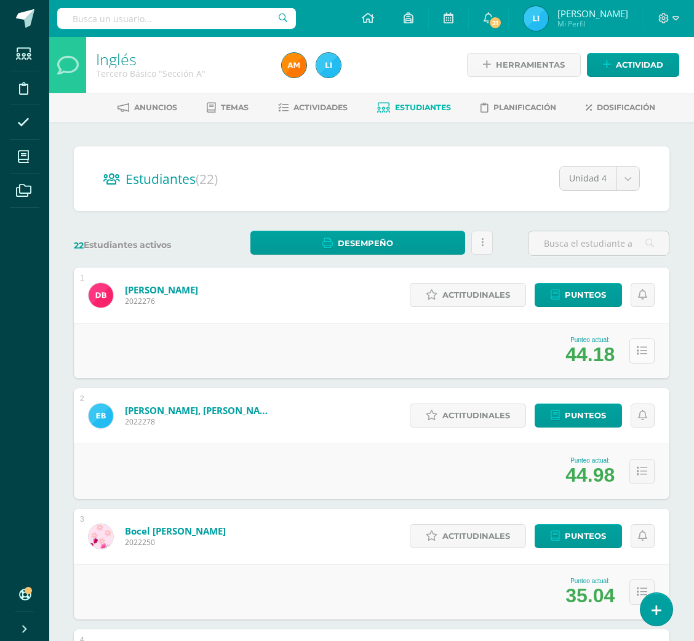
click at [649, 358] on button at bounding box center [642, 351] width 25 height 25
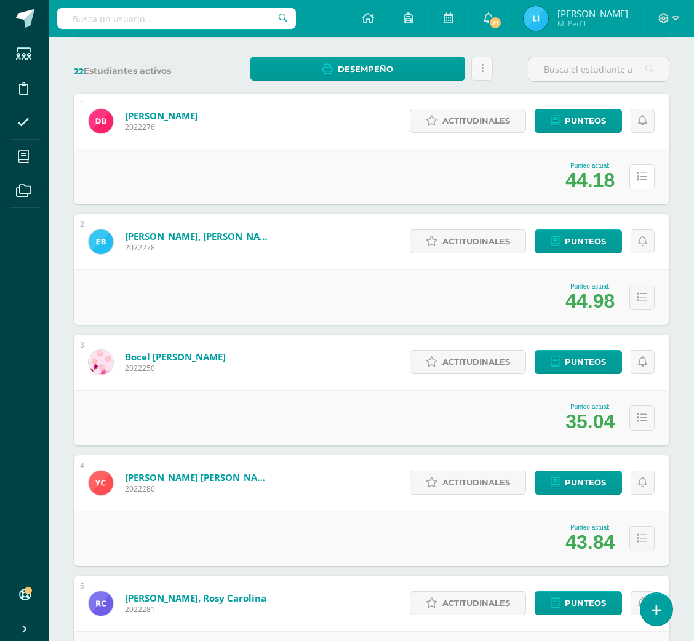
scroll to position [206, 0]
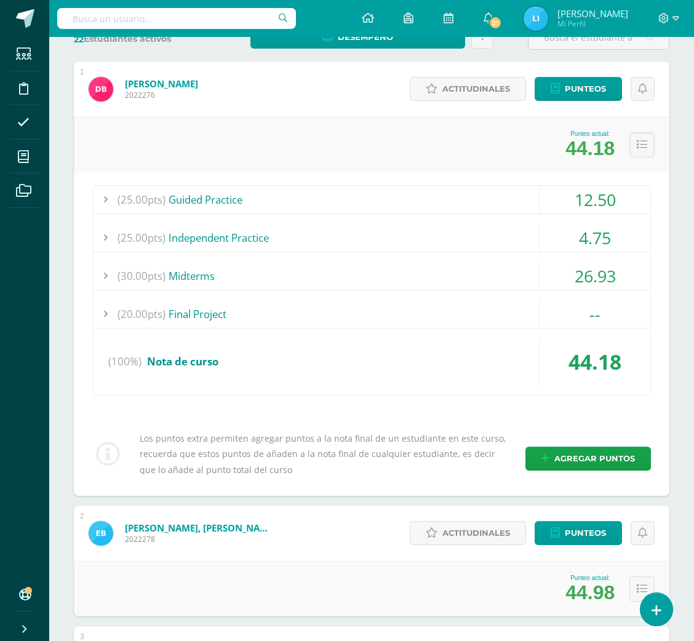
click at [383, 198] on div "(25.00pts) Guided Practice" at bounding box center [372, 200] width 558 height 28
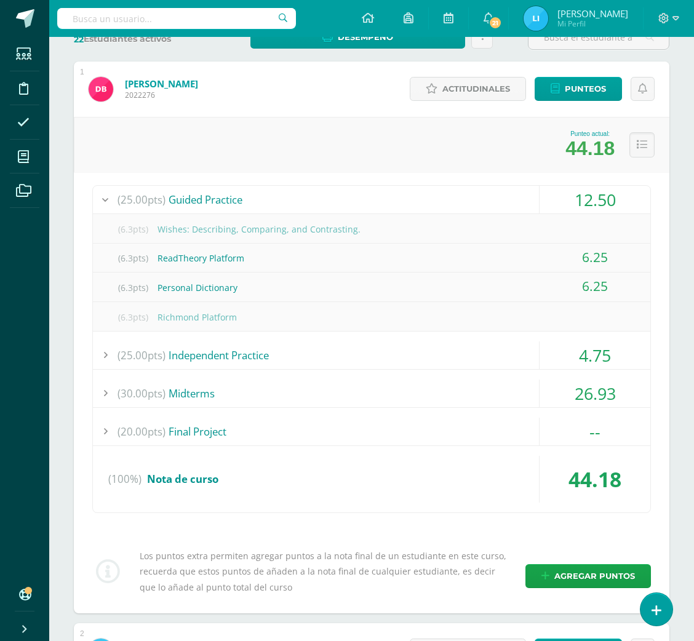
click at [383, 205] on div "(25.00pts) Guided Practice" at bounding box center [372, 200] width 558 height 28
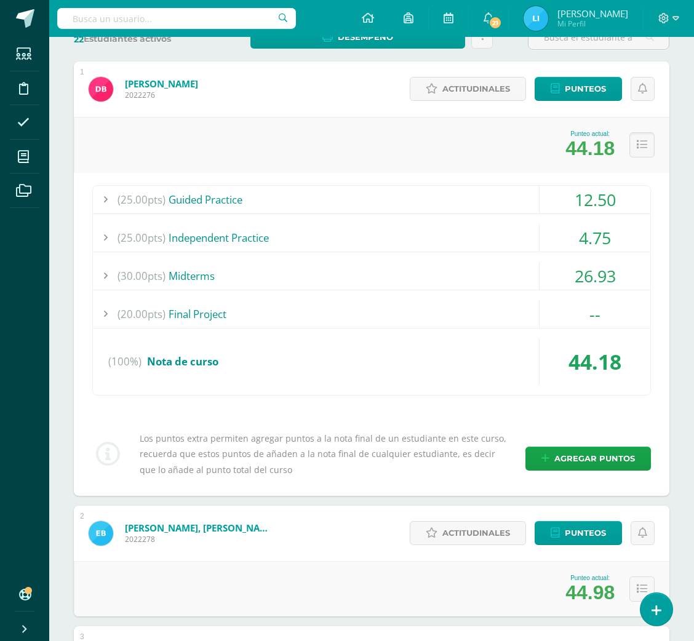
click at [500, 191] on div "(25.00pts) Guided Practice" at bounding box center [372, 200] width 558 height 28
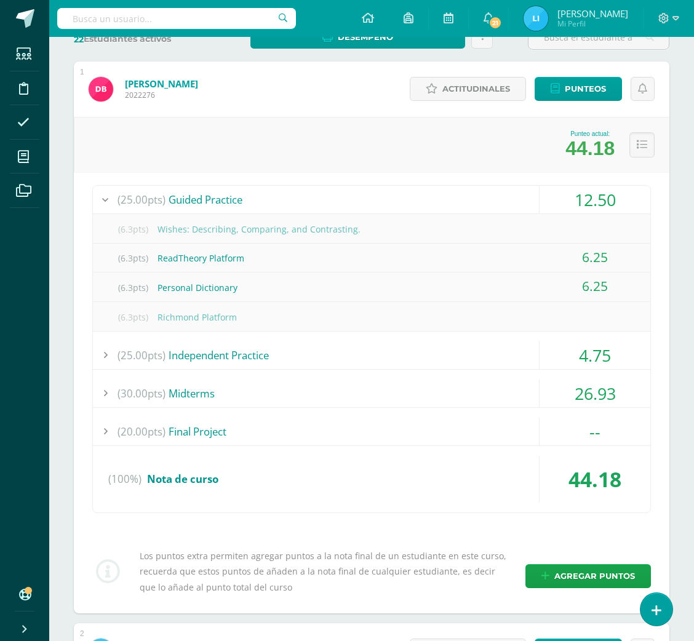
click at [500, 191] on div "(25.00pts) Guided Practice" at bounding box center [372, 200] width 558 height 28
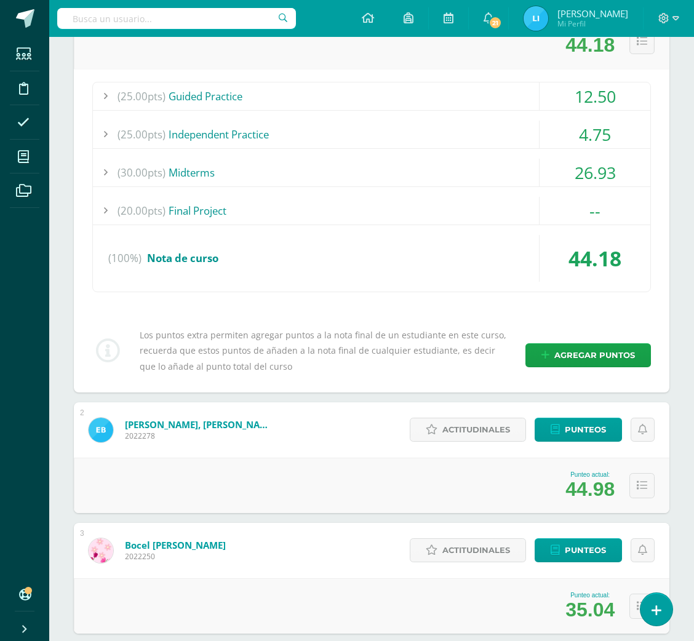
scroll to position [306, 0]
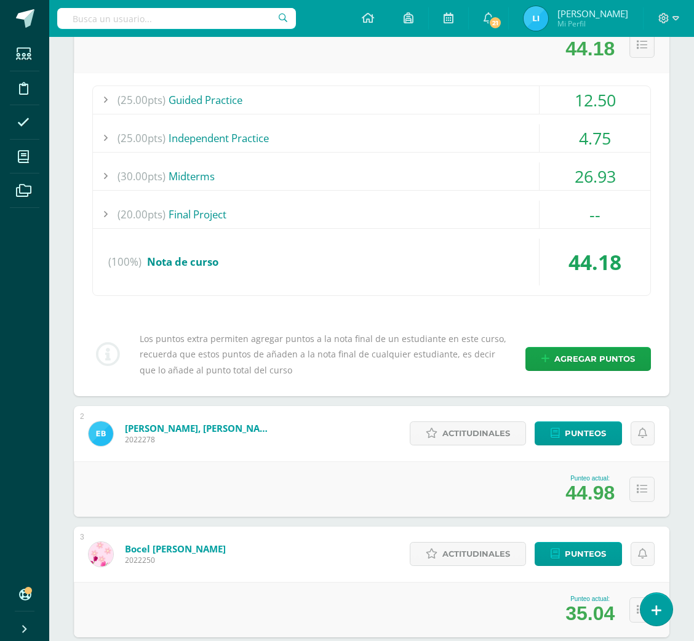
click at [468, 98] on div "(25.00pts) Guided Practice" at bounding box center [372, 100] width 558 height 28
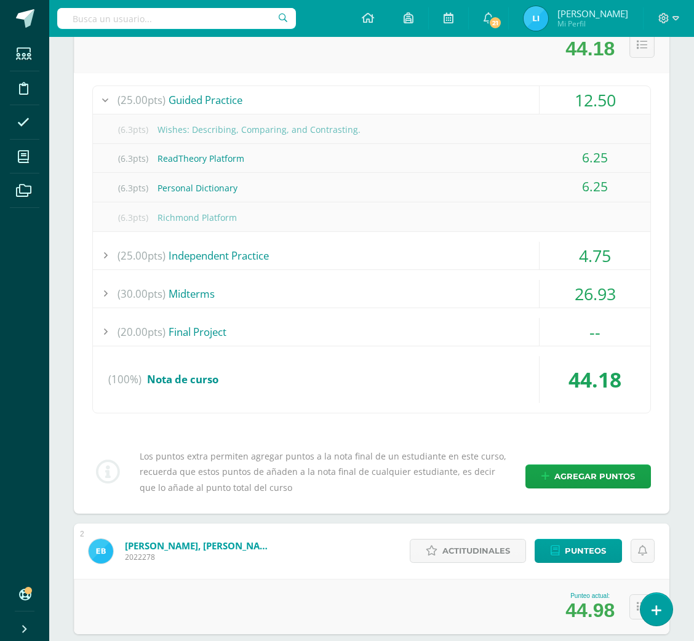
click at [468, 98] on div "(25.00pts) Guided Practice" at bounding box center [372, 100] width 558 height 28
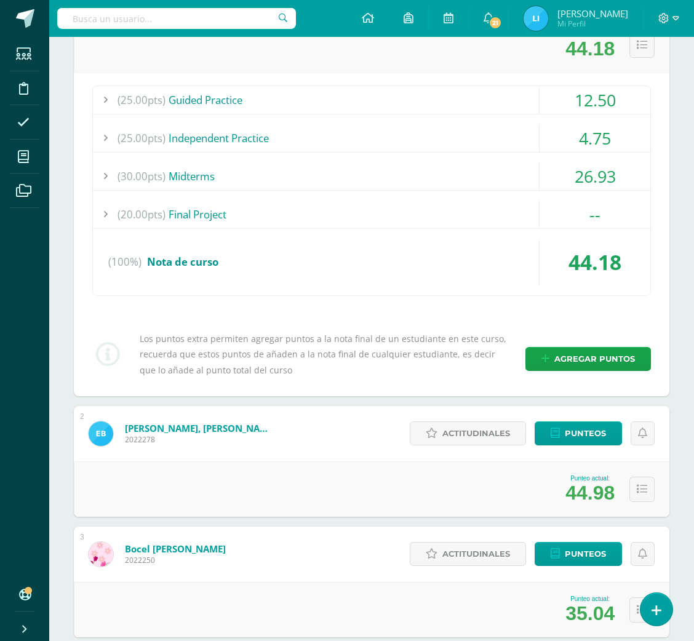
click at [408, 209] on div "(20.00pts) Final Project" at bounding box center [372, 215] width 558 height 28
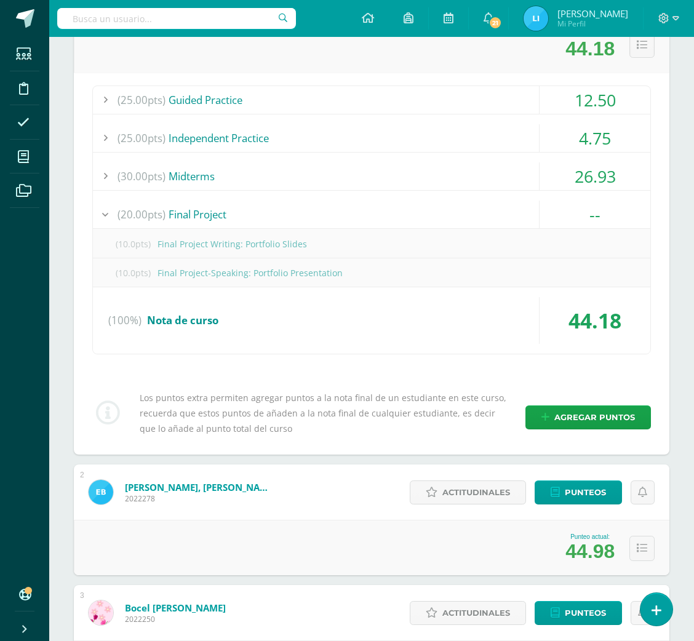
click at [408, 209] on div "(20.00pts) Final Project" at bounding box center [372, 215] width 558 height 28
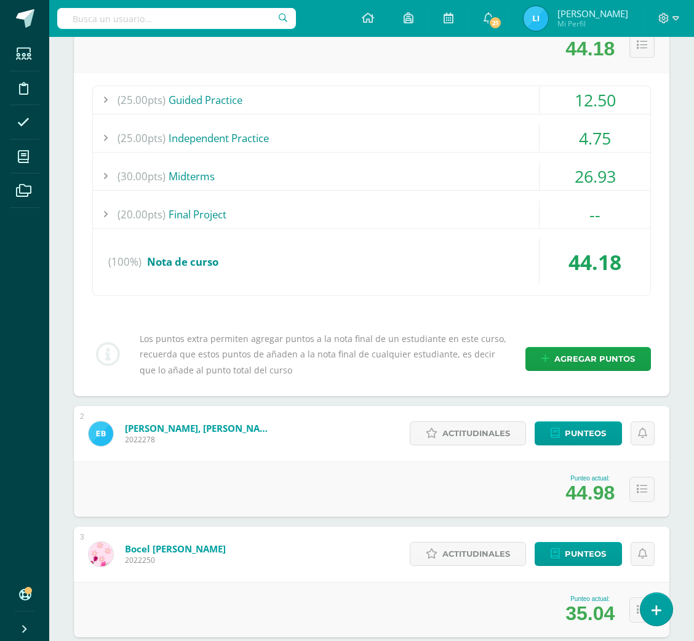
click at [646, 43] on icon at bounding box center [642, 45] width 10 height 10
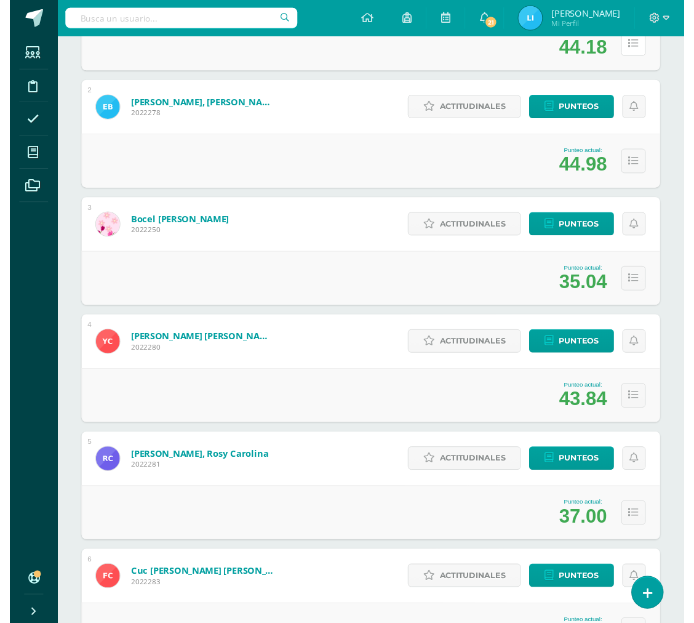
scroll to position [0, 0]
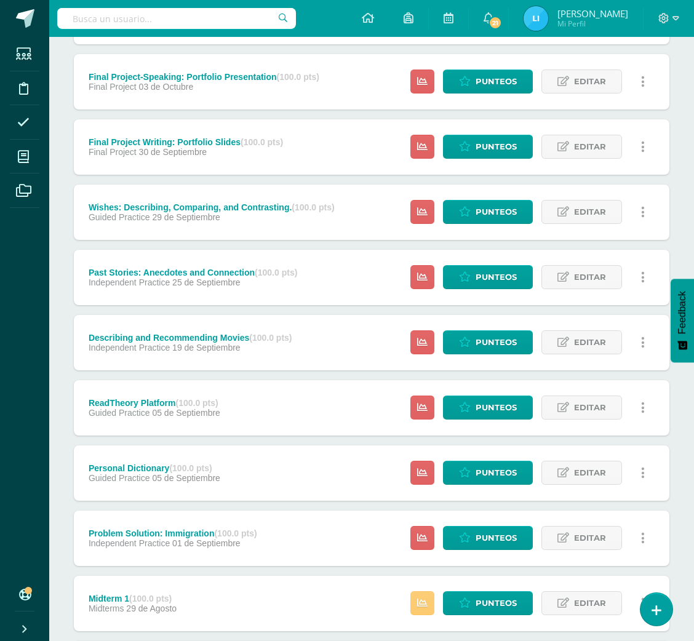
scroll to position [311, 0]
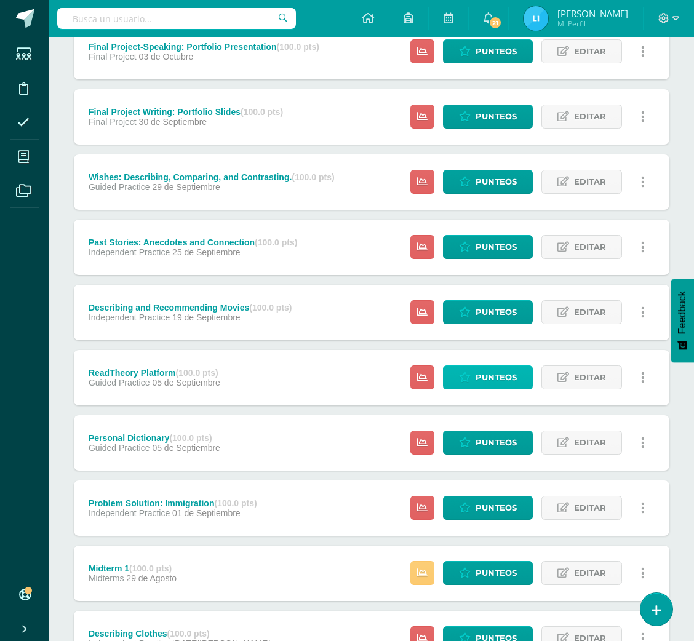
click at [473, 372] on link "Punteos" at bounding box center [488, 378] width 90 height 24
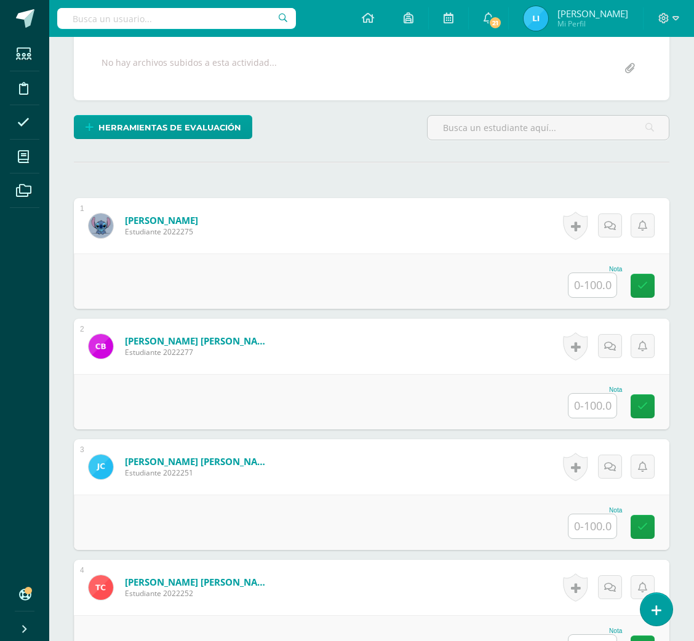
scroll to position [246, 0]
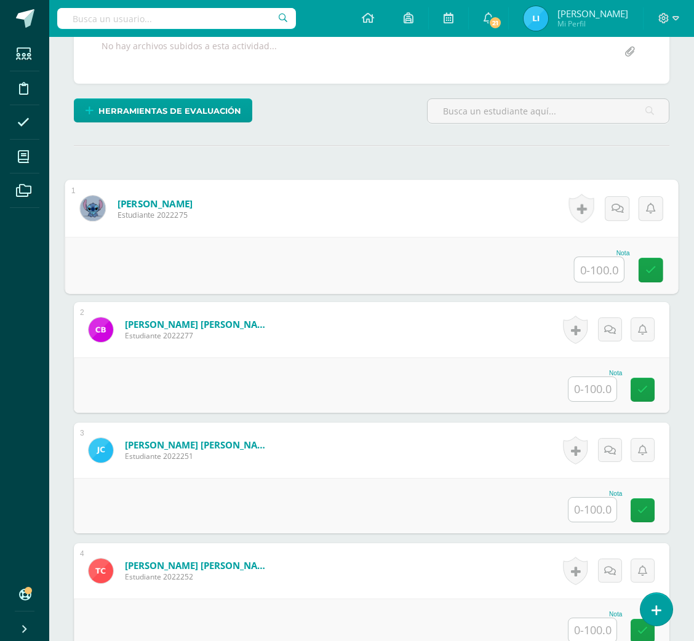
click at [596, 257] on input "text" at bounding box center [599, 269] width 49 height 25
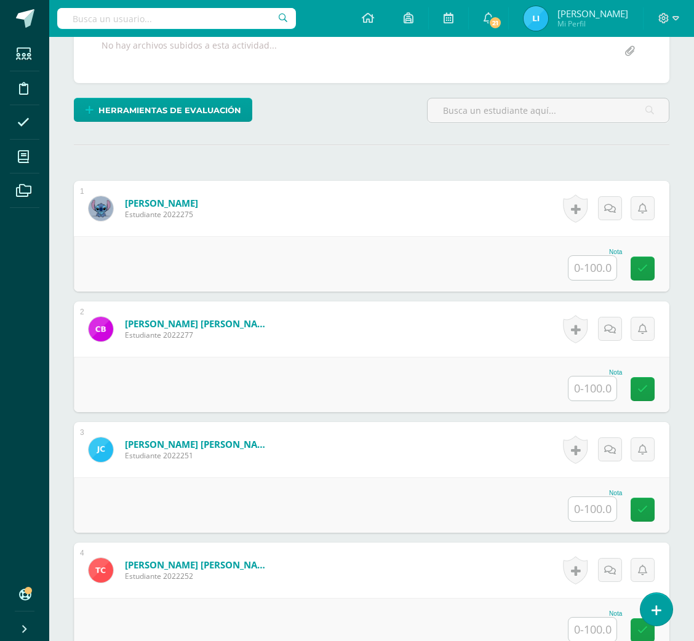
scroll to position [248, 0]
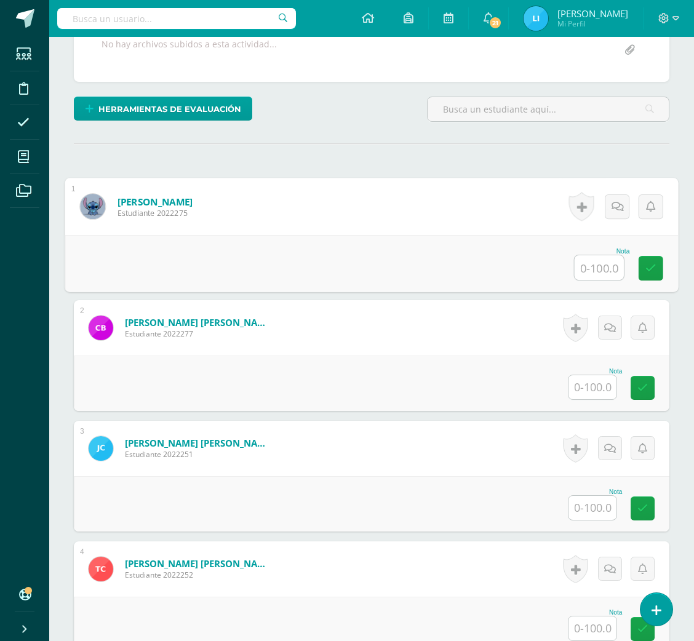
click at [590, 270] on input "text" at bounding box center [599, 267] width 49 height 25
type input "50"
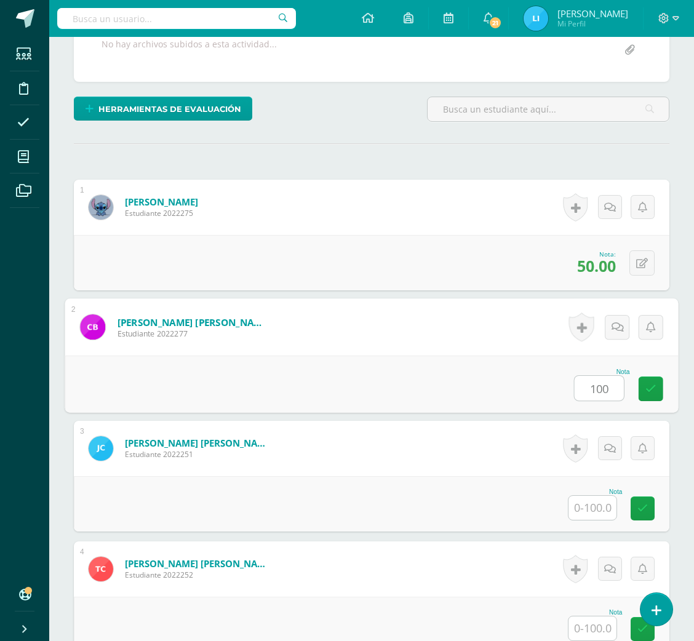
type input "100"
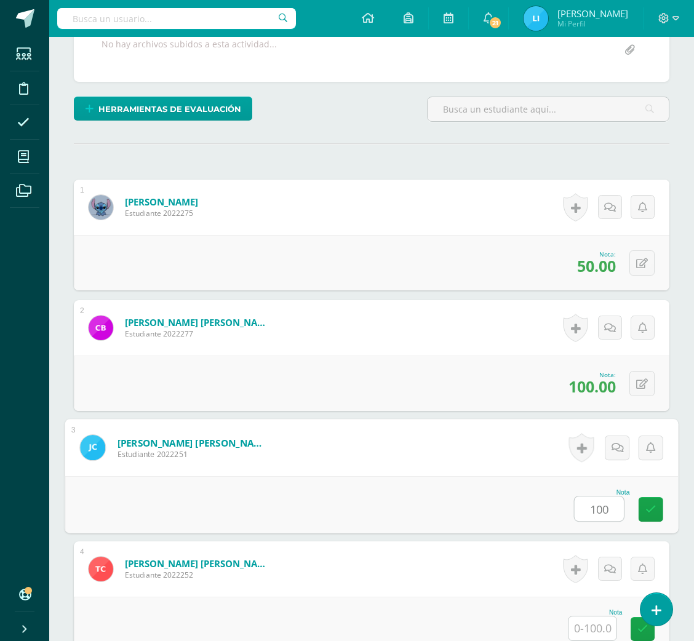
type input "100"
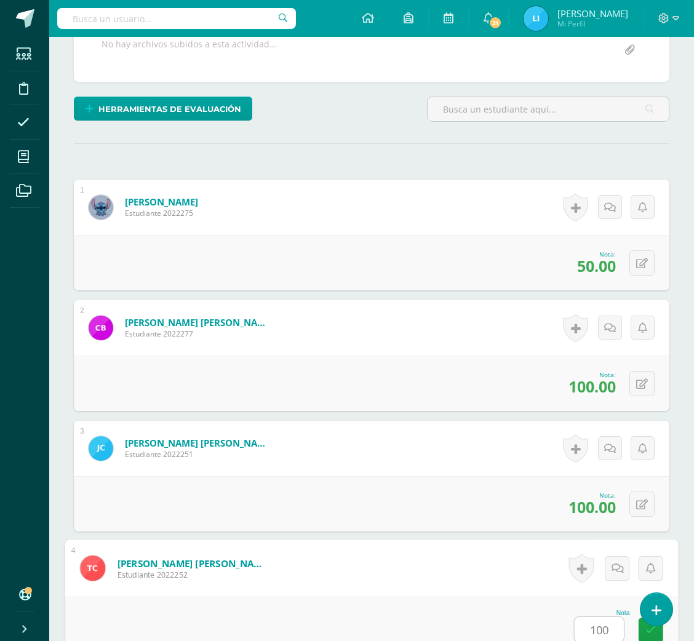
type input "100"
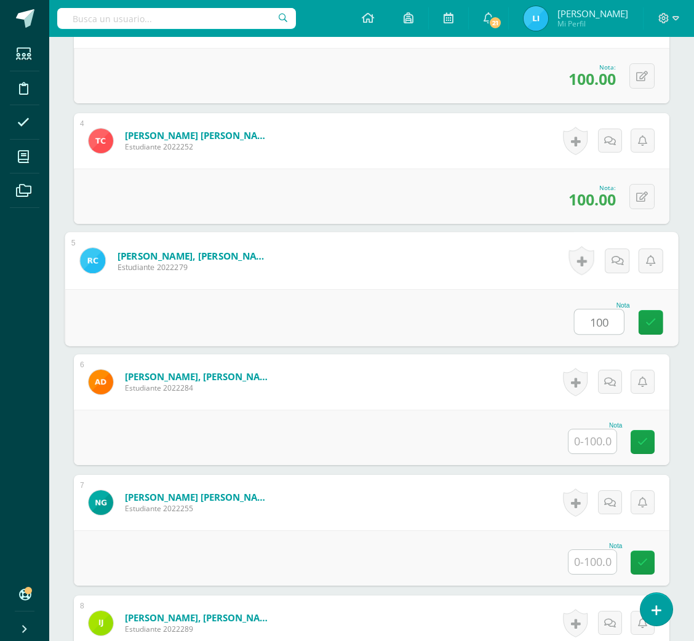
type input "100"
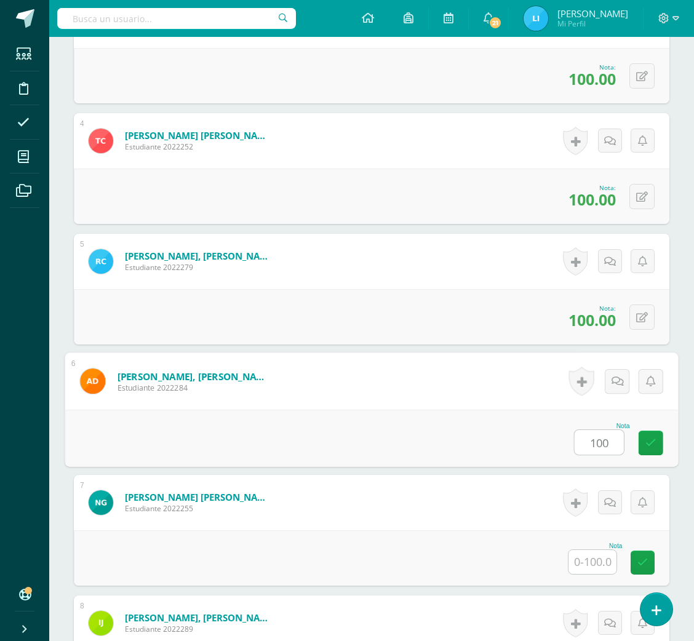
type input "100"
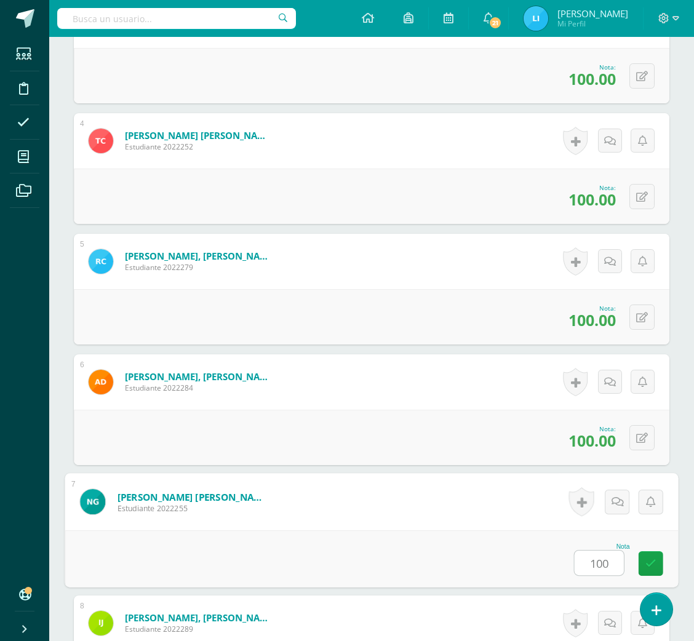
type input "100"
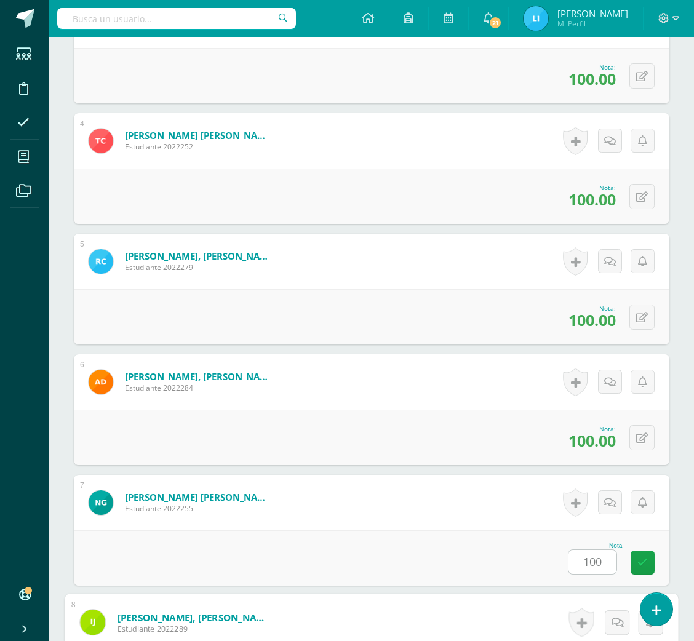
scroll to position [1038, 0]
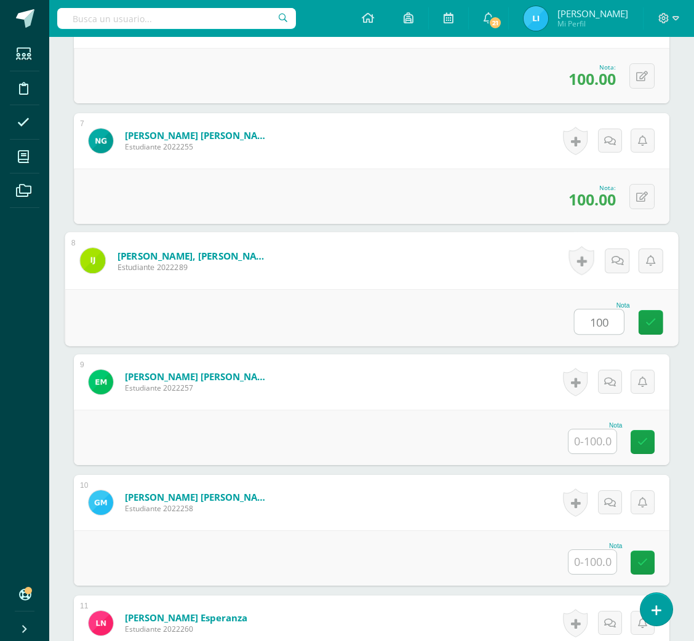
type input "100"
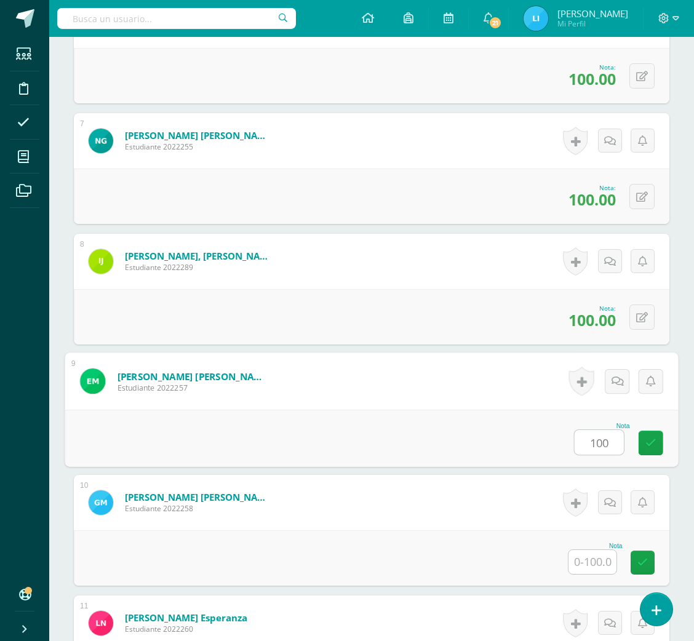
type input "100"
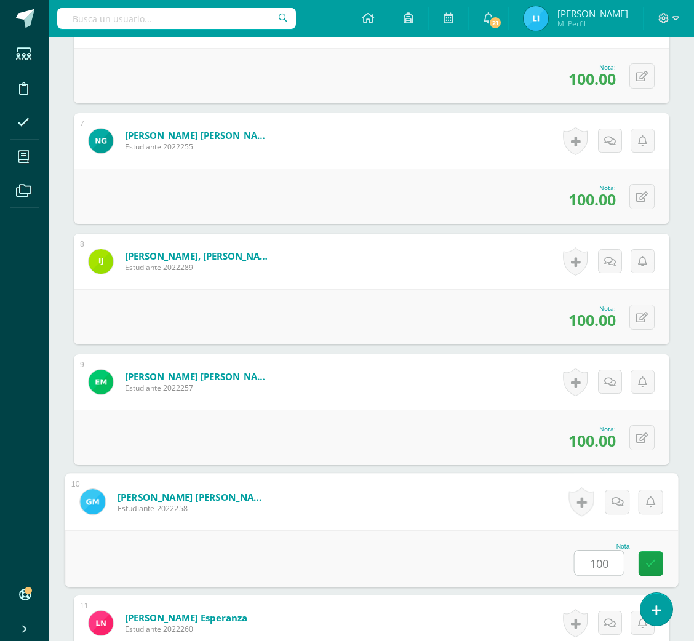
type input "100"
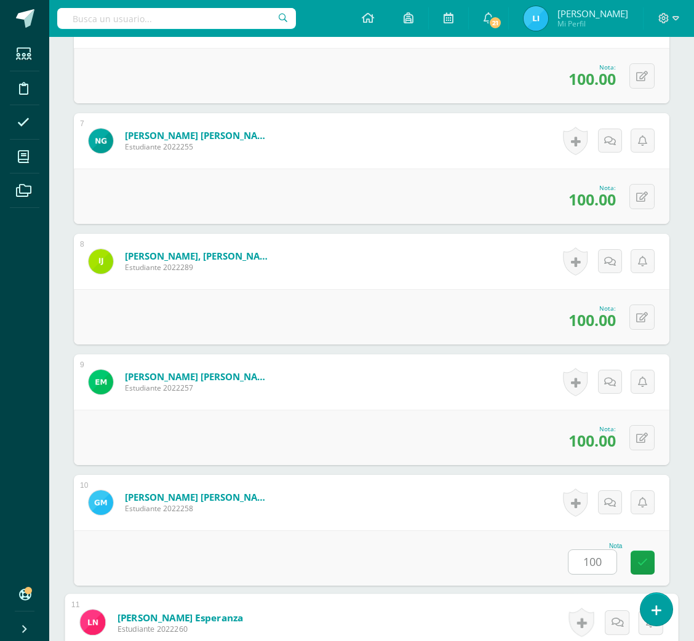
scroll to position [1400, 0]
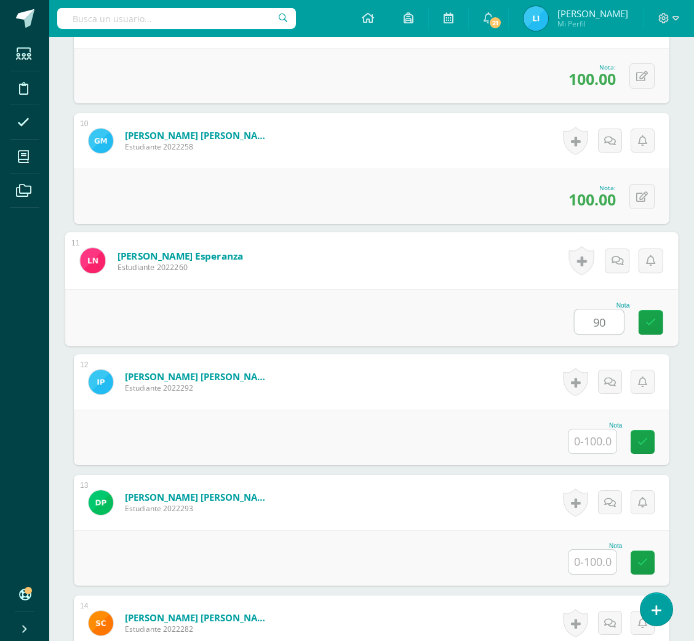
type input "90"
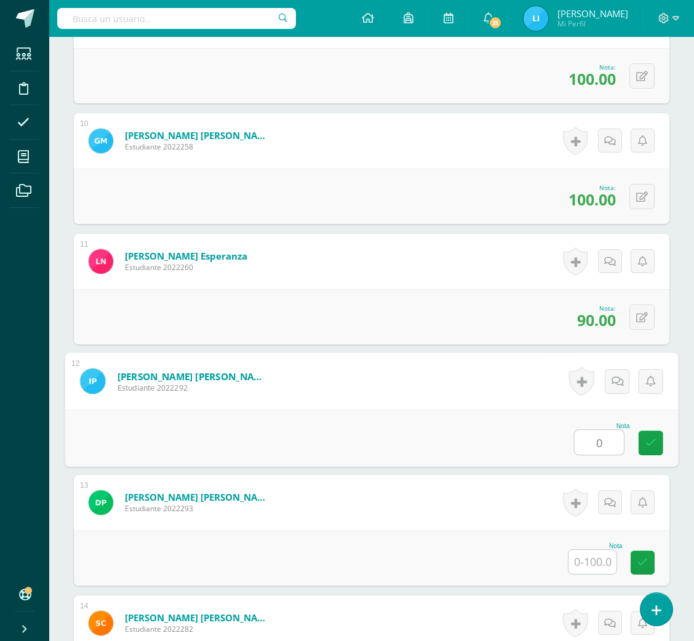
type input "0"
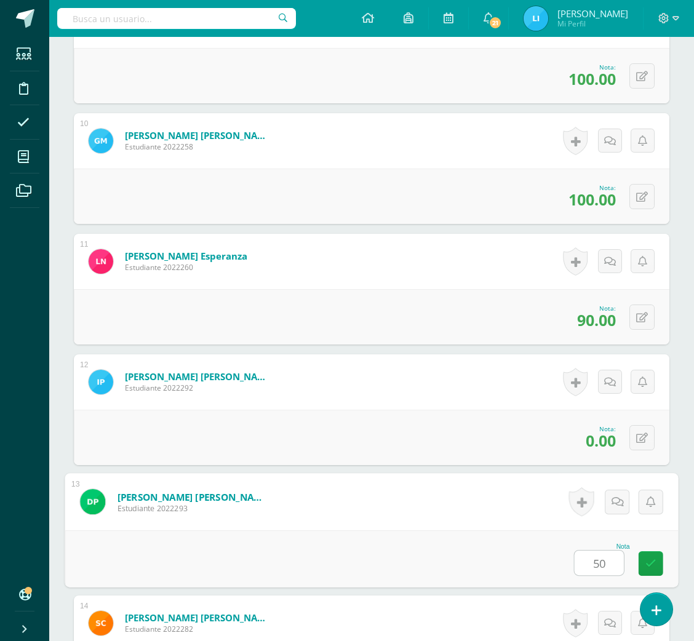
type input "50"
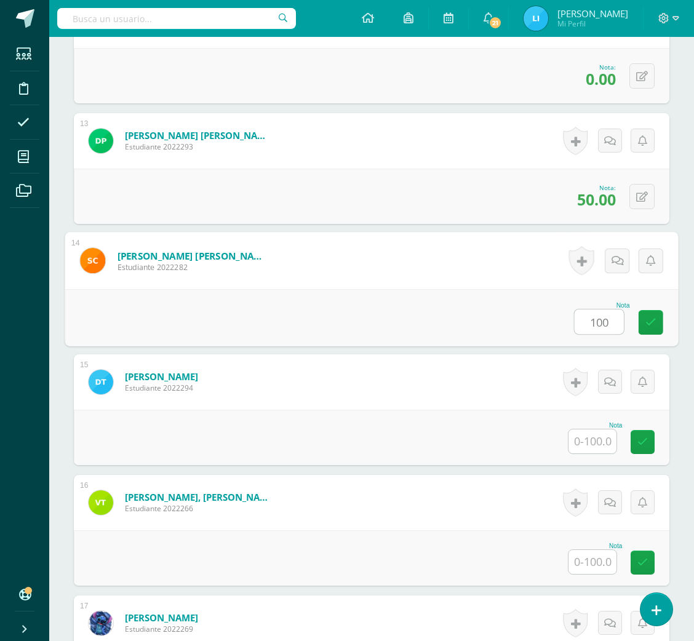
type input "100"
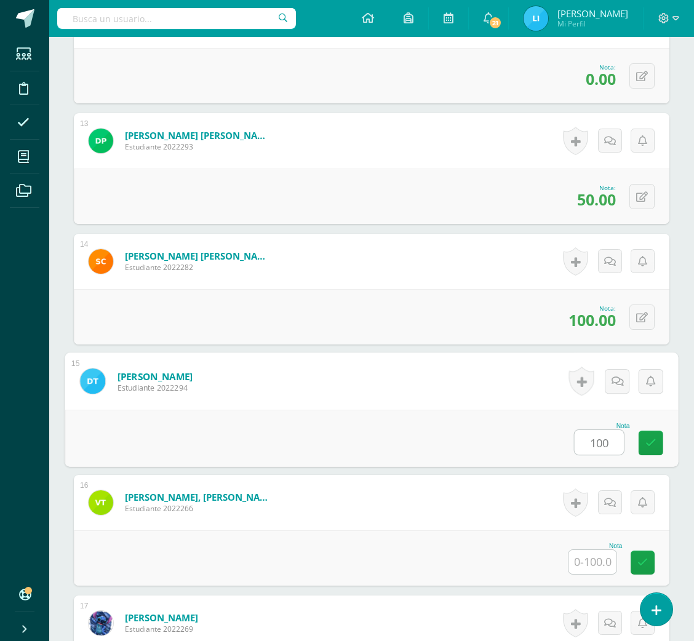
type input "100"
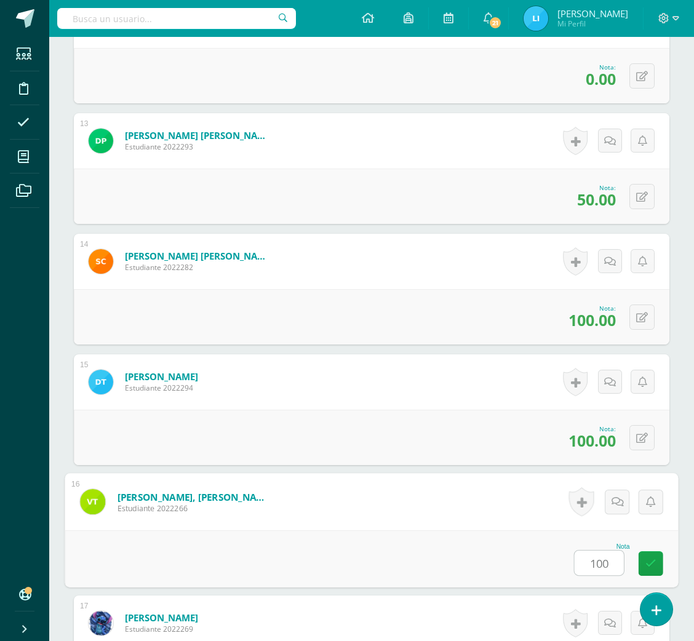
type input "100"
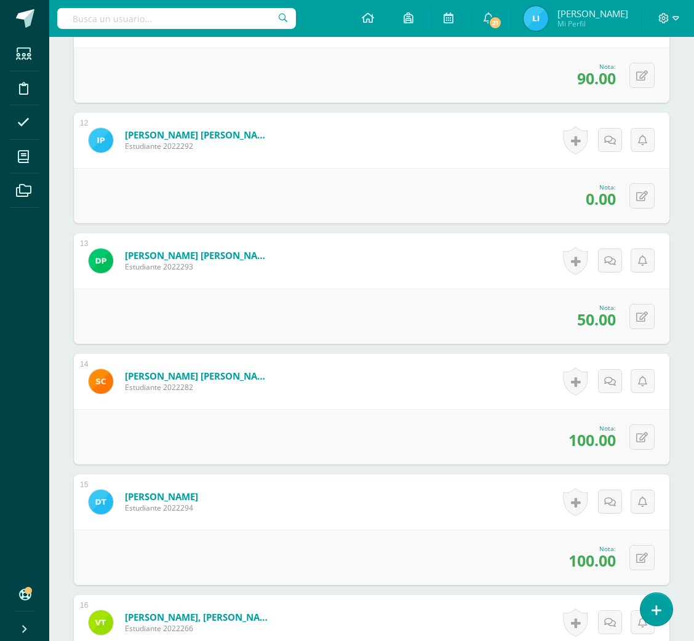
scroll to position [1617, 0]
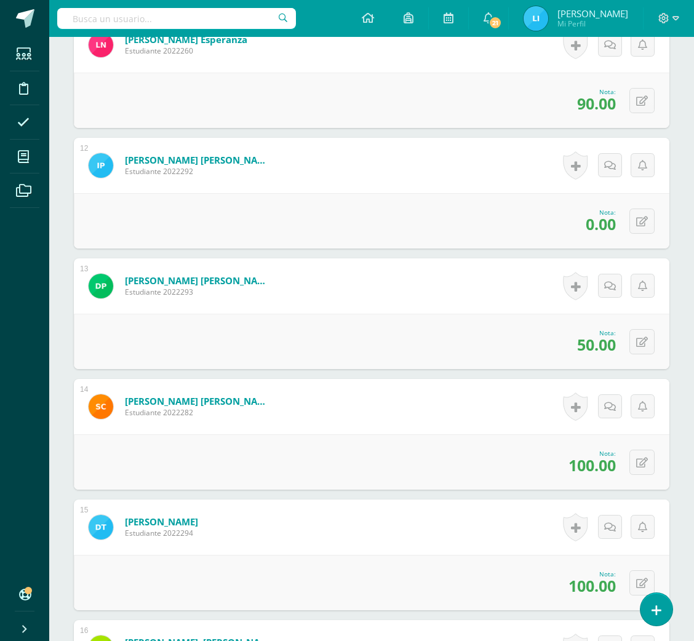
click at [656, 350] on div "0 Logros Logros obtenidos Aún no hay logros agregados Nota: 50.00" at bounding box center [372, 341] width 596 height 55
click at [655, 349] on div "0 Logros Logros obtenidos Aún no hay logros agregados Nota: 50.00" at bounding box center [372, 341] width 596 height 55
click at [644, 348] on button at bounding box center [651, 343] width 26 height 26
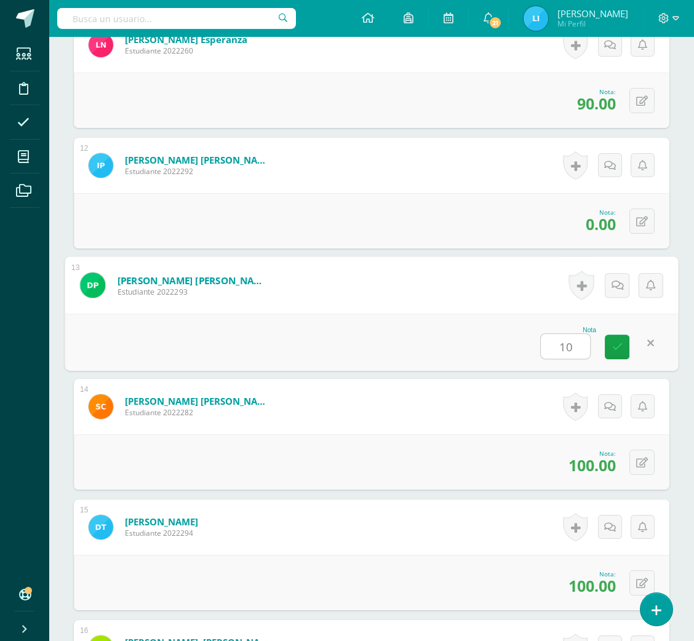
type input "100"
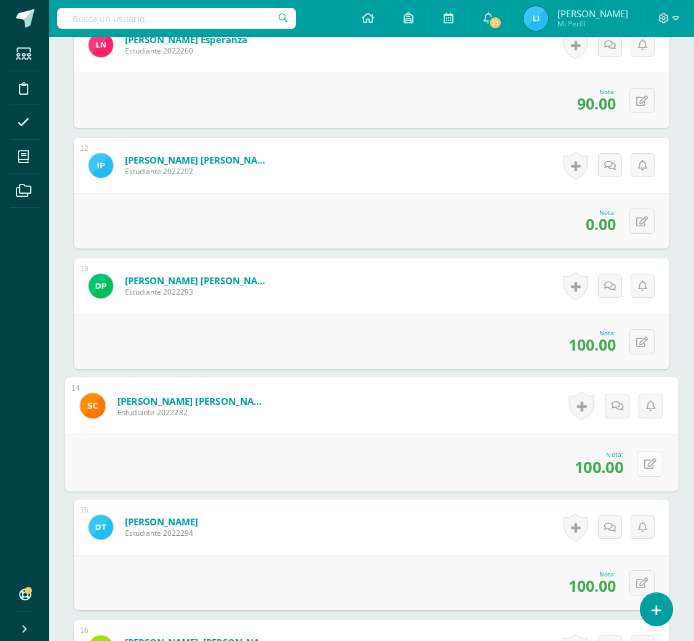
click at [638, 454] on button at bounding box center [651, 464] width 26 height 26
type input "90"
click at [601, 472] on div "Nota 90" at bounding box center [372, 462] width 596 height 55
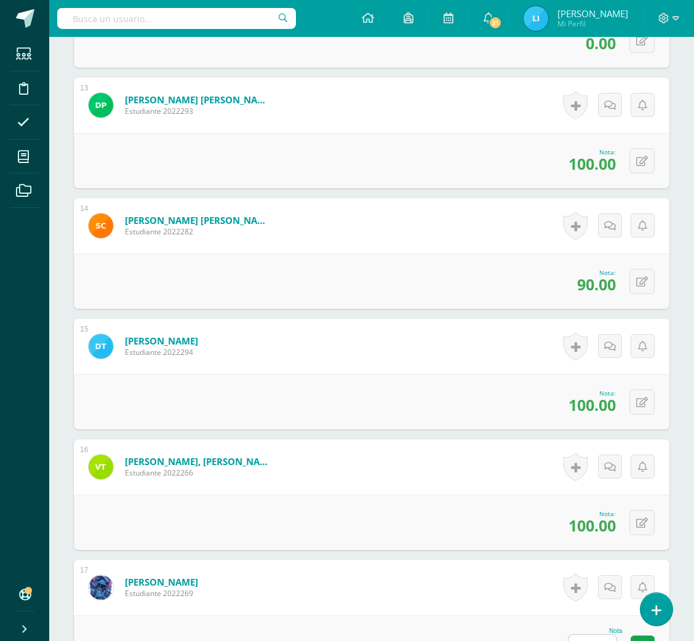
scroll to position [1805, 0]
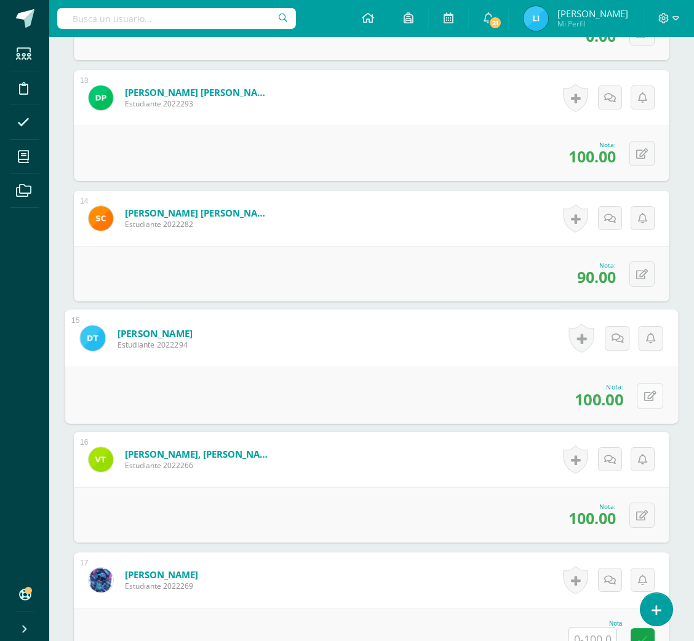
click at [643, 401] on button at bounding box center [651, 396] width 26 height 26
type input "50"
click at [615, 398] on icon at bounding box center [617, 400] width 11 height 10
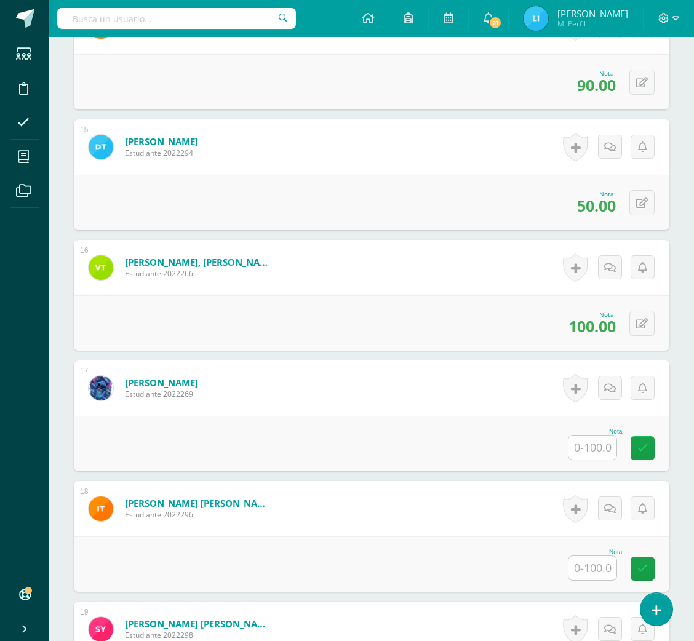
scroll to position [2034, 0]
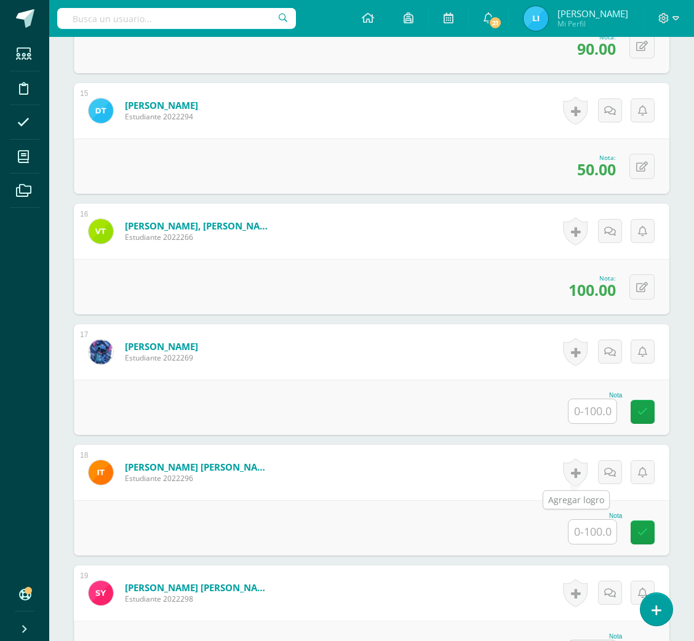
click at [574, 475] on link at bounding box center [575, 473] width 25 height 28
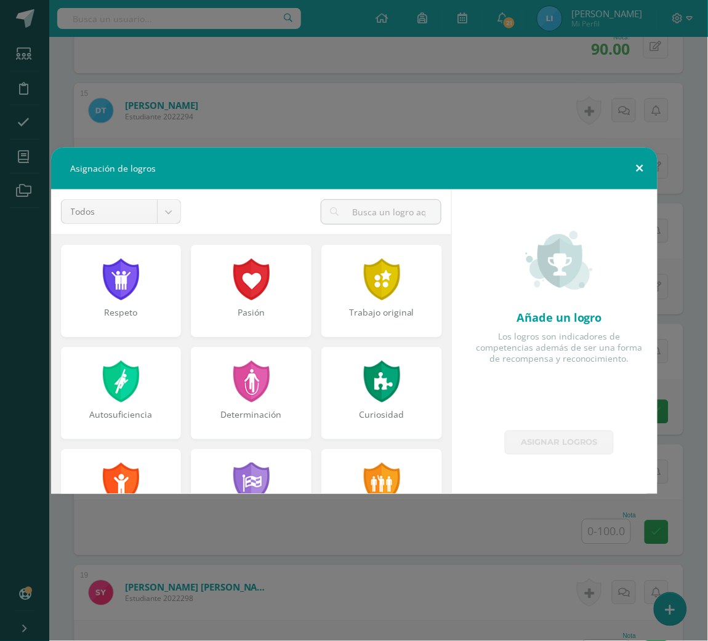
click at [643, 172] on button at bounding box center [639, 169] width 35 height 42
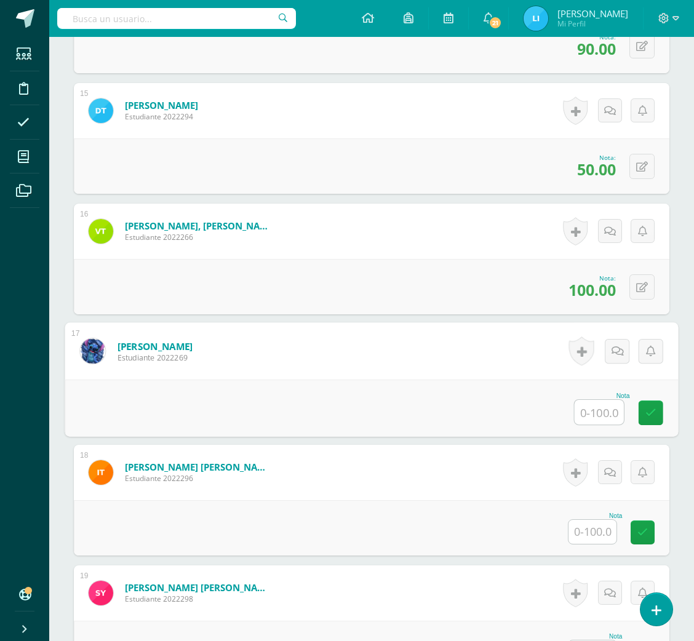
click at [604, 406] on input "text" at bounding box center [599, 412] width 49 height 25
type input "100"
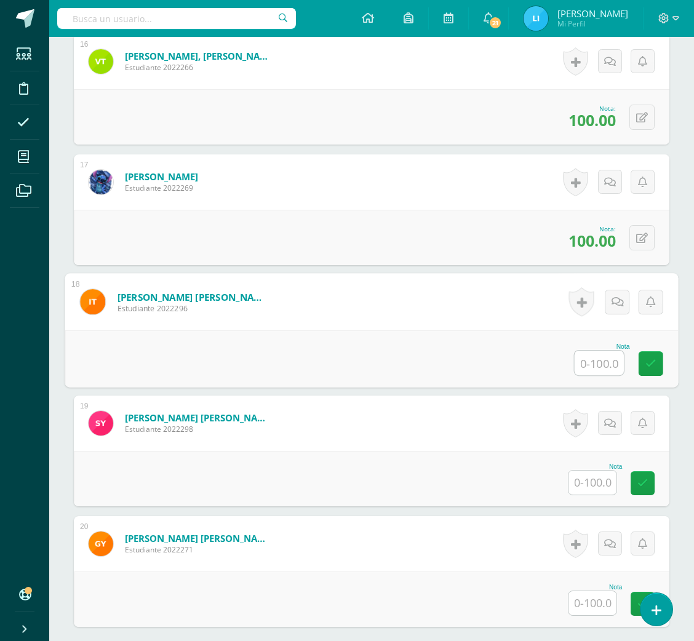
scroll to position [2207, 0]
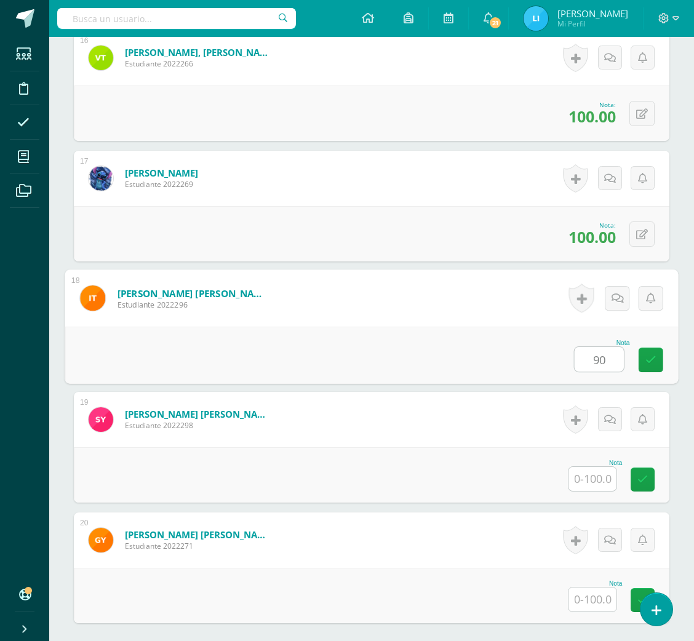
type input "90"
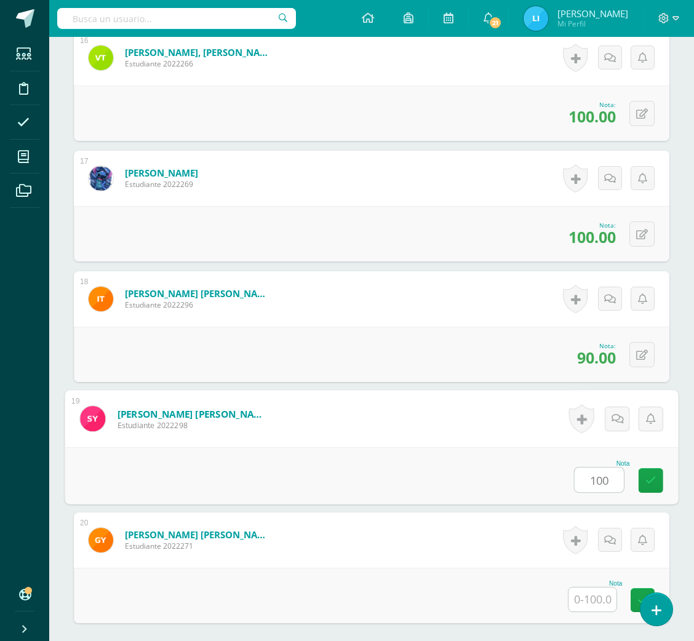
type input "100"
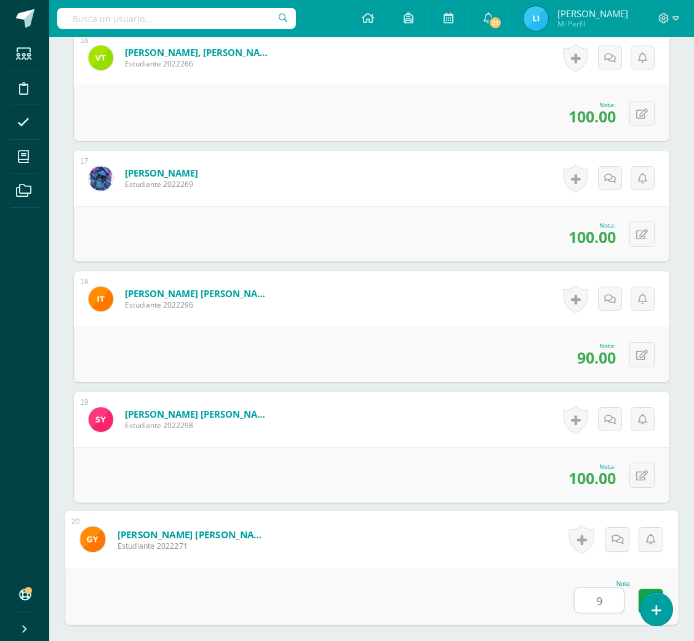
type input "90"
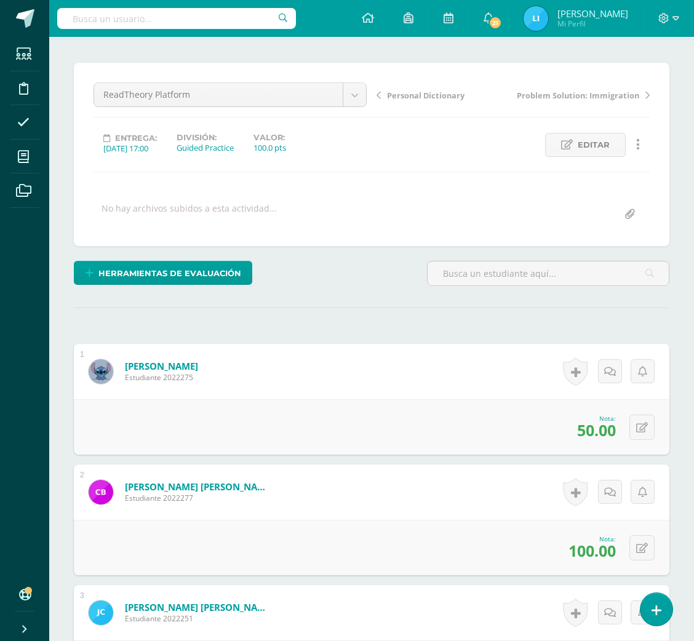
scroll to position [0, 0]
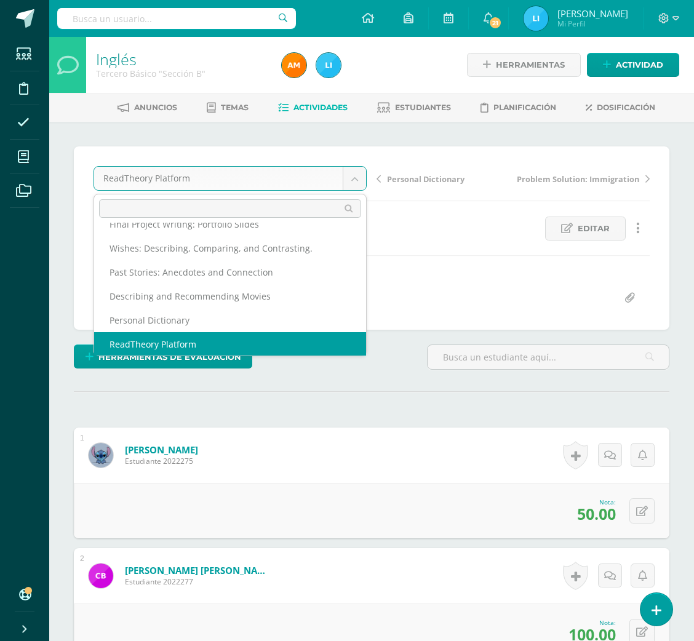
scroll to position [76, 0]
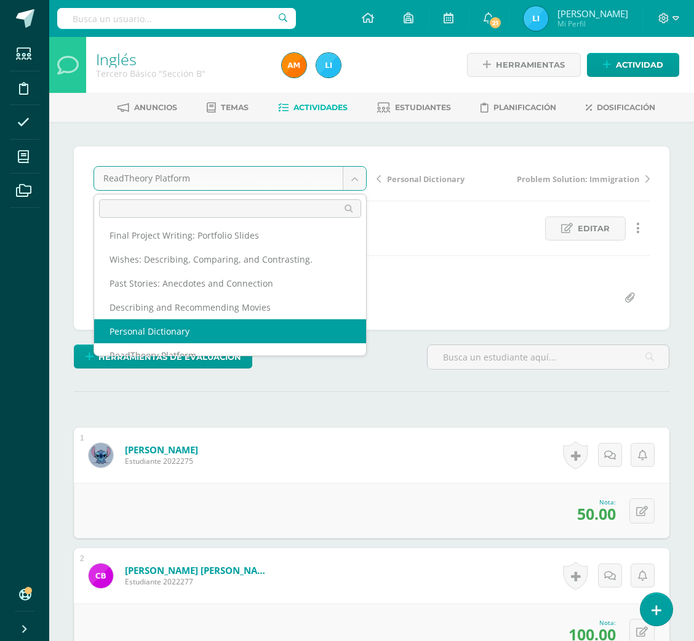
select select "/dashboard/teacher/grade-activity/36768/"
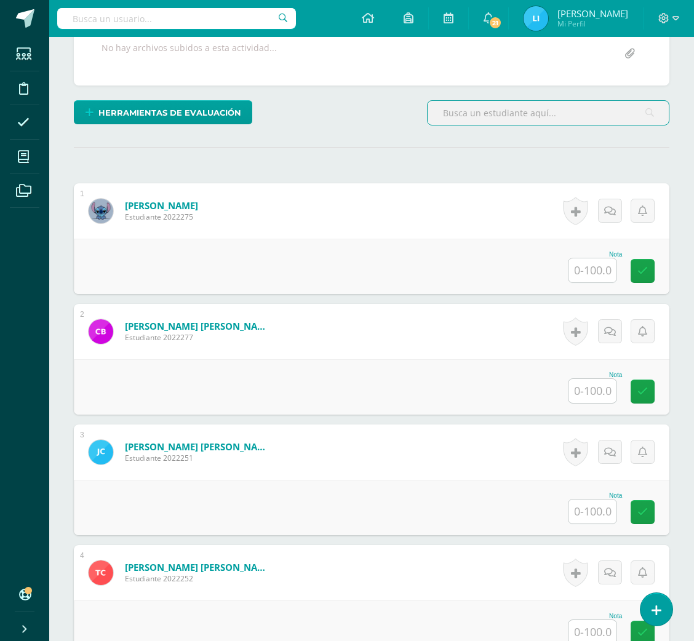
scroll to position [259, 0]
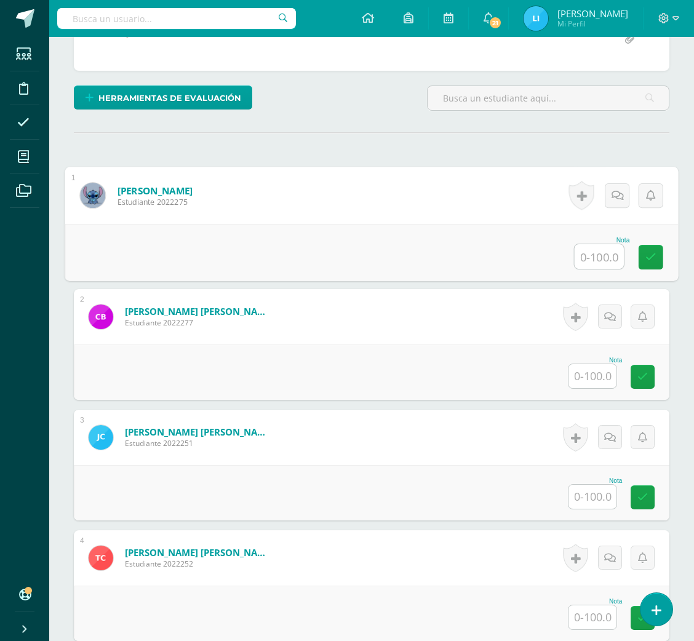
click at [600, 246] on input "text" at bounding box center [599, 256] width 49 height 25
type input "100"
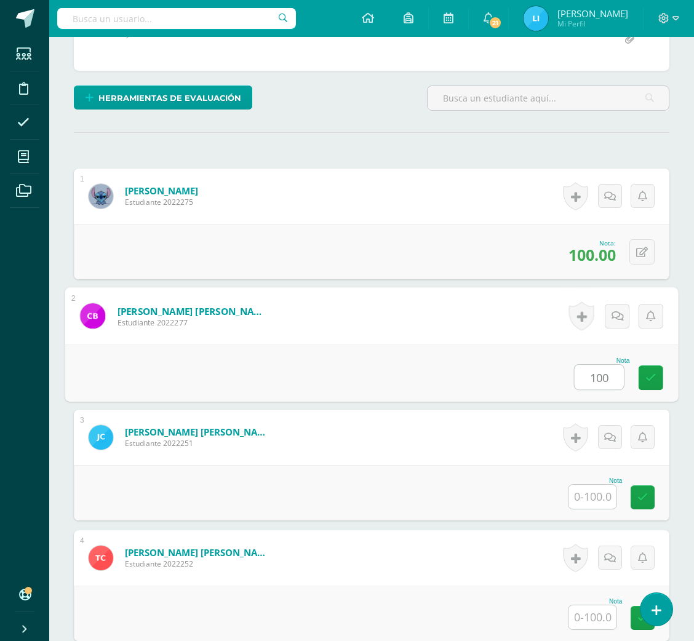
type input "100"
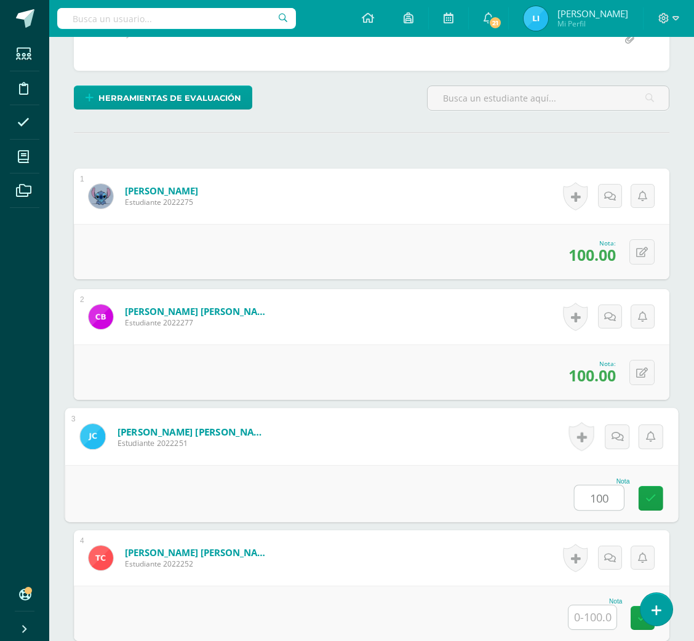
type input "100"
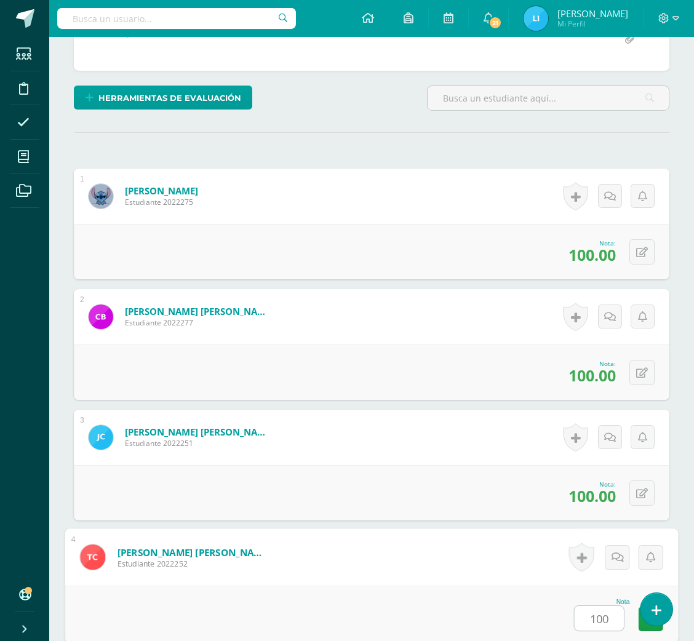
type input "100"
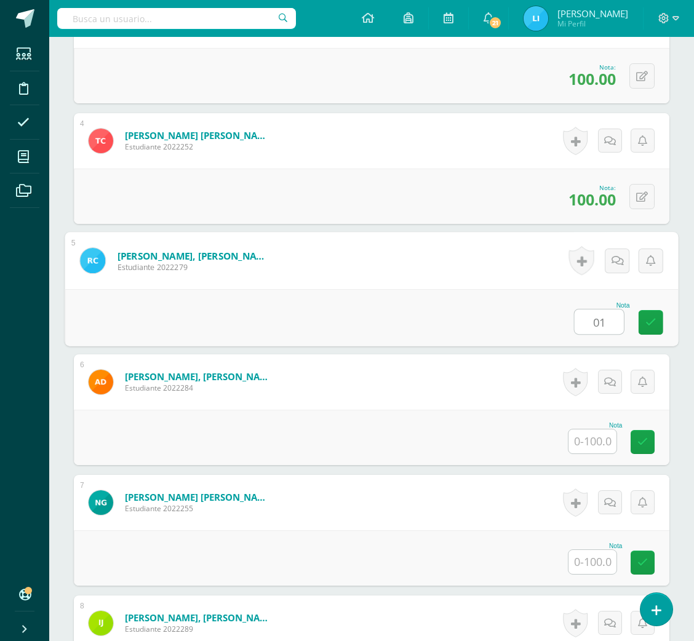
type input "0"
type input "100"
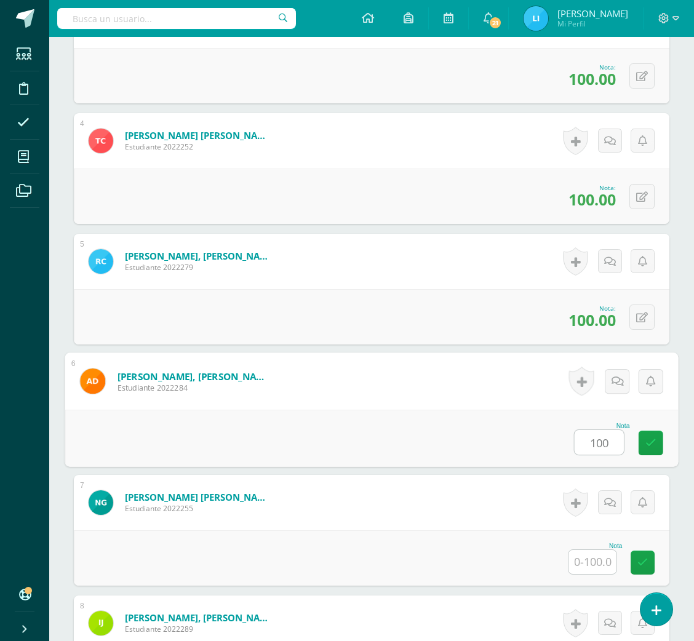
type input "100"
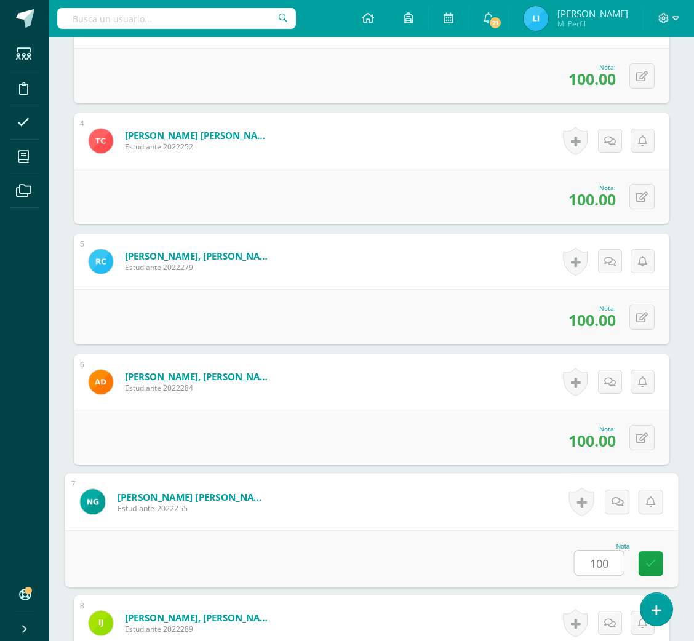
type input "100"
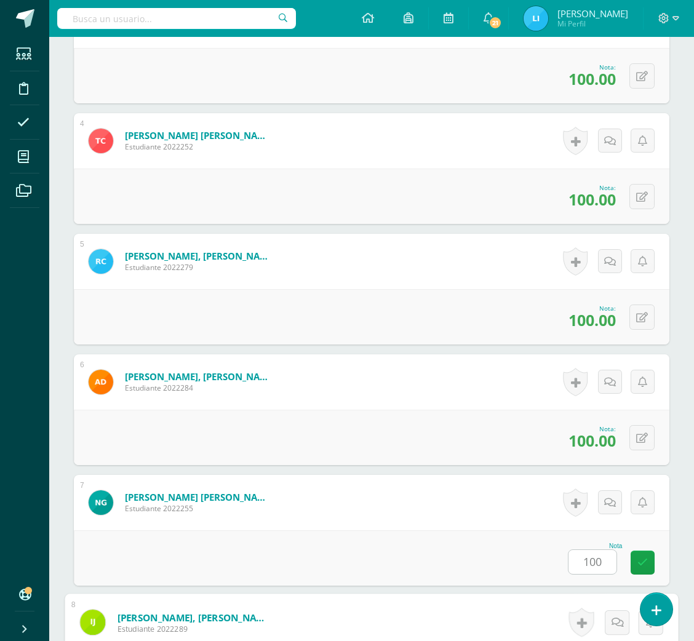
scroll to position [1038, 0]
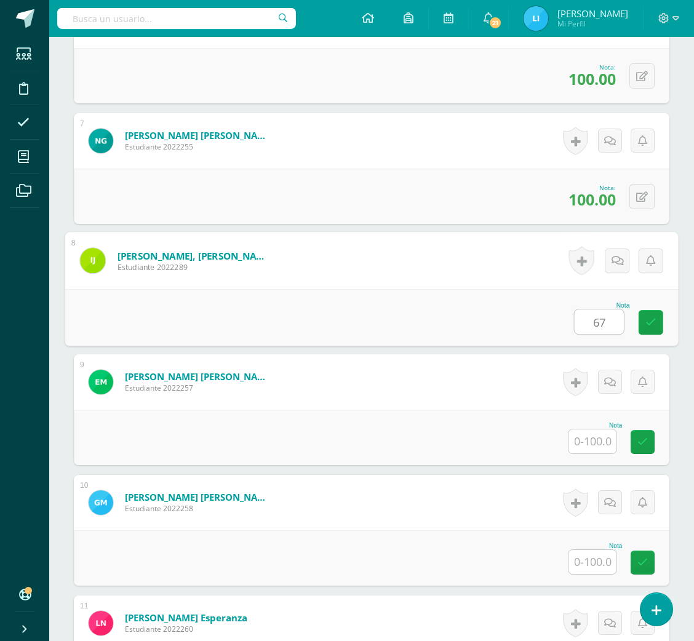
type input "67"
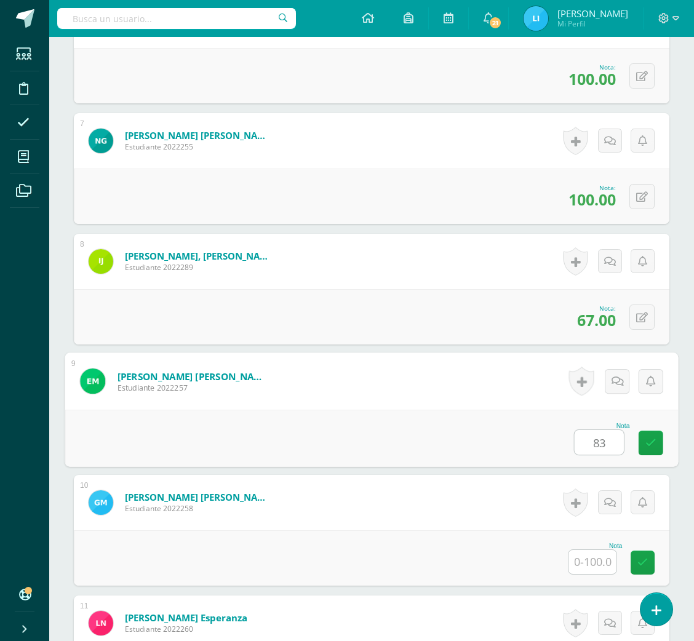
type input "83"
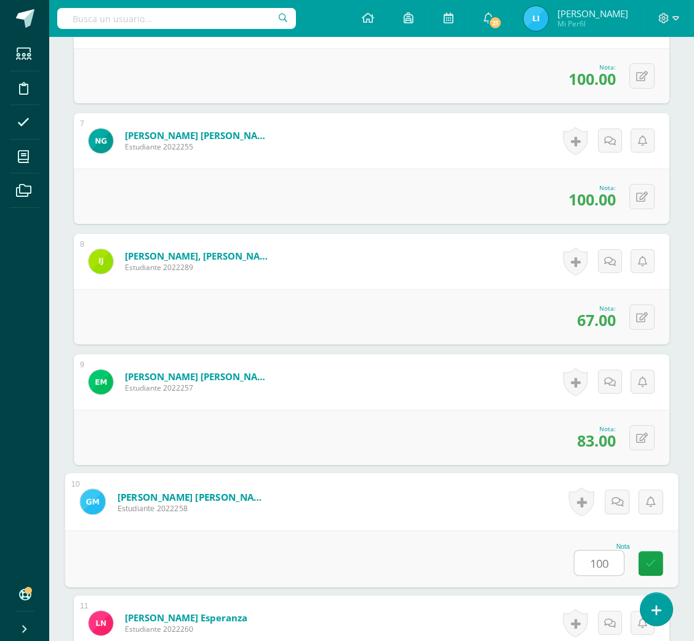
type input "100"
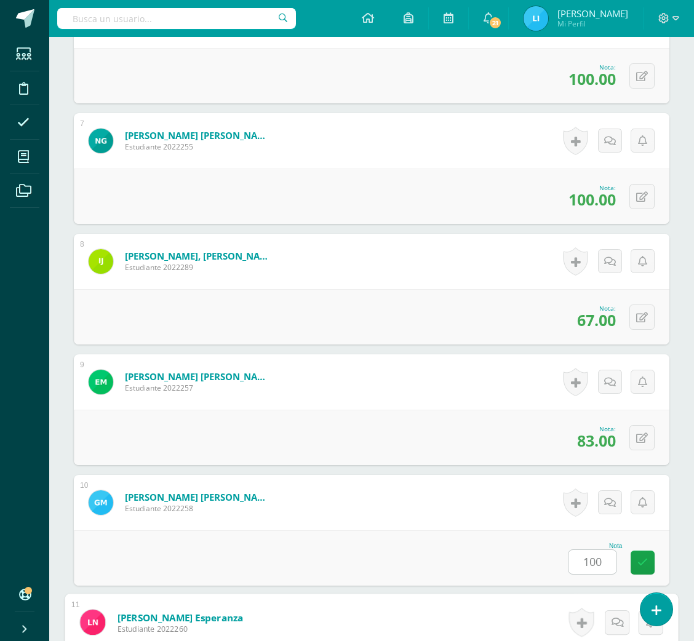
scroll to position [1400, 0]
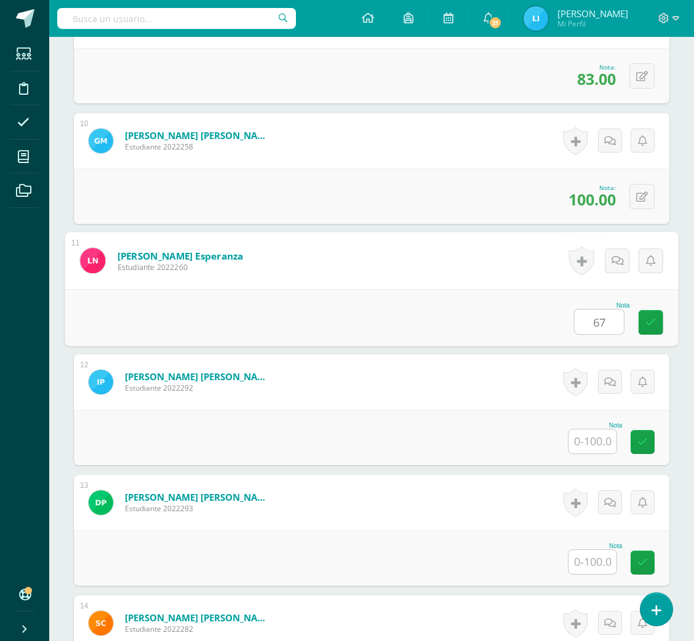
type input "67"
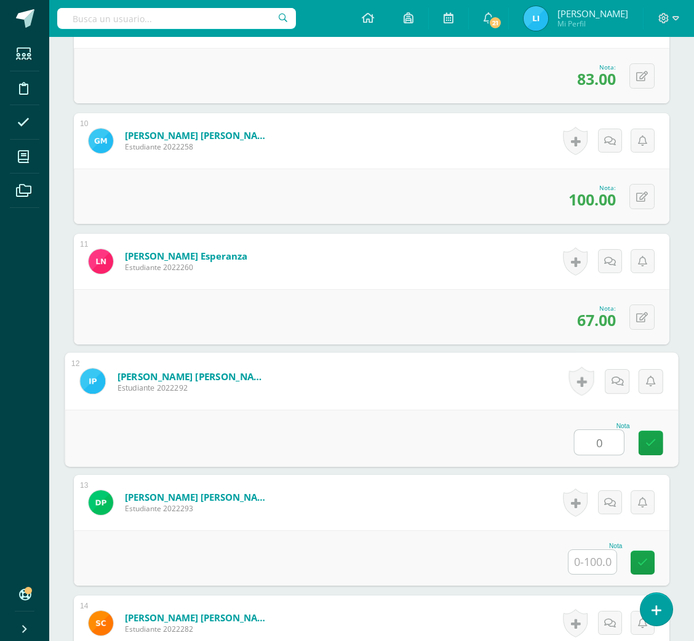
type input "0"
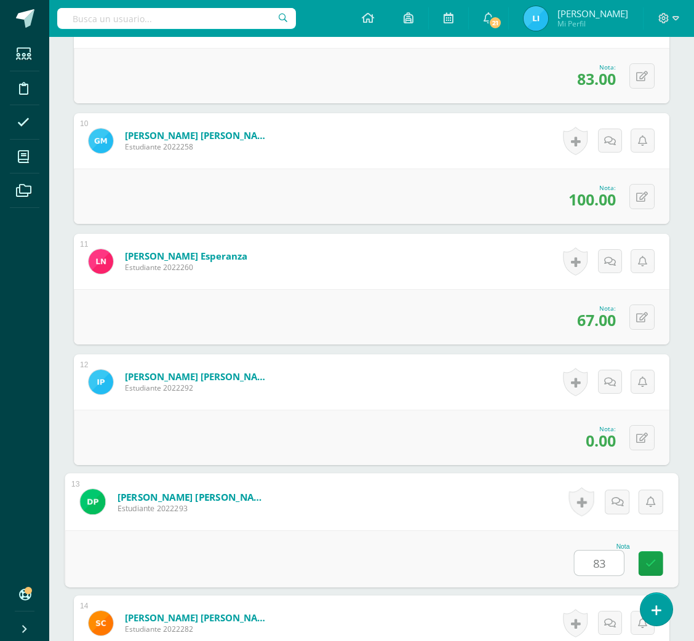
type input "83"
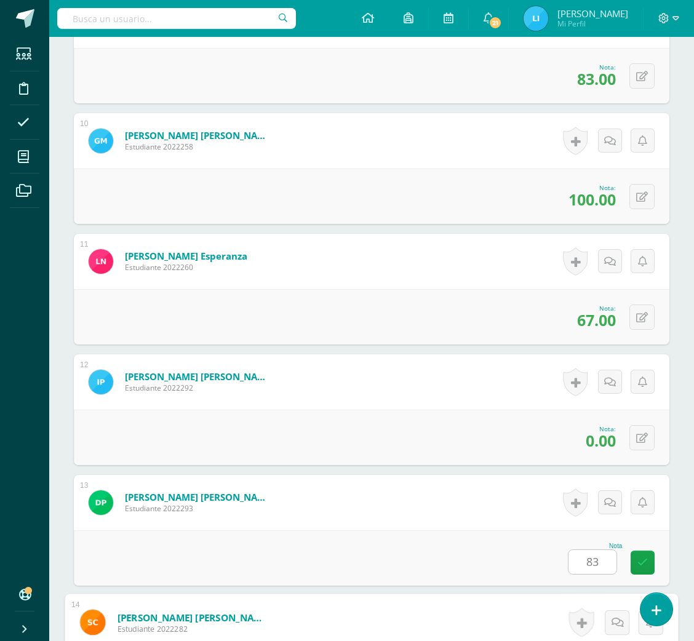
scroll to position [1762, 0]
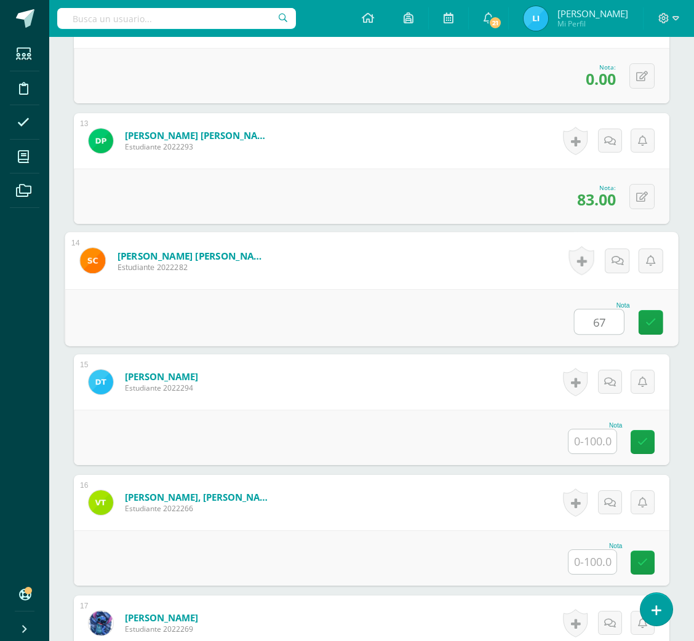
type input "67"
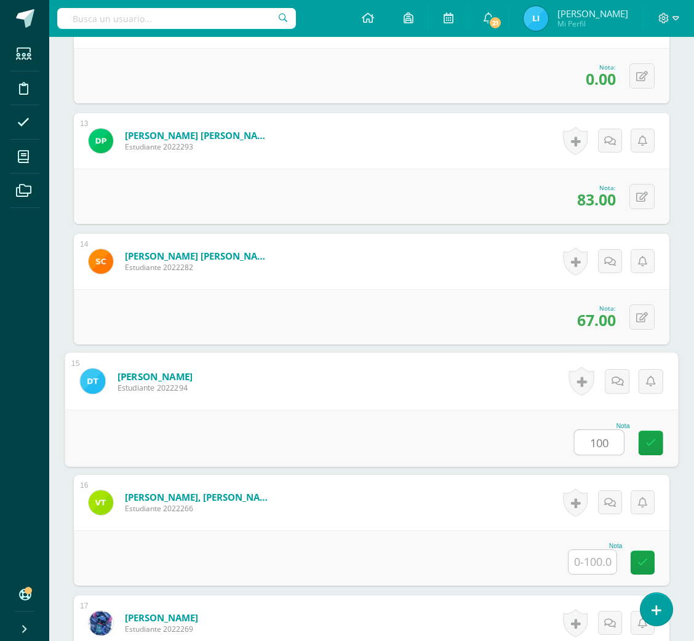
type input "100"
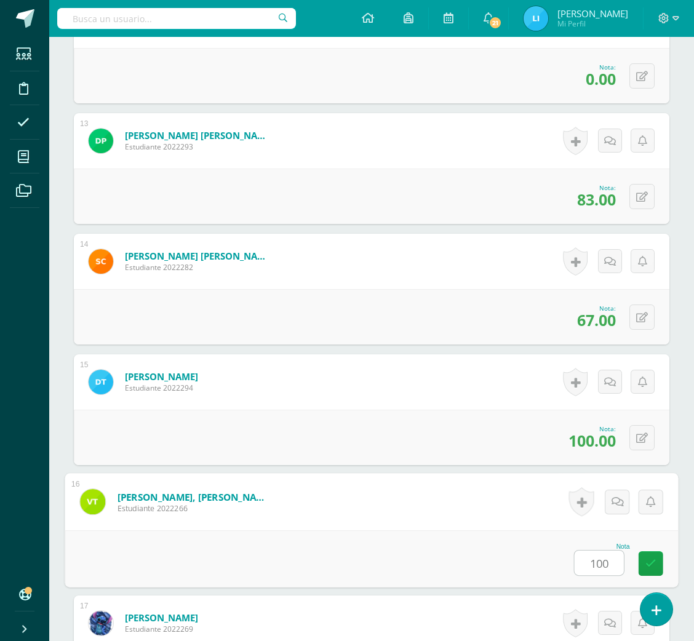
type input "100"
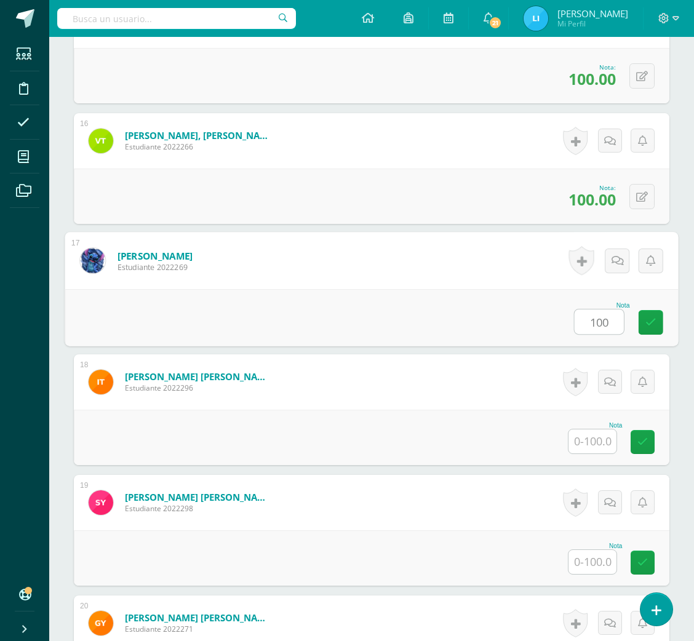
type input "100"
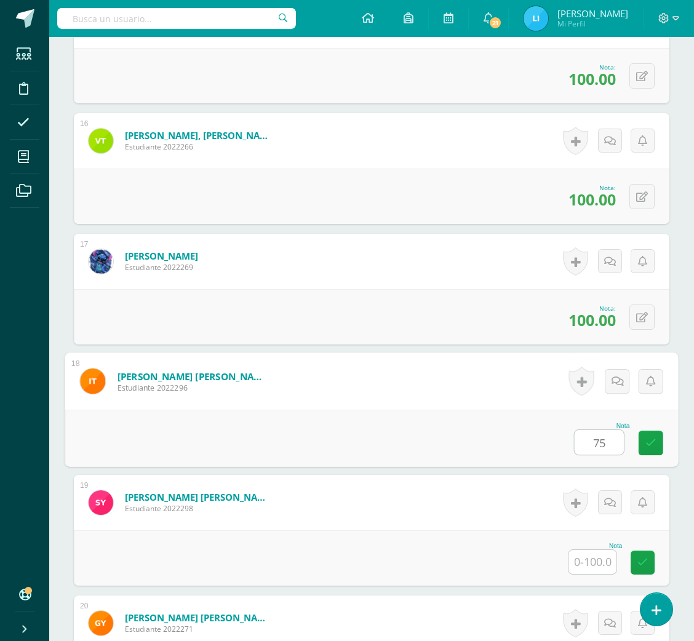
type input "75"
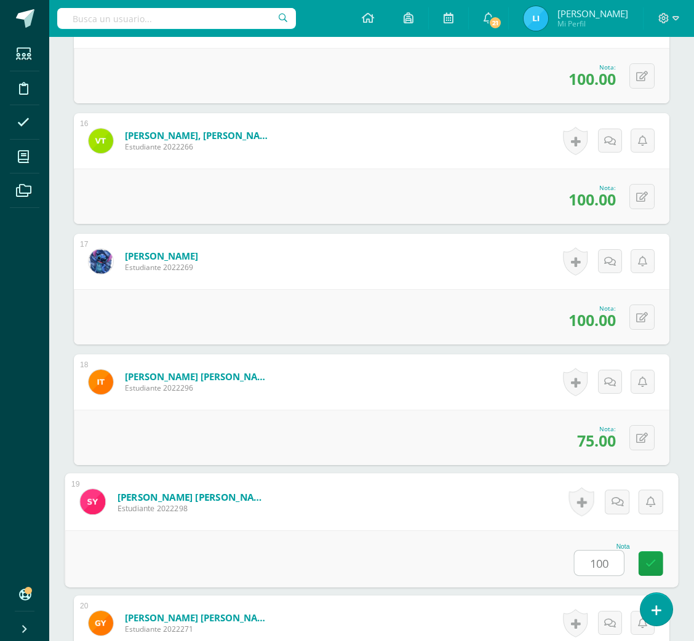
type input "100"
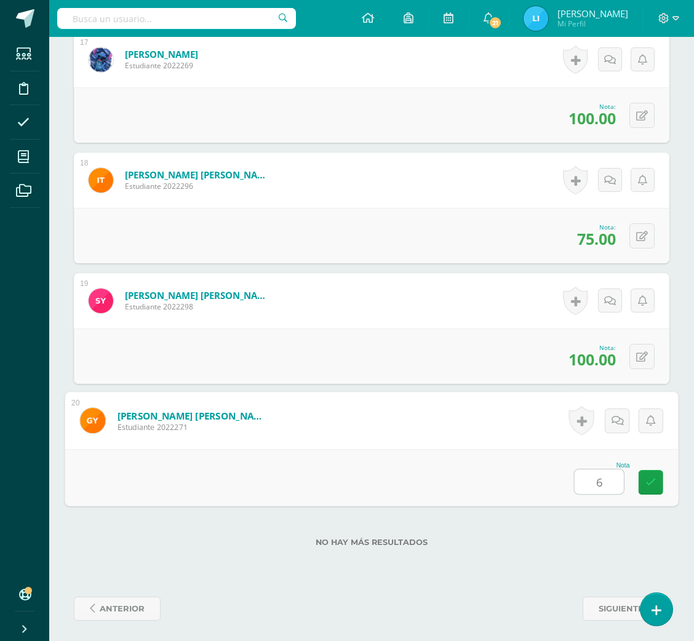
type input "67"
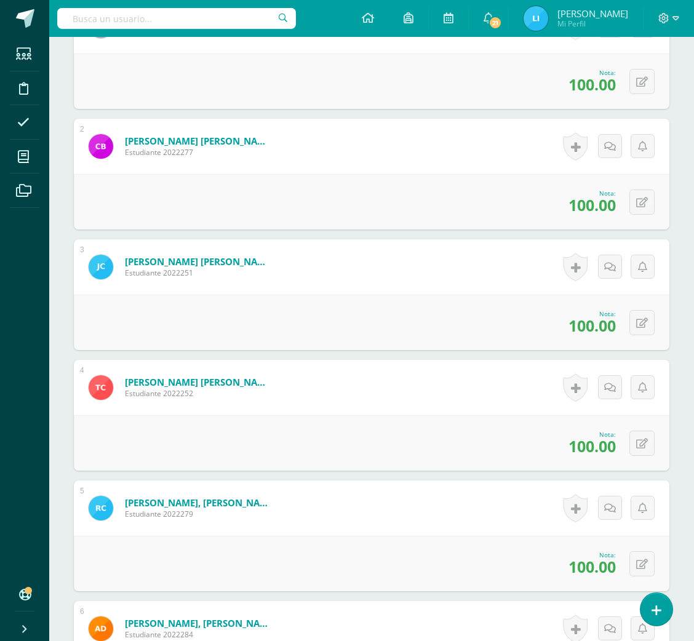
scroll to position [0, 0]
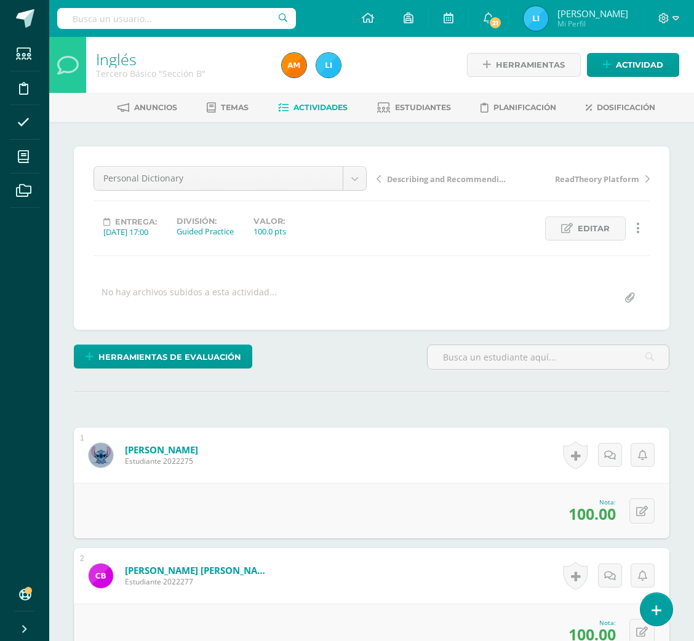
click at [326, 113] on link "Actividades" at bounding box center [313, 108] width 70 height 20
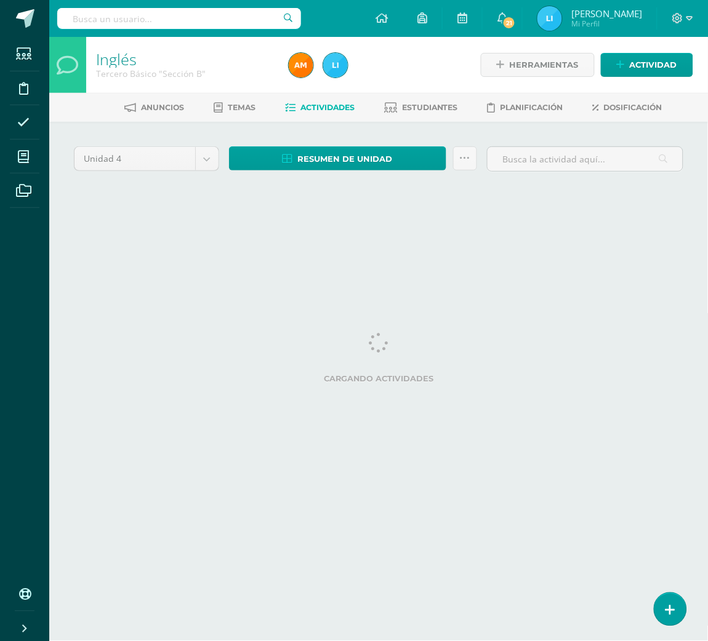
click at [396, 116] on link "Estudiantes" at bounding box center [421, 108] width 74 height 20
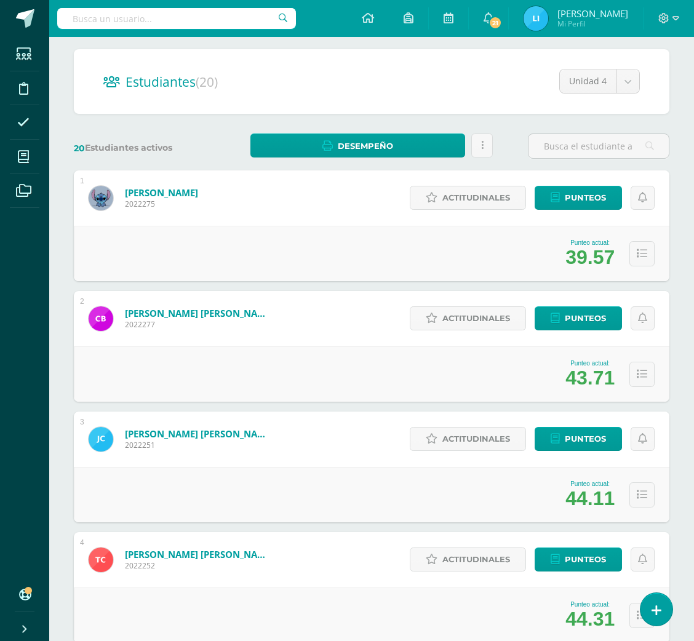
scroll to position [103, 0]
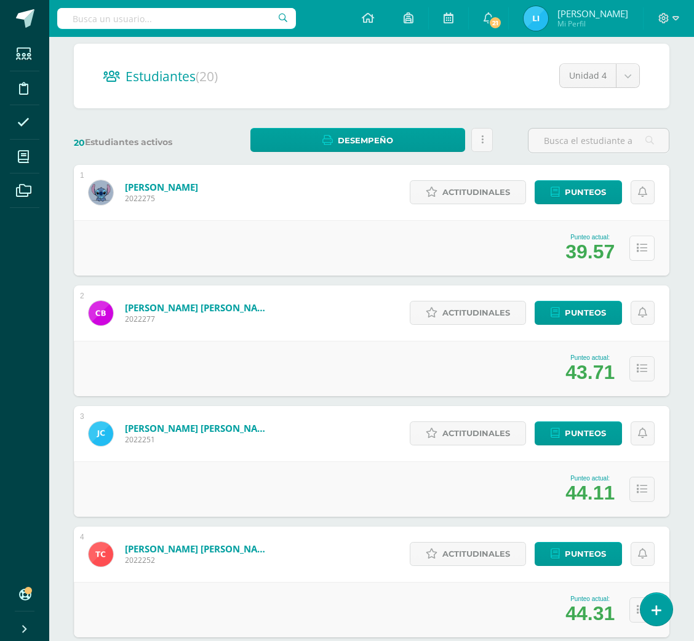
click at [648, 240] on button at bounding box center [642, 248] width 25 height 25
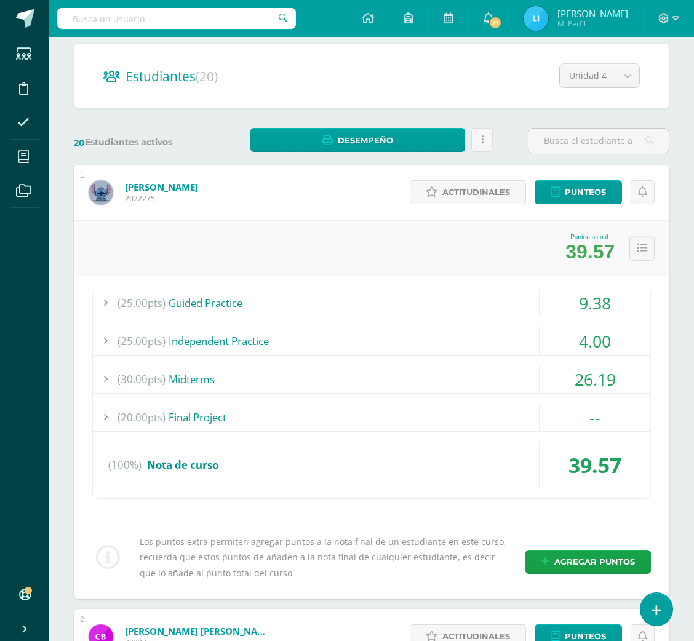
click at [427, 293] on div "(25.00pts) Guided Practice" at bounding box center [372, 303] width 558 height 28
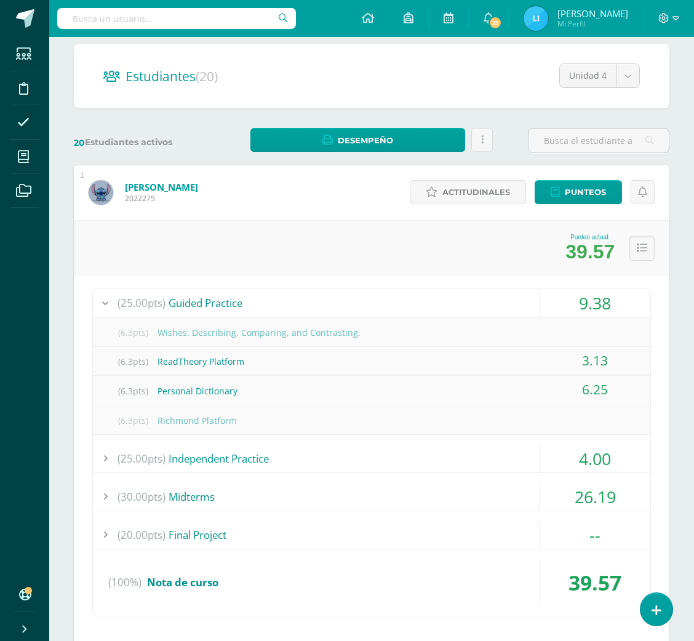
click at [427, 293] on div "(25.00pts) Guided Practice" at bounding box center [372, 303] width 558 height 28
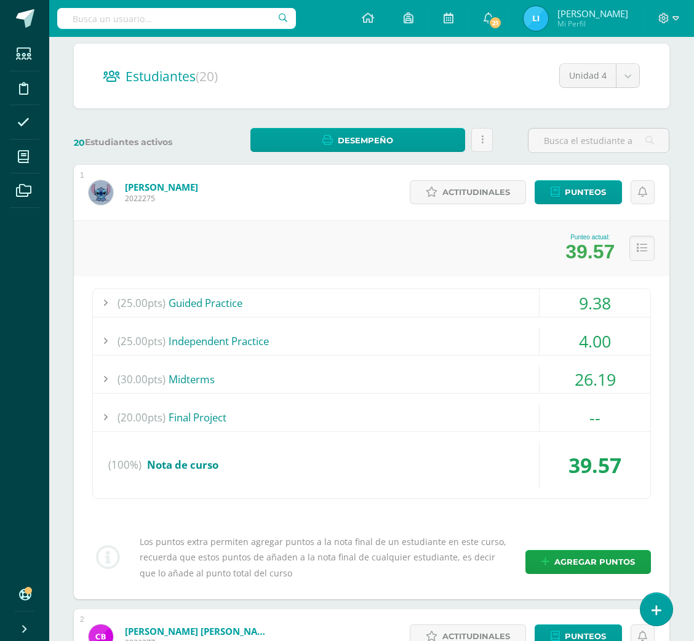
click at [407, 361] on div "(25.00pts) Guided Practice 9.38 (6.3pts) Wishes: Describing, Comparing, and Con…" at bounding box center [371, 394] width 559 height 211
click at [396, 342] on div "(25.00pts) Independent Practice" at bounding box center [372, 341] width 558 height 28
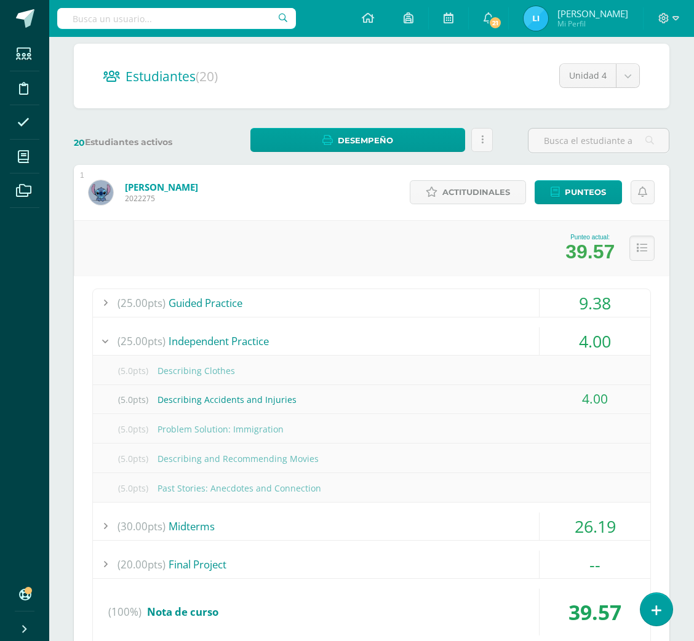
click at [396, 342] on div "(25.00pts) Independent Practice" at bounding box center [372, 341] width 558 height 28
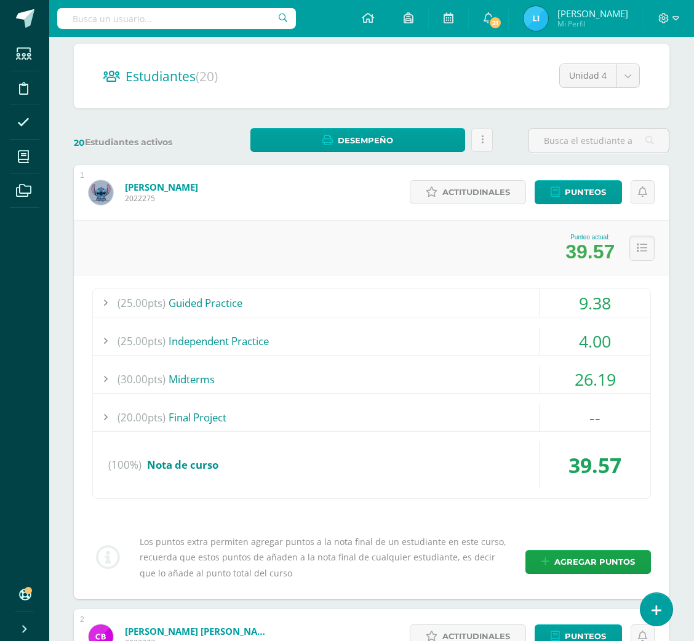
click at [209, 372] on div "(30.00pts) Midterms" at bounding box center [372, 380] width 558 height 28
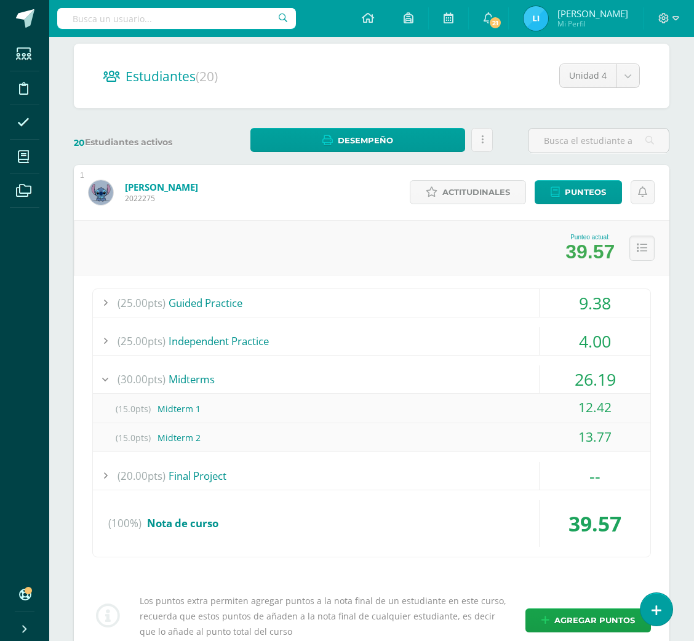
click at [209, 372] on div "(30.00pts) Midterms" at bounding box center [372, 380] width 558 height 28
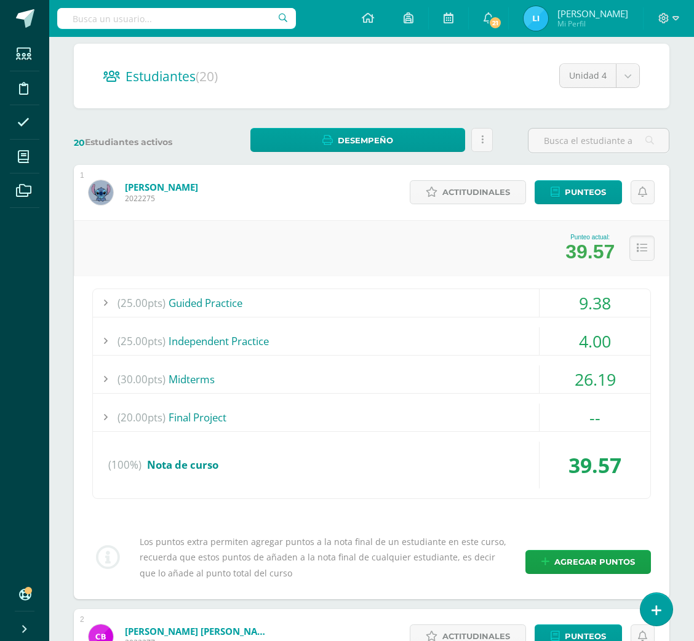
click at [253, 295] on div "(25.00pts) Guided Practice" at bounding box center [372, 303] width 558 height 28
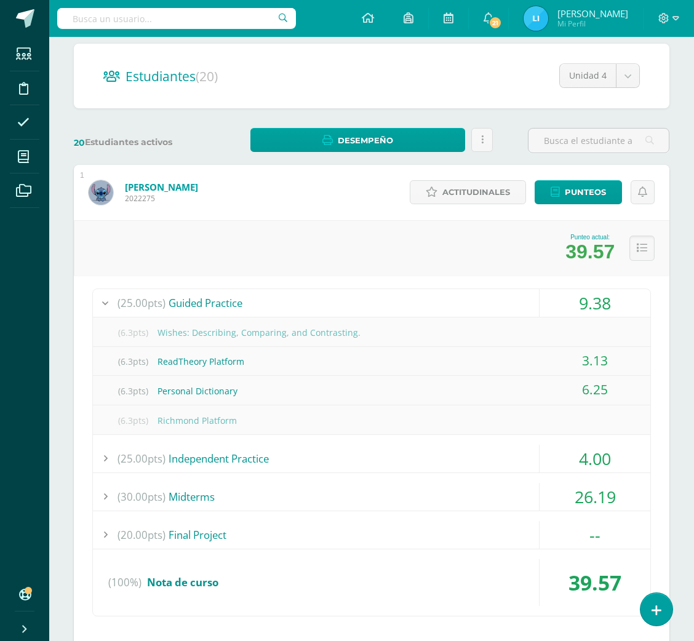
click at [253, 295] on div "(25.00pts) Guided Practice" at bounding box center [372, 303] width 558 height 28
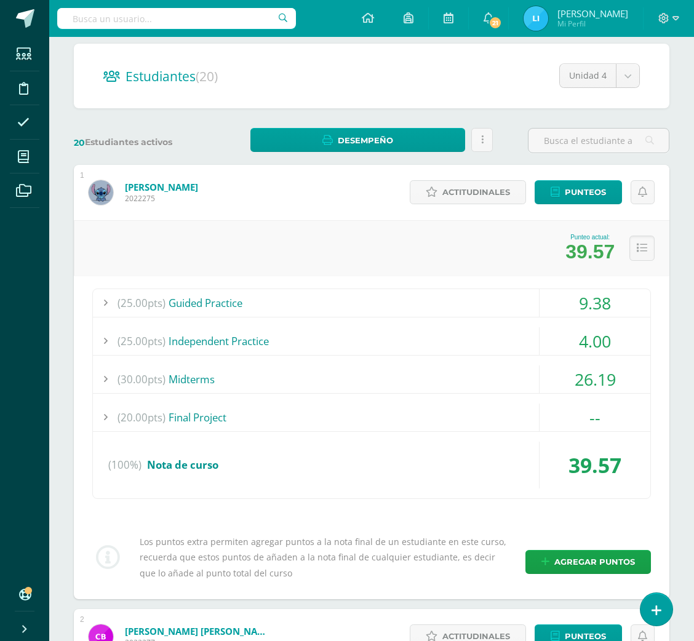
click at [253, 295] on div "(25.00pts) Guided Practice" at bounding box center [372, 303] width 558 height 28
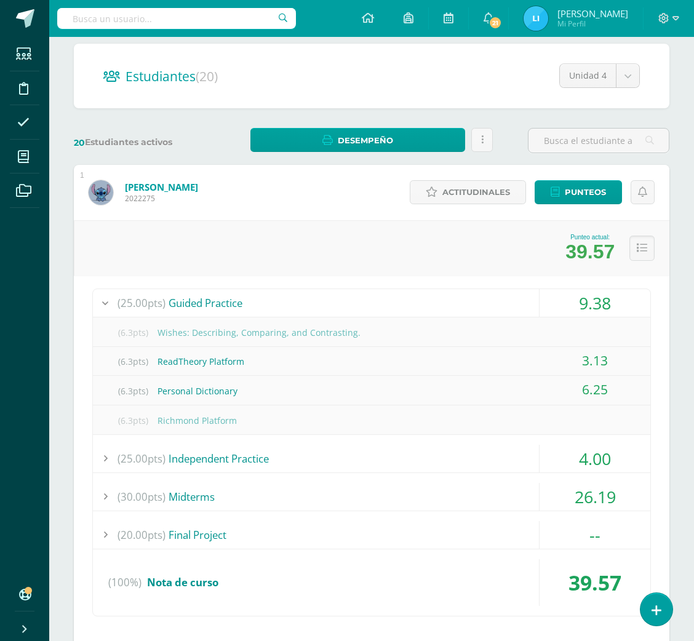
click at [202, 454] on div "(25.00pts) Independent Practice" at bounding box center [372, 459] width 558 height 28
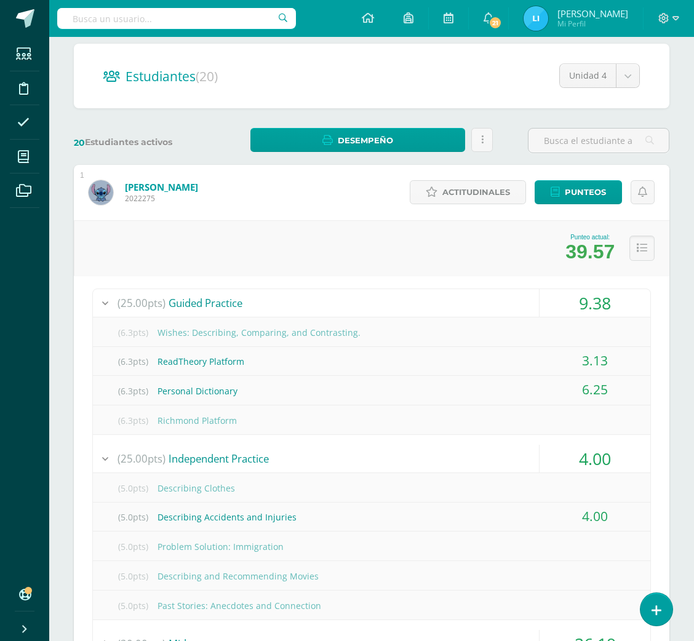
click at [202, 454] on div "(25.00pts) Independent Practice" at bounding box center [372, 459] width 558 height 28
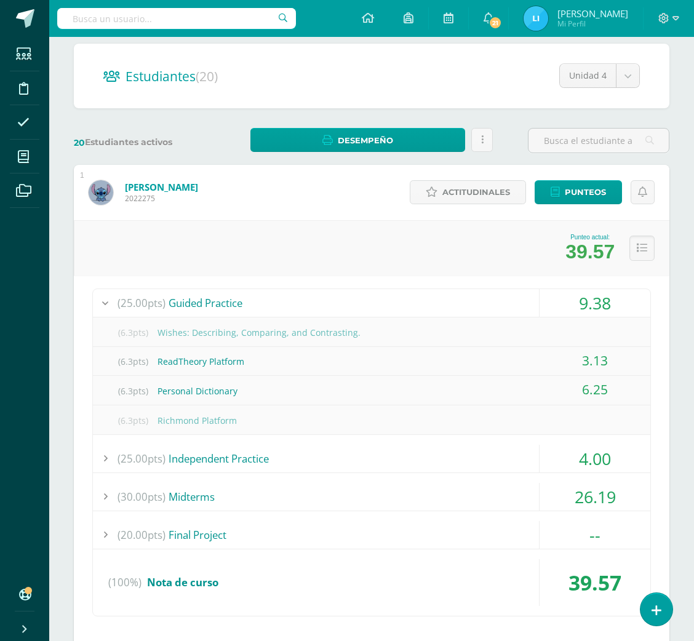
click at [258, 462] on div "(25.00pts) Independent Practice" at bounding box center [372, 459] width 558 height 28
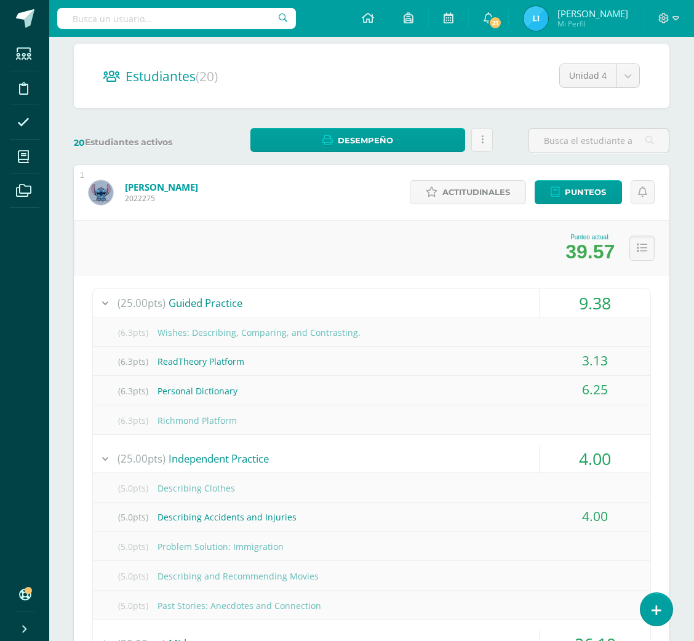
click at [258, 462] on div "(25.00pts) Independent Practice" at bounding box center [372, 459] width 558 height 28
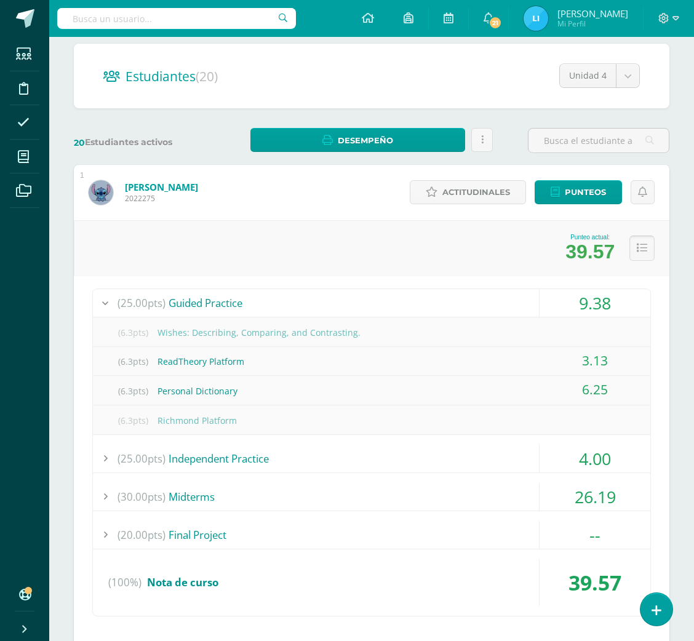
click at [643, 253] on icon at bounding box center [642, 248] width 10 height 10
